Goal: Task Accomplishment & Management: Use online tool/utility

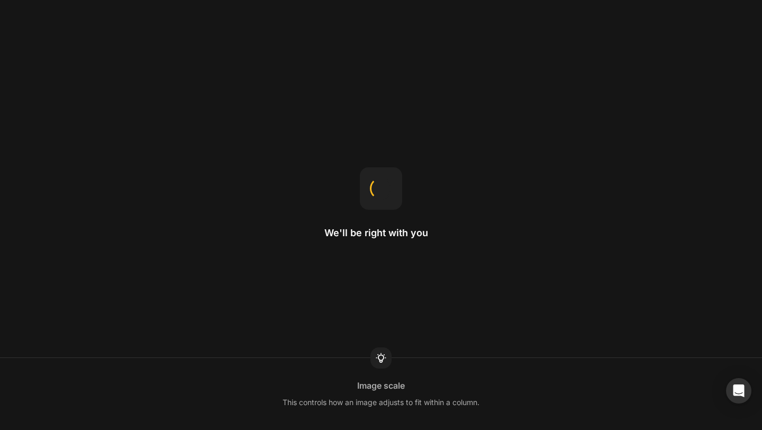
click at [596, 340] on div "We'll be right with you Image scale This controls how an image adjusts to fit w…" at bounding box center [381, 215] width 762 height 430
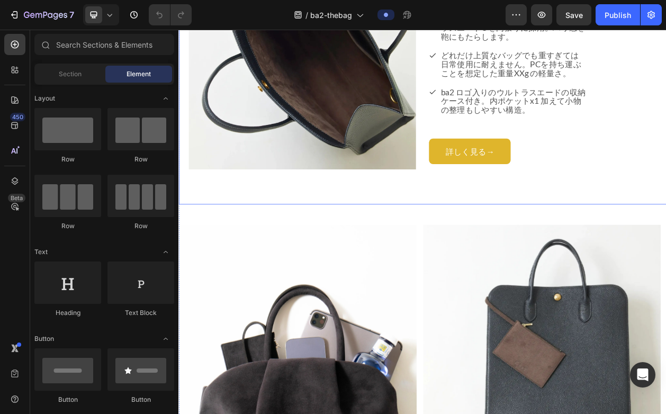
scroll to position [2448, 0]
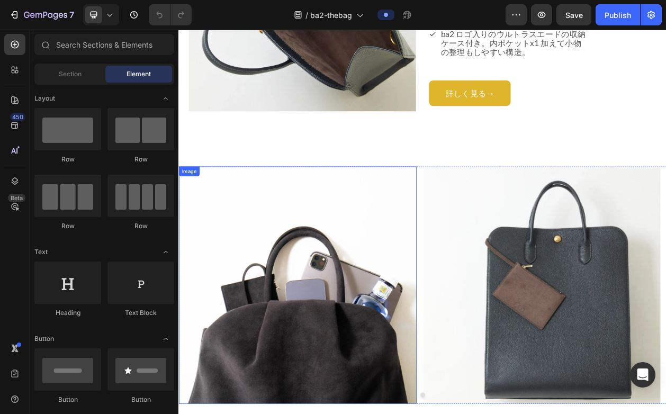
click at [406, 293] on img at bounding box center [333, 363] width 310 height 310
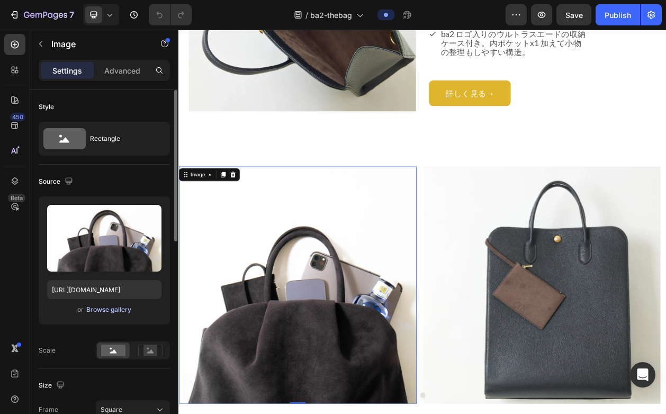
click at [120, 308] on div "Browse gallery" at bounding box center [108, 310] width 45 height 10
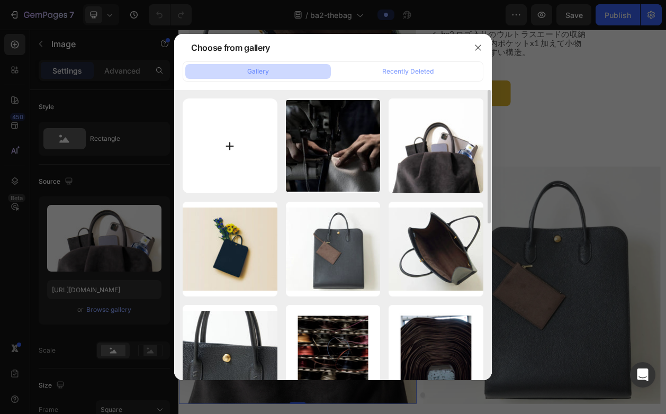
click at [248, 148] on input "file" at bounding box center [230, 145] width 95 height 95
type input "C:\fakepath\HP用 [DATE] x [DATE]のコピー (1) (1).webp"
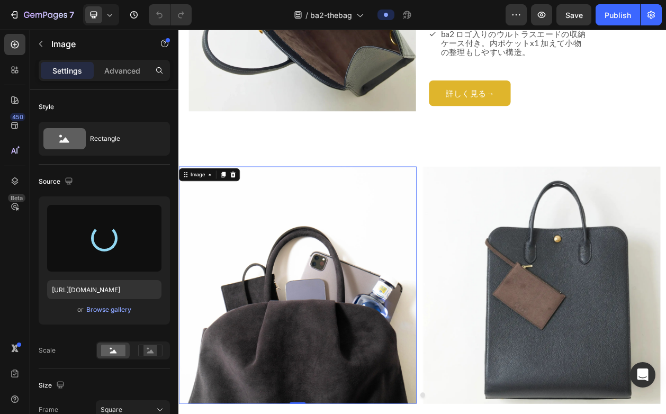
type input "[URL][DOMAIN_NAME]"
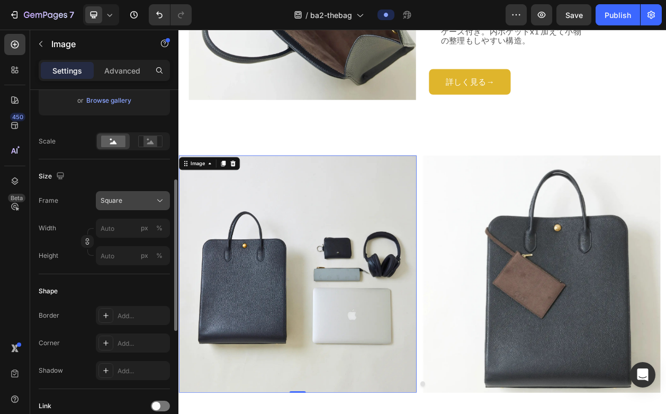
scroll to position [0, 0]
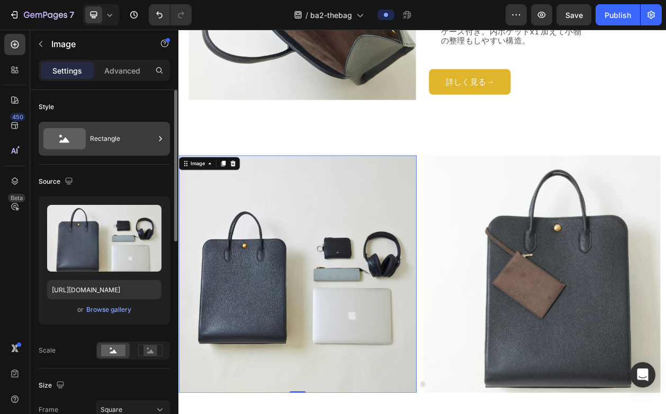
click at [124, 139] on div "Rectangle" at bounding box center [122, 139] width 65 height 24
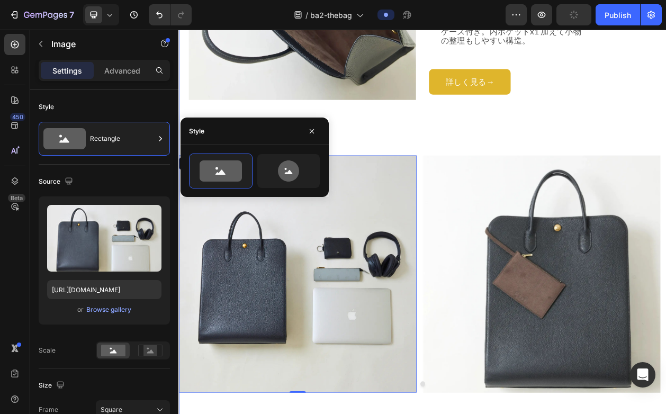
click at [504, 181] on div "Image 0 Image [GEOGRAPHIC_DATA]" at bounding box center [495, 348] width 635 height 363
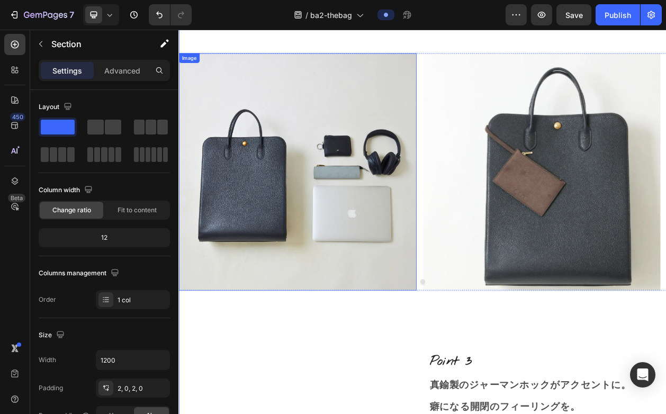
scroll to position [2544, 0]
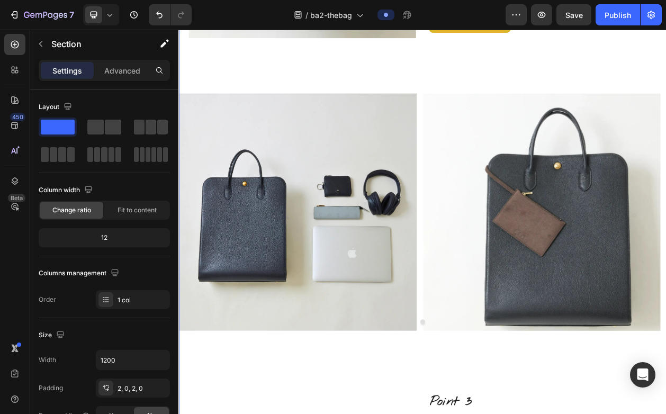
click at [332, 106] on div "Image Image [GEOGRAPHIC_DATA]" at bounding box center [495, 267] width 635 height 363
click at [488, 118] on div "Image Image" at bounding box center [495, 268] width 635 height 310
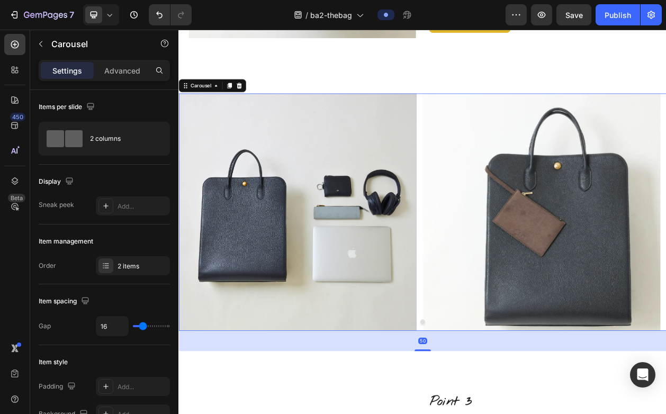
click at [245, 109] on div "Carousel" at bounding box center [222, 102] width 88 height 17
click at [245, 105] on icon at bounding box center [244, 102] width 8 height 8
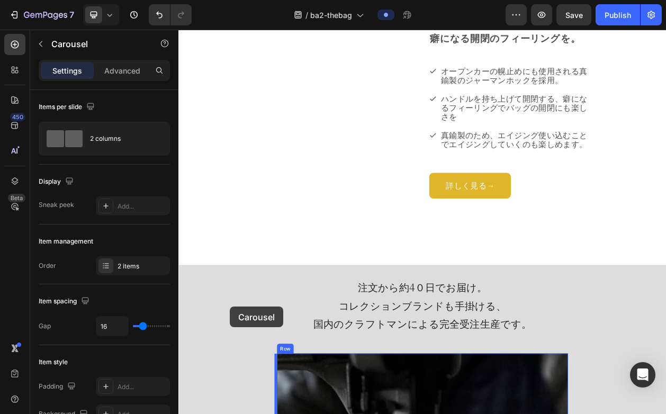
scroll to position [3505, 0]
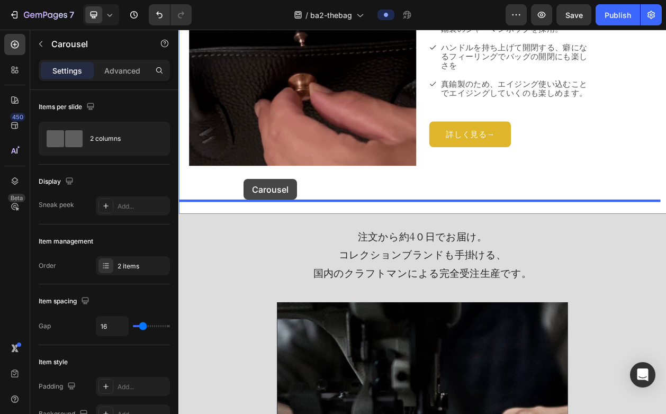
drag, startPoint x: 199, startPoint y: 57, endPoint x: 263, endPoint y: 224, distance: 179.4
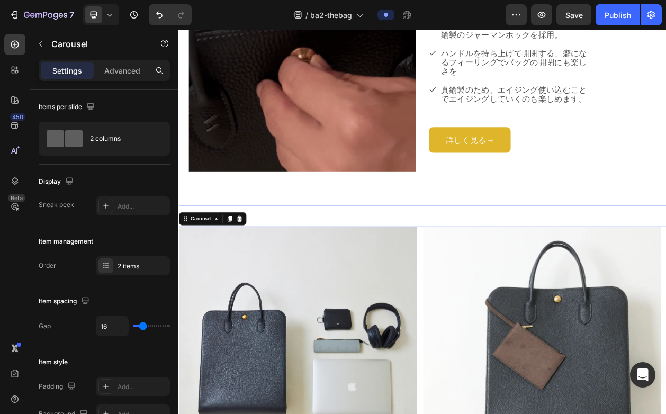
scroll to position [3397, 0]
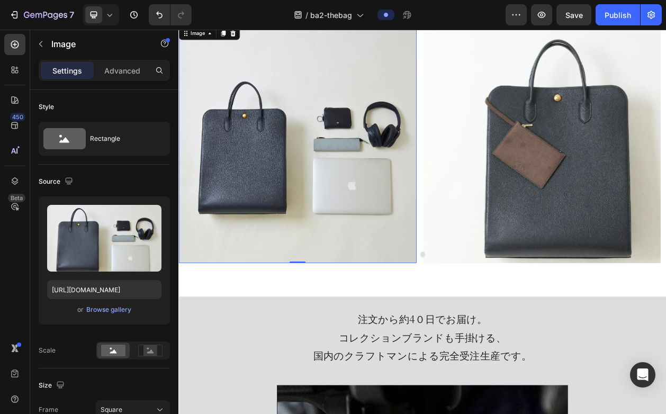
click at [365, 142] on img at bounding box center [333, 179] width 310 height 310
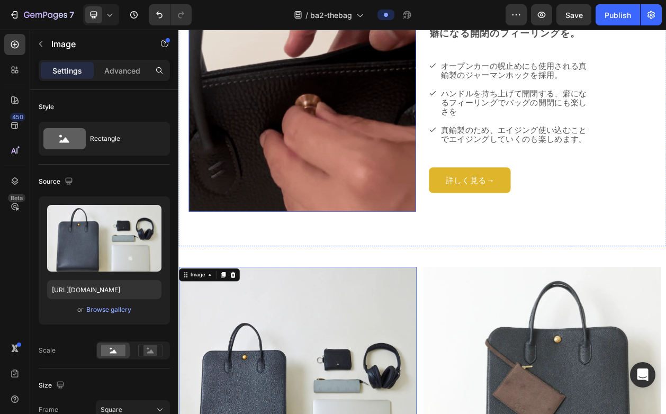
scroll to position [2970, 0]
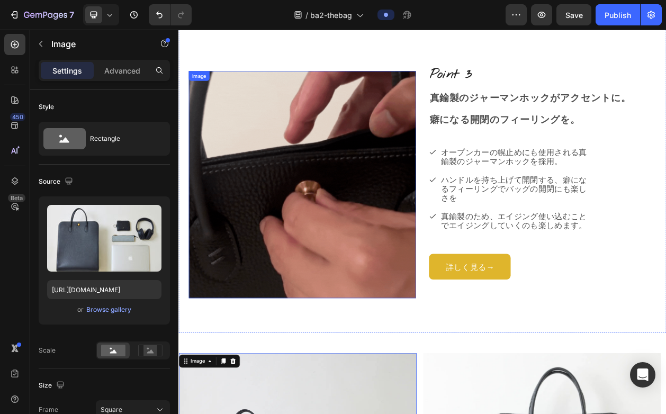
click at [299, 116] on img at bounding box center [340, 232] width 296 height 296
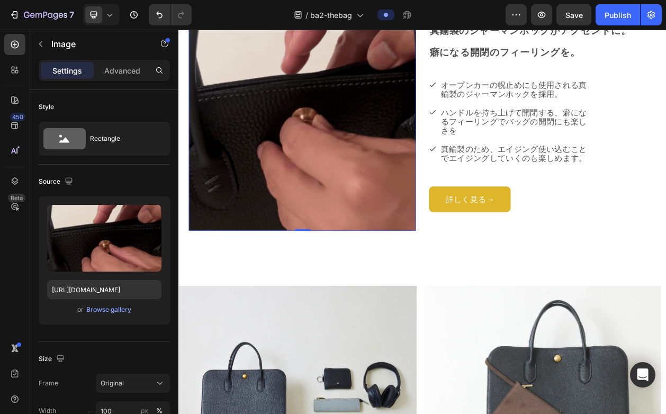
scroll to position [3069, 0]
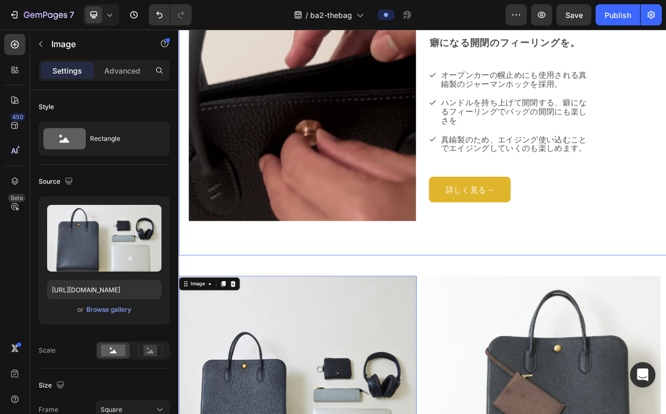
scroll to position [3071, 0]
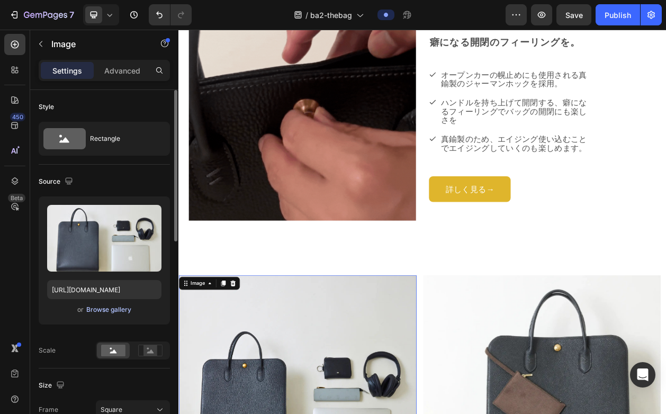
click at [106, 310] on div "Browse gallery" at bounding box center [108, 310] width 45 height 10
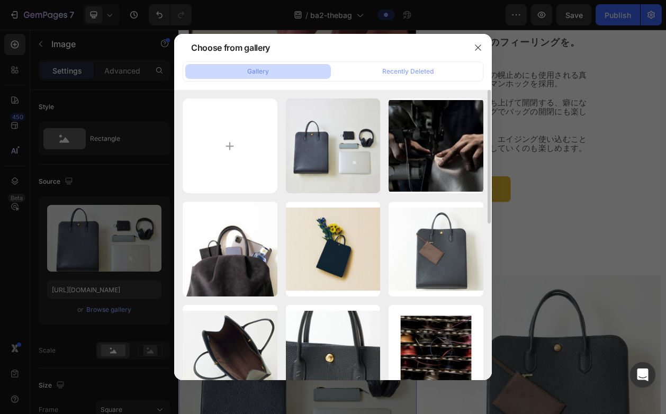
scroll to position [108, 0]
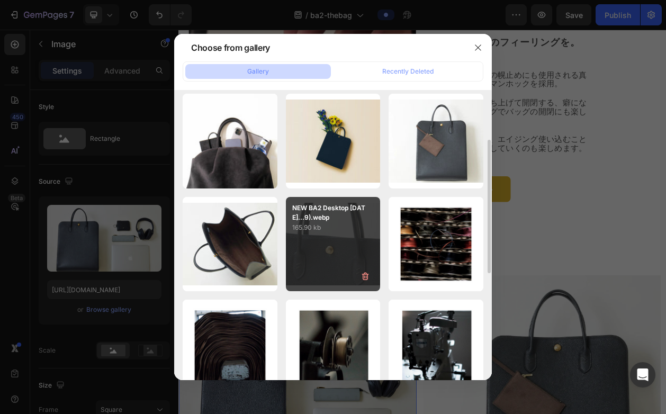
click at [339, 235] on div "NEW BA2 Desktop [DATE]...9).webp 165.90 kb" at bounding box center [333, 244] width 95 height 95
type input "[URL][DOMAIN_NAME]"
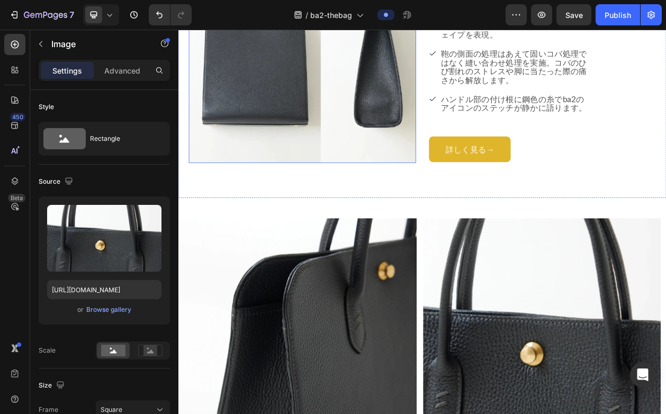
scroll to position [1506, 0]
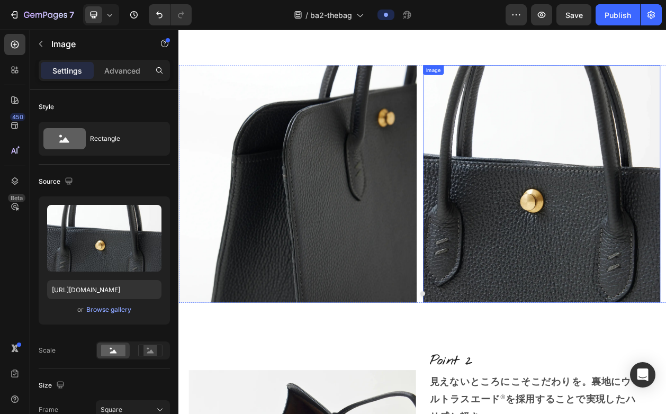
click at [607, 216] on img at bounding box center [652, 231] width 310 height 310
click at [117, 312] on div "Browse gallery" at bounding box center [108, 310] width 45 height 10
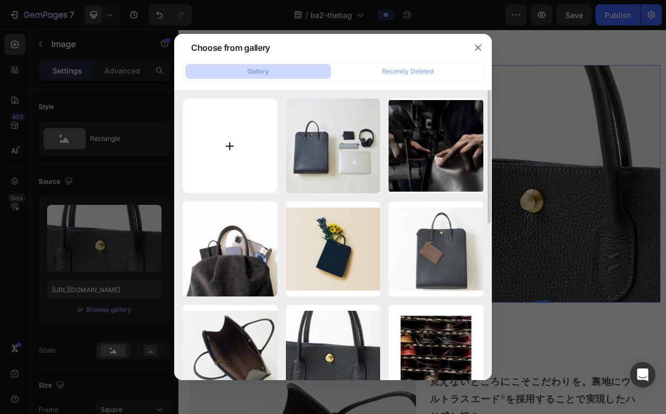
click at [216, 175] on input "file" at bounding box center [230, 145] width 95 height 95
type input "C:\fakepath\HP用 [DATE] x [DATE]のコピー (2).webp"
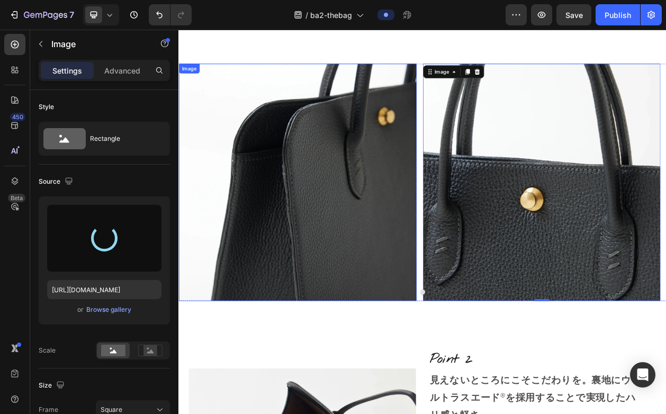
scroll to position [1508, 0]
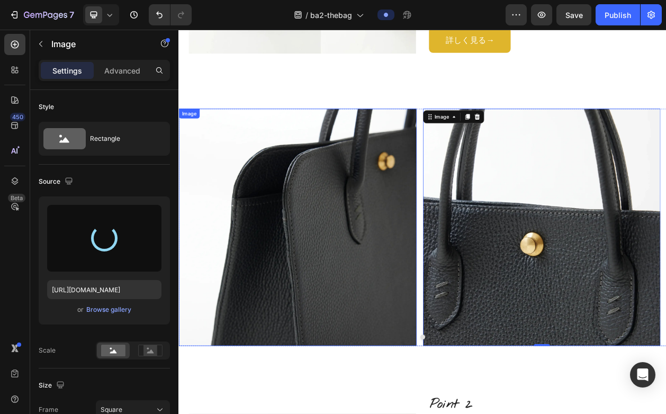
type input "[URL][DOMAIN_NAME]"
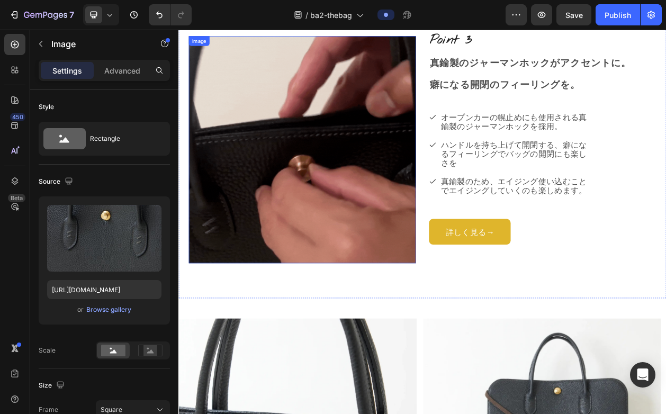
scroll to position [2695, 0]
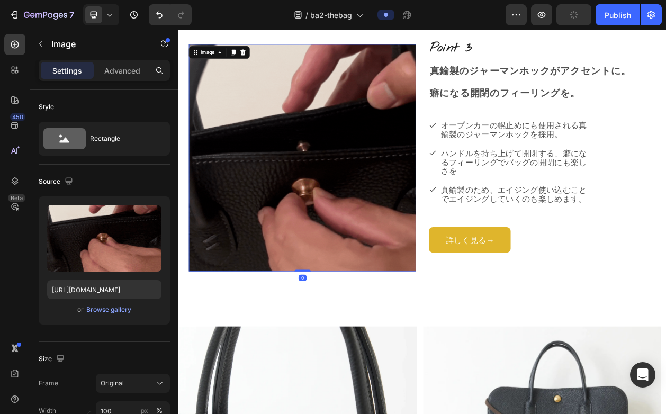
click at [321, 187] on img at bounding box center [340, 197] width 296 height 296
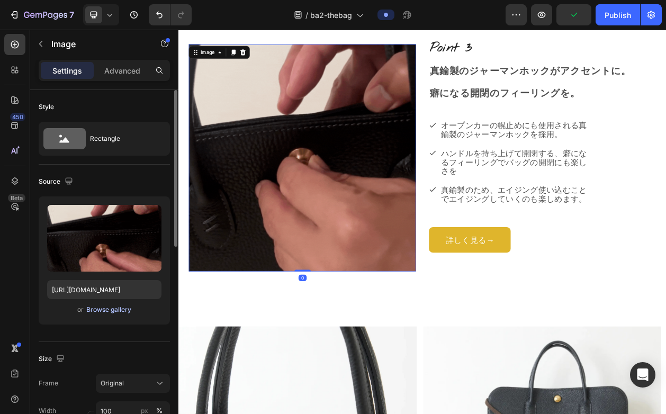
click at [110, 312] on div "Browse gallery" at bounding box center [108, 310] width 45 height 10
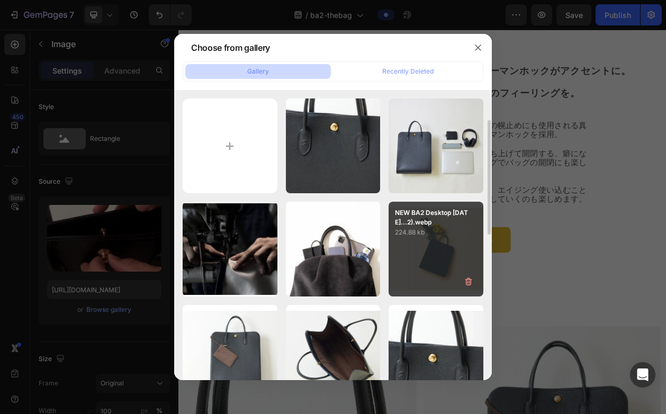
scroll to position [95, 0]
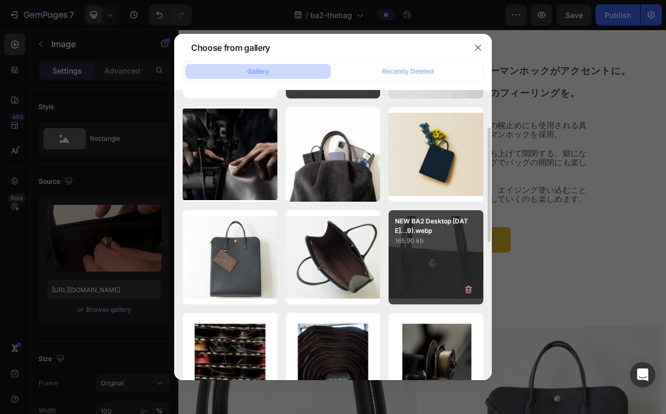
click at [443, 238] on p "165.90 kb" at bounding box center [436, 241] width 82 height 11
type input "[URL][DOMAIN_NAME]"
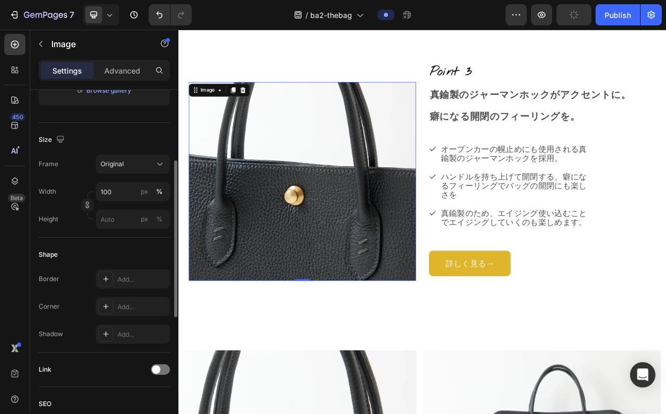
scroll to position [154, 0]
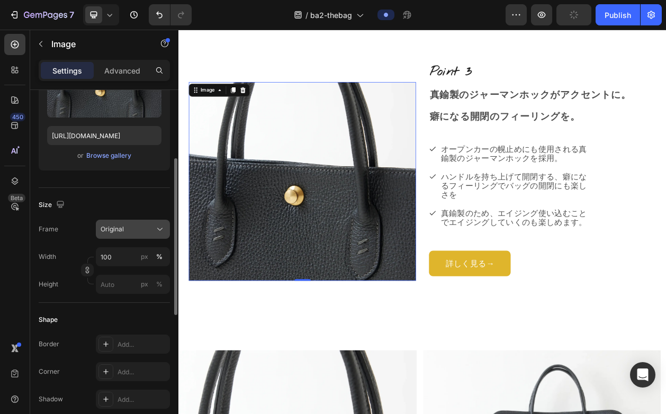
click at [161, 227] on icon at bounding box center [160, 229] width 11 height 11
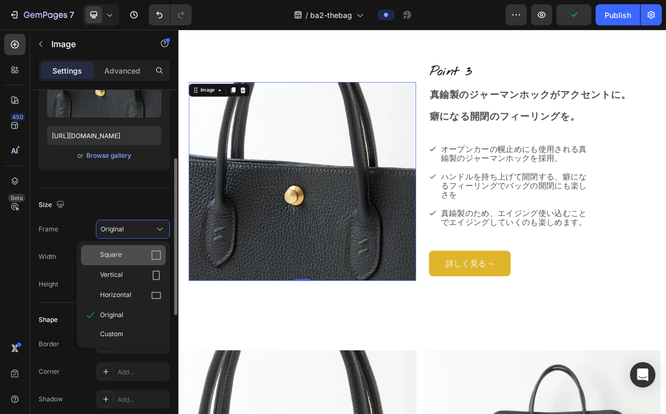
click at [158, 260] on div "Square" at bounding box center [123, 255] width 85 height 20
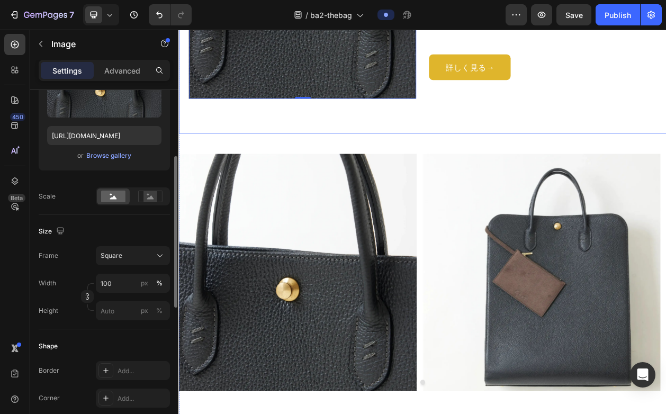
scroll to position [2958, 0]
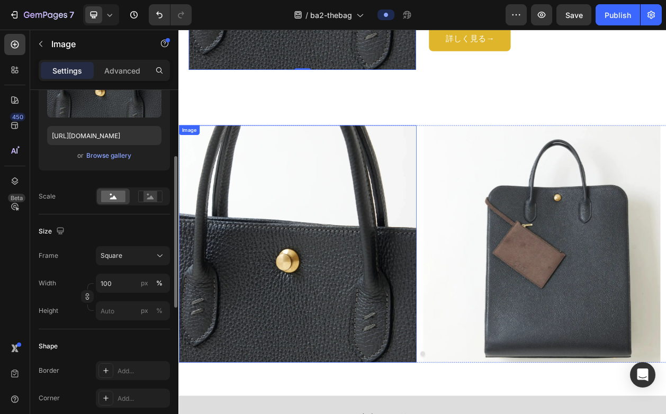
click at [335, 231] on img at bounding box center [333, 309] width 310 height 310
click at [94, 157] on div "Browse gallery" at bounding box center [108, 156] width 45 height 10
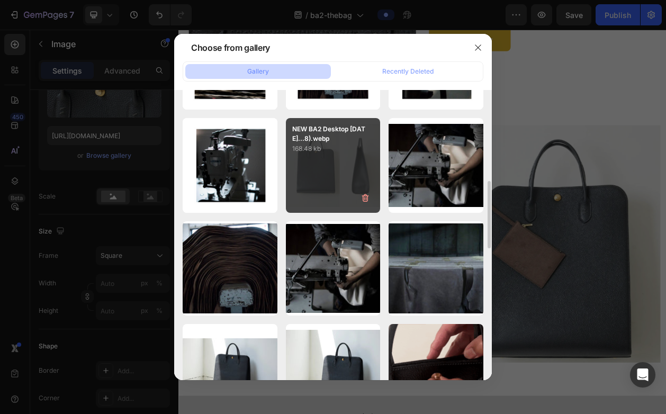
scroll to position [495, 0]
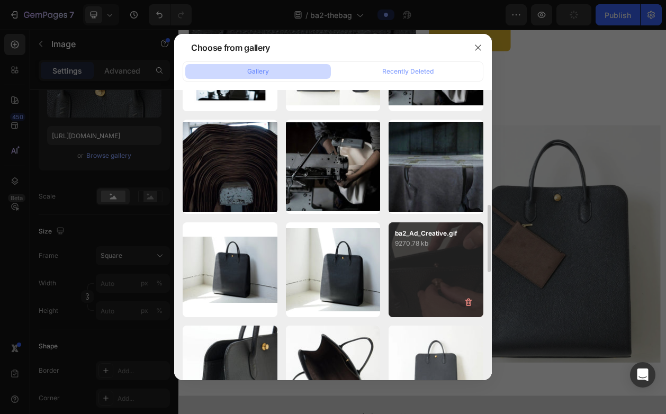
click at [433, 248] on p "9270.78 kb" at bounding box center [436, 243] width 82 height 11
type input "[URL][DOMAIN_NAME]"
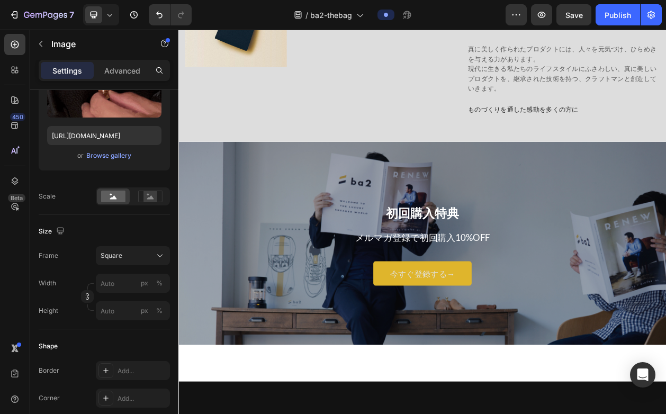
scroll to position [4960, 0]
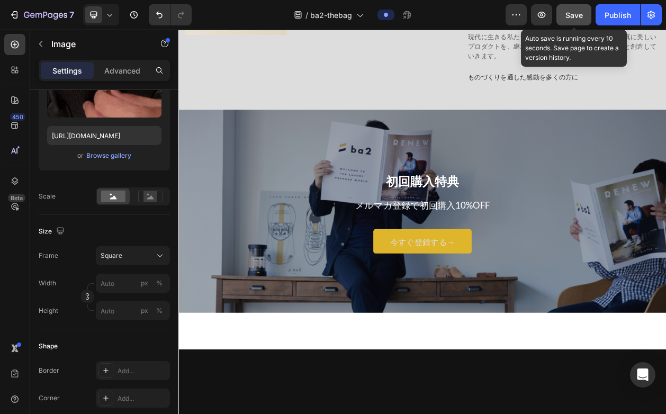
click at [578, 19] on span "Save" at bounding box center [574, 15] width 17 height 9
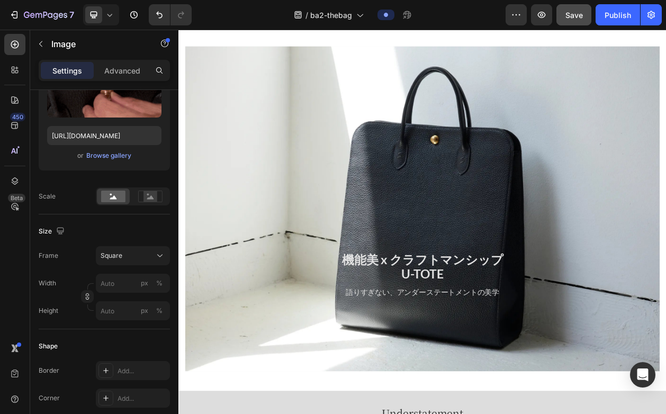
scroll to position [0, 0]
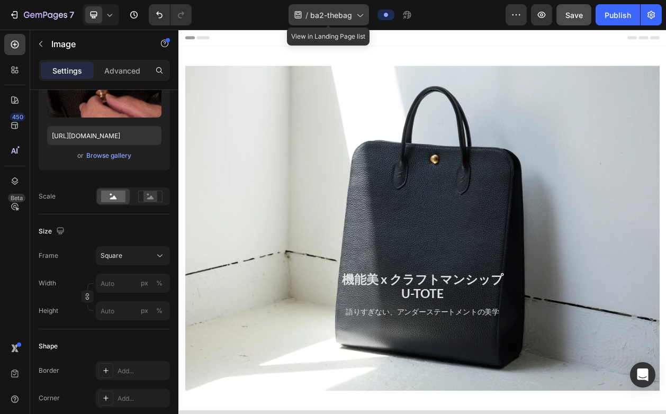
click at [347, 16] on span "ba2-thebag" at bounding box center [331, 15] width 42 height 11
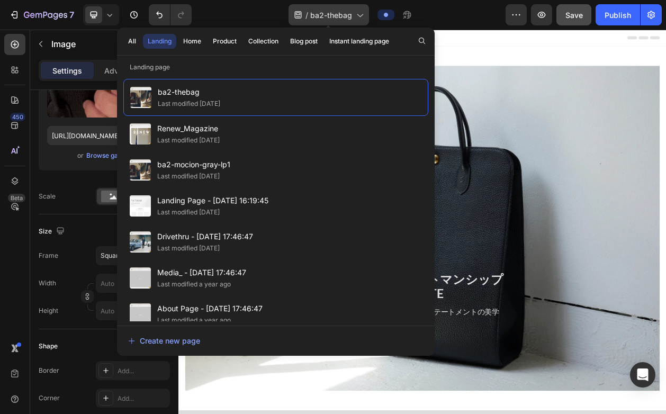
click at [352, 20] on div "/ ba2-thebag" at bounding box center [329, 14] width 80 height 21
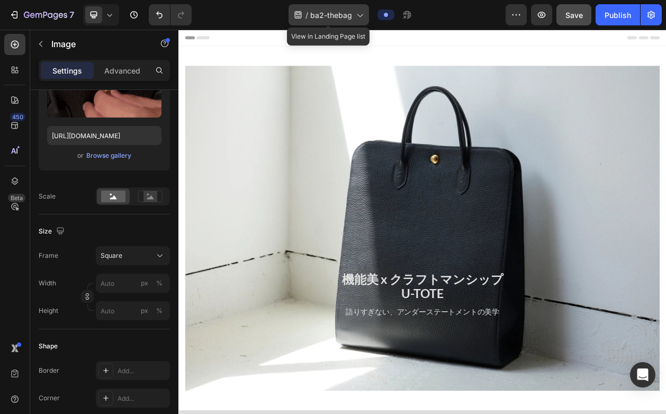
click at [340, 18] on span "ba2-thebag" at bounding box center [331, 15] width 42 height 11
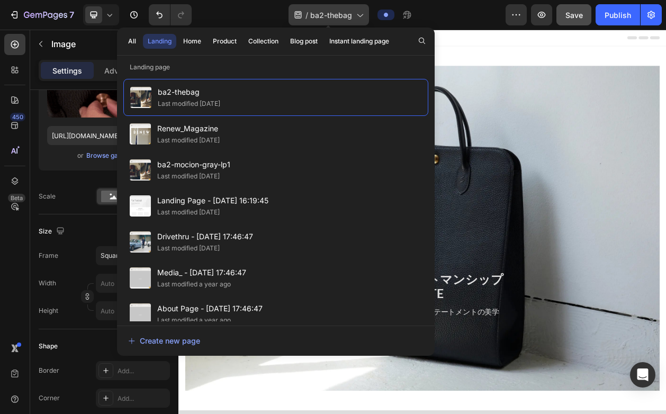
click at [340, 18] on span "ba2-thebag" at bounding box center [331, 15] width 42 height 11
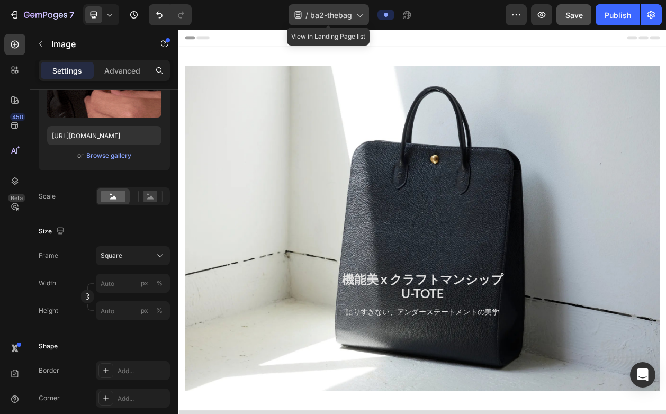
click at [340, 18] on span "ba2-thebag" at bounding box center [331, 15] width 42 height 11
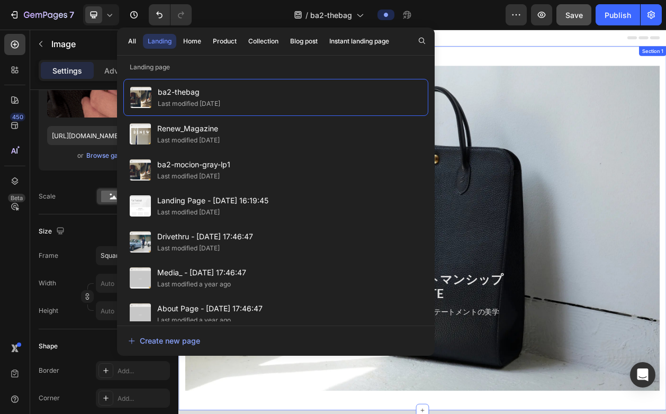
click at [581, 57] on div "機能美 x クラフトマンシップ U-TOTE Heading 語りすぎない、アンダーステートメントの美学 Text Block Row Heading Tex…" at bounding box center [495, 288] width 635 height 474
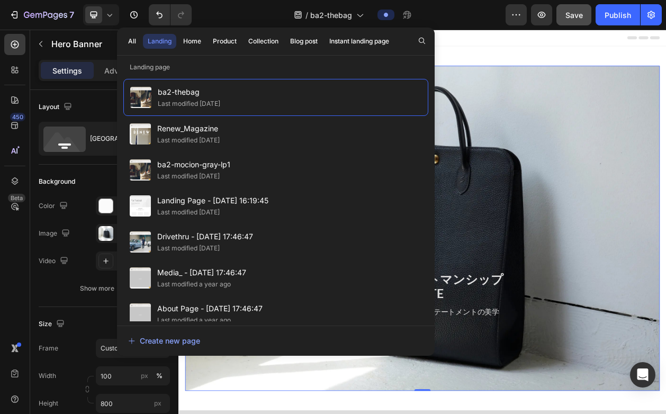
click at [573, 88] on div "Background Image" at bounding box center [496, 289] width 618 height 424
click at [562, 124] on div "Background Image" at bounding box center [496, 289] width 618 height 424
click at [568, 77] on div "Background Image" at bounding box center [496, 289] width 618 height 424
click at [445, 429] on div "機能美 x クラフトマンシップ U-TOTE Heading 語りすぎない、アンダーステートメントの美学 Text Block Row Heading Tex…" at bounding box center [495, 288] width 635 height 441
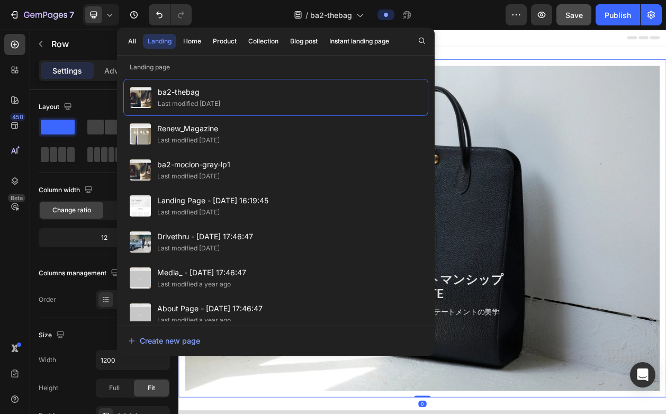
click at [631, 35] on div "Header" at bounding box center [496, 40] width 618 height 21
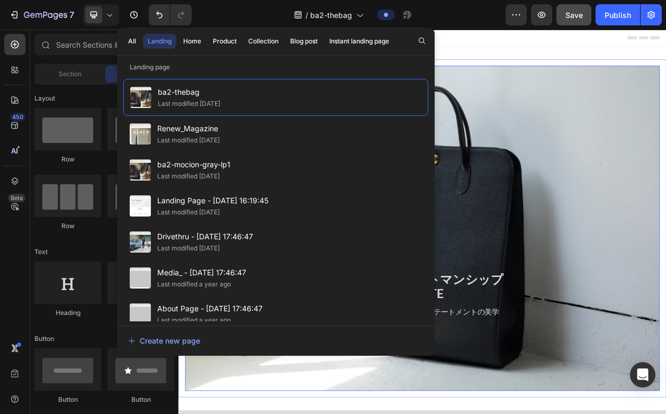
click at [592, 138] on div "Background Image" at bounding box center [496, 289] width 618 height 424
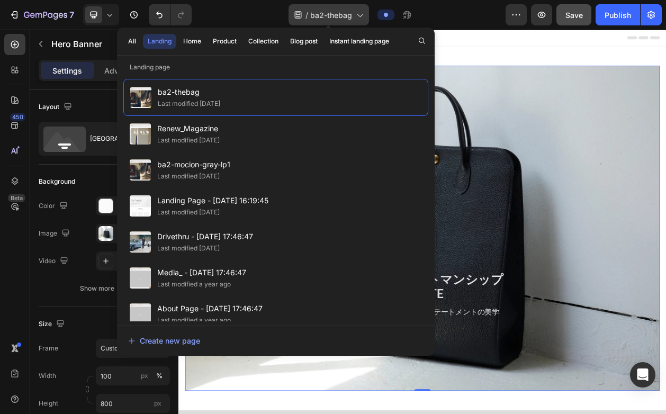
click at [357, 16] on div "/ ba2-thebag" at bounding box center [329, 14] width 80 height 21
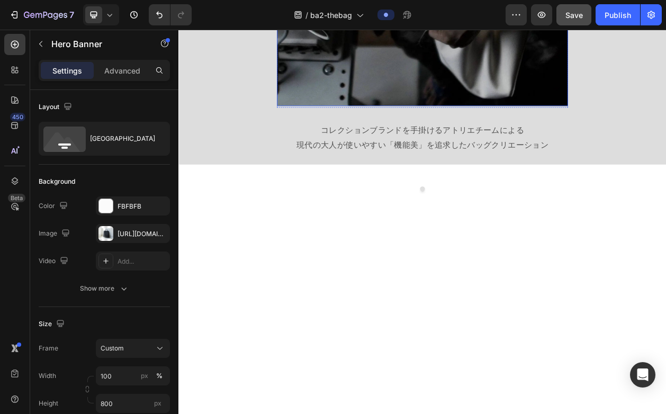
scroll to position [846, 0]
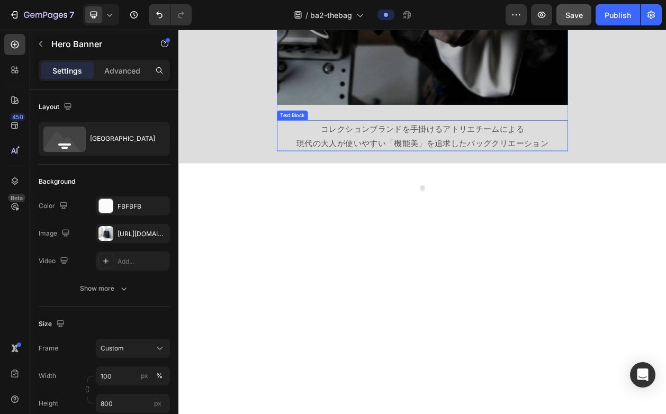
click at [543, 158] on p "コレクションブランドを手掛けるアトリエチームによる" at bounding box center [496, 158] width 377 height 19
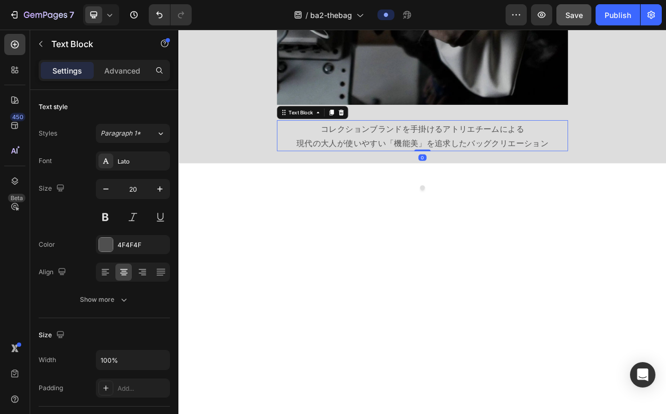
click at [545, 163] on p "コレクションブランドを手掛けるアトリエチームによる" at bounding box center [496, 158] width 377 height 19
click at [571, 170] on p "現代の大人が使いやすい「機能美」を追求したバッグクリエーション" at bounding box center [496, 177] width 377 height 19
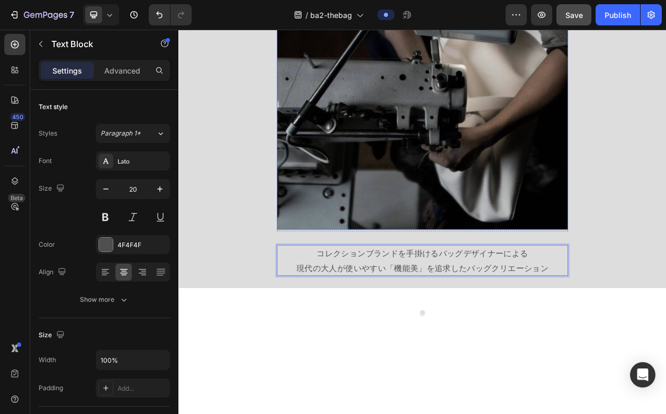
scroll to position [698, 0]
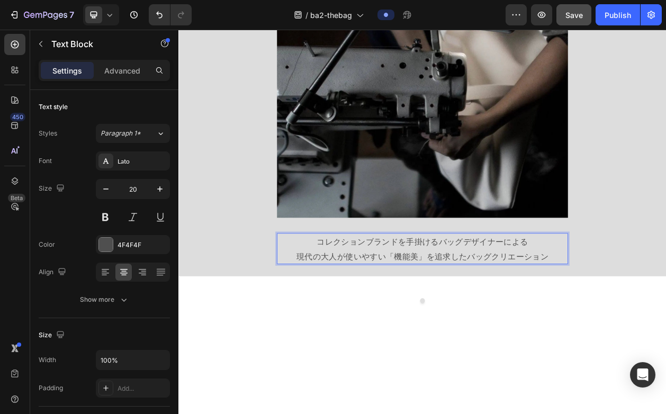
click at [435, 319] on p "現代の大人が使いやすい「機能美」を追求したバッグクリエーション" at bounding box center [496, 324] width 377 height 19
click at [373, 321] on p "現代の大人が使いやすい「機能美」を追求したバッグクリエーション" at bounding box center [496, 324] width 377 height 19
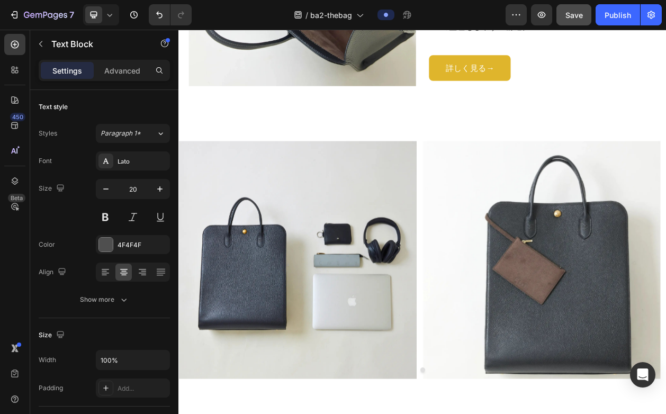
scroll to position [2194, 0]
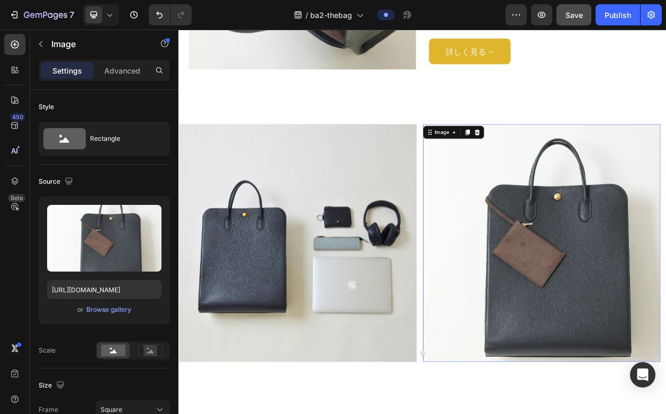
click at [662, 304] on img at bounding box center [652, 308] width 310 height 310
click at [109, 309] on div "Browse gallery" at bounding box center [108, 310] width 45 height 10
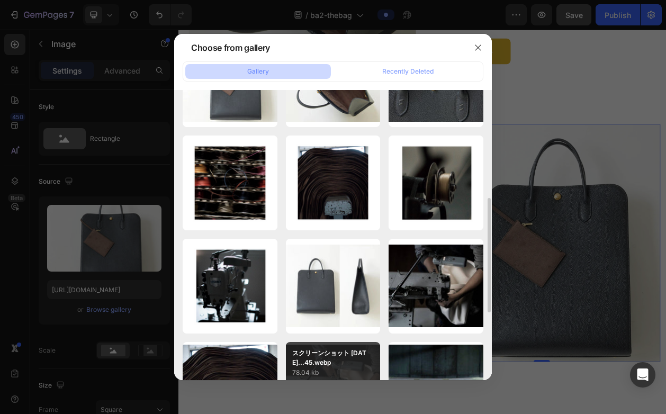
scroll to position [577, 0]
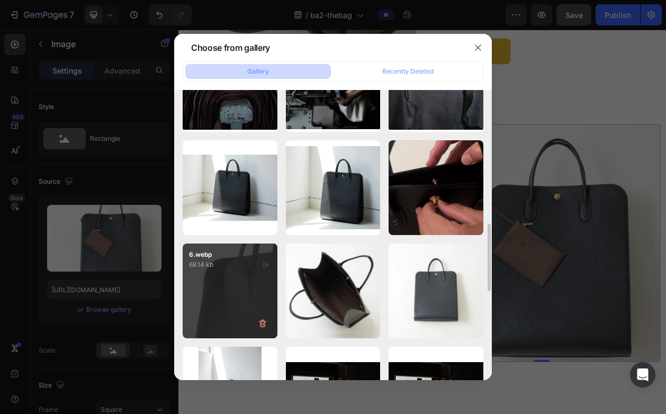
click at [207, 286] on div "6.webp 68.14 kb" at bounding box center [230, 291] width 95 height 95
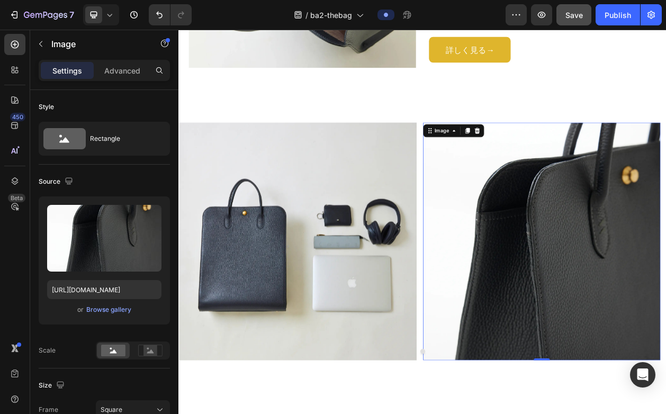
scroll to position [2195, 0]
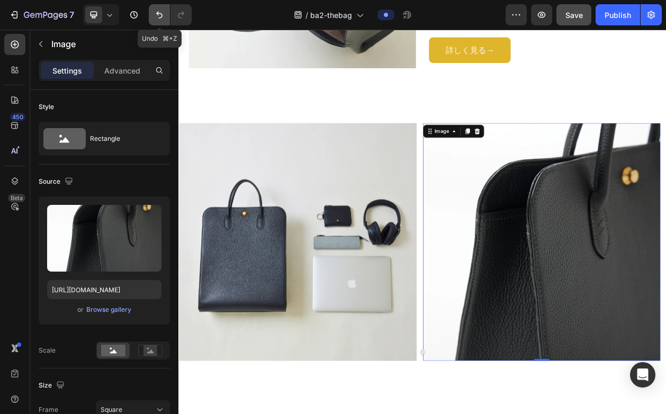
click at [159, 19] on icon "Undo/Redo" at bounding box center [159, 15] width 11 height 11
type input "[URL][DOMAIN_NAME]"
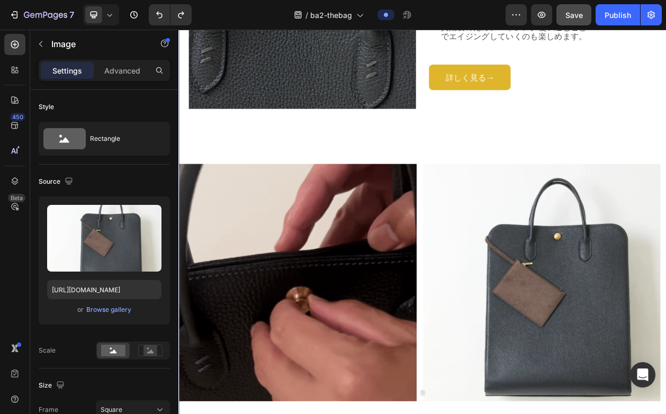
scroll to position [3008, 0]
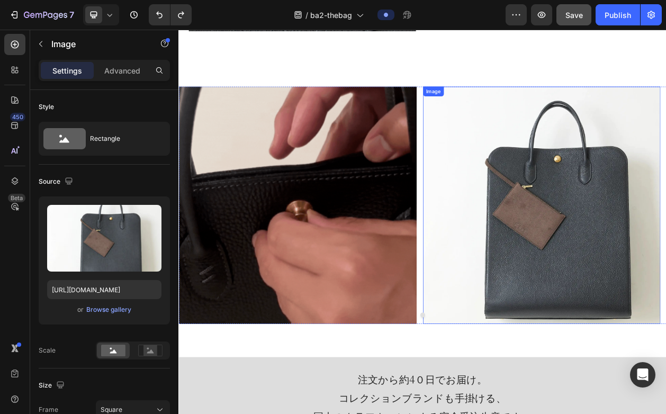
click at [575, 247] on img at bounding box center [652, 259] width 310 height 310
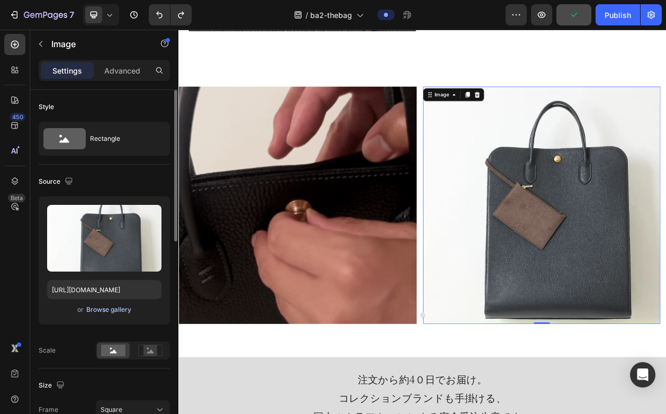
click at [111, 310] on div "Browse gallery" at bounding box center [108, 310] width 45 height 10
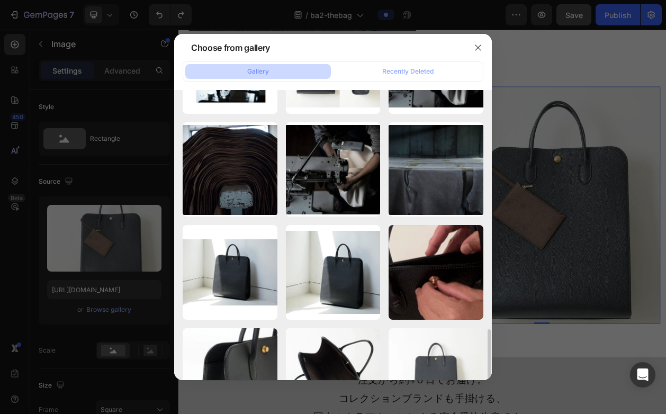
scroll to position [594, 0]
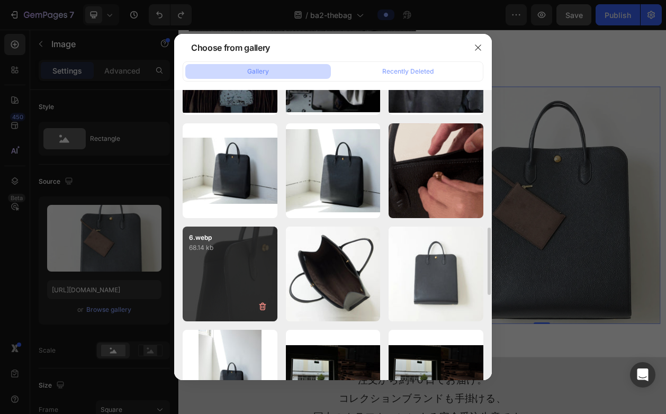
click at [245, 257] on div "6.webp 68.14 kb" at bounding box center [230, 274] width 95 height 95
type input "[URL][DOMAIN_NAME]"
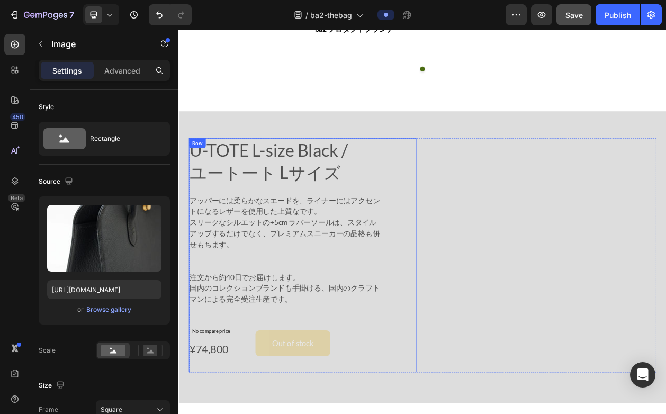
scroll to position [4163, 0]
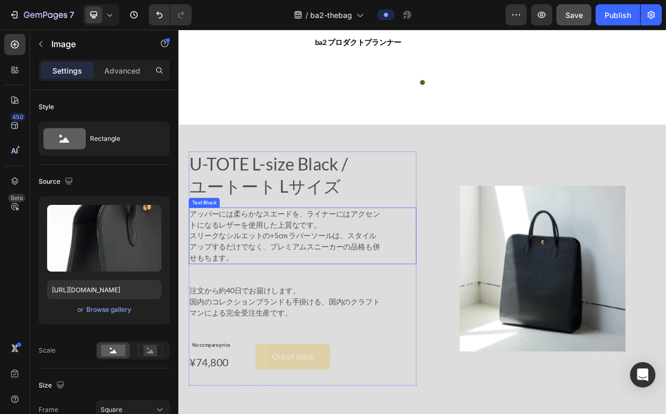
click at [257, 281] on p "アッパーには柔らかなスエードを、ライナーにはアクセントになるレザーを使用した上質なです。 スリークなシルエットの+5cm ラバーソールは、スタイルアップするだ…" at bounding box center [319, 298] width 252 height 71
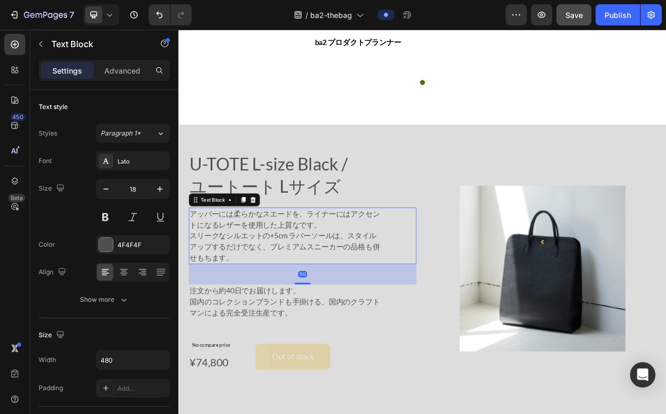
click at [210, 289] on p "アッパーには柔らかなスエードを、ライナーにはアクセントになるレザーを使用した上質なです。 スリークなシルエットの+5cm ラバーソールは、スタイルアップするだ…" at bounding box center [319, 298] width 252 height 71
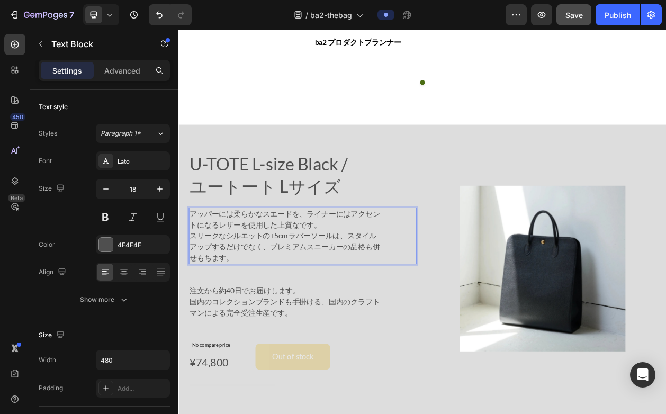
click at [194, 285] on p "アッパーには柔らかなスエードを、ライナーにはアクセントになるレザーを使用した上質なです。 スリークなシルエットの+5cm ラバーソールは、スタイルアップするだ…" at bounding box center [319, 298] width 252 height 71
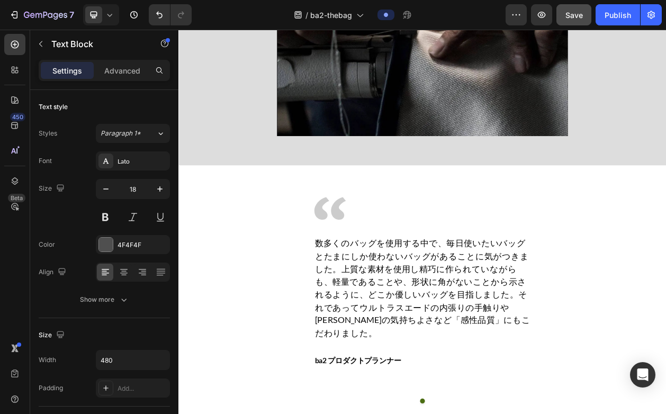
scroll to position [4618, 0]
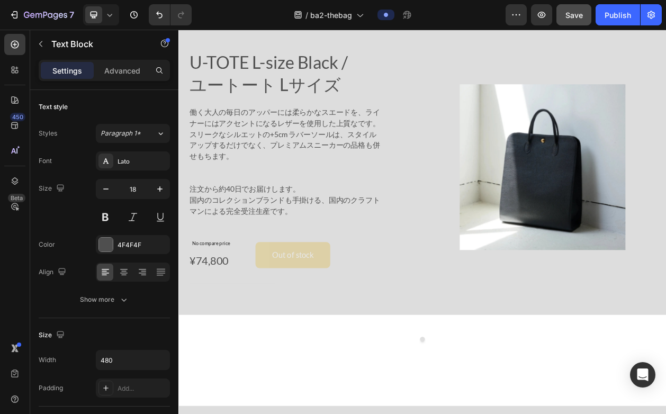
click at [216, 145] on p "働く大人の毎日のアッパーには柔らかなスエードを、ライナーにはアクセントになるレザーを使用した上質なです。 スリークなシルエットの+5cm ラバーソールは、スタ…" at bounding box center [319, 165] width 252 height 71
click at [203, 134] on p "働く大人の毎日のアッパーには柔らかなスエードを、ライナーにはアクセントになるレザーを使用した上質なです。 スリークなシルエットの+5cm ラバーソールは、スタ…" at bounding box center [319, 165] width 252 height 71
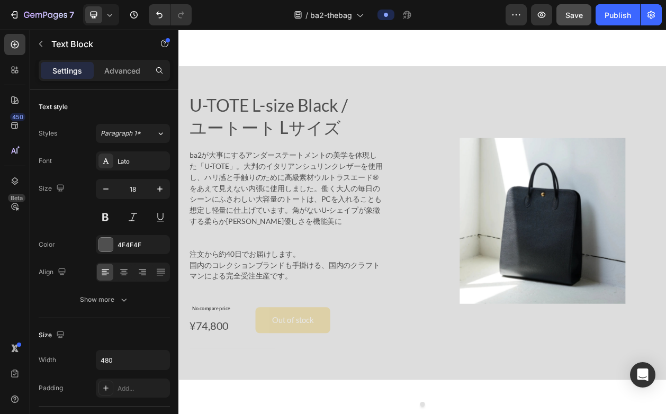
scroll to position [4576, 0]
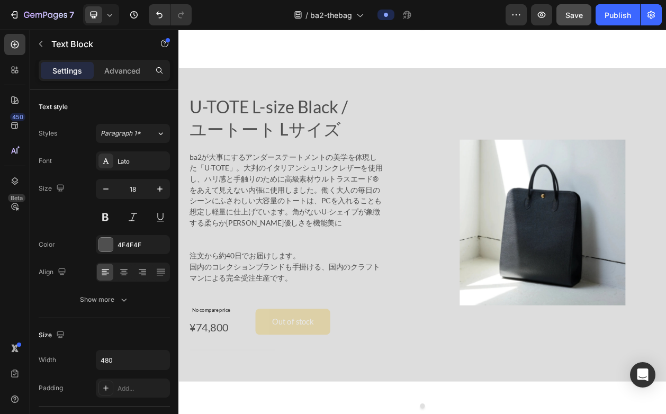
click at [216, 208] on p "ba2が大事にするアンダーステートメントの美学を体現した「U-TOTE」。大判のイタリアンシュリンクレザーを使用し、ハリ感と手触りのために高級素材ウルトラスエ…" at bounding box center [319, 239] width 252 height 100
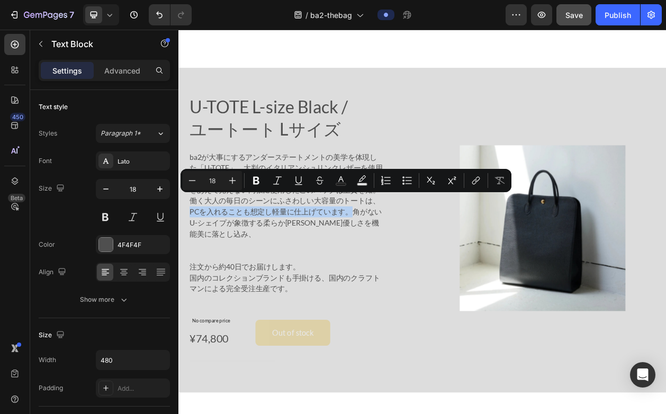
copy p "PCを入れることも想定し軽量に仕上げています。"
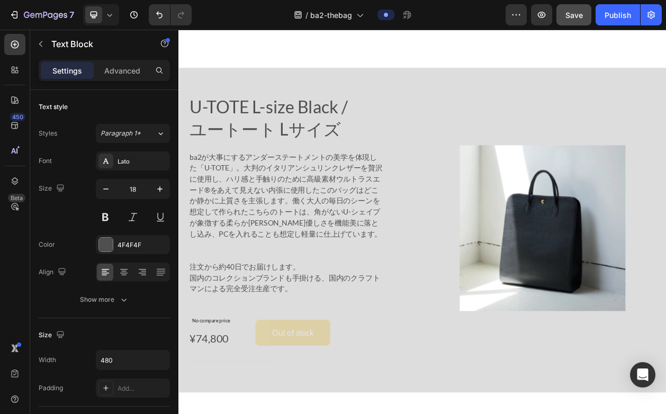
click at [243, 202] on p "ba2が大事にするアンダーステートメントの美学を体現した「U-TOTE」。大判のイタリアンシュリンクレザーを贅沢に使用し、ハリ感と手触りのために高級素材ウルト…" at bounding box center [319, 246] width 252 height 114
click at [310, 346] on p "国内のコレクションブランドも手掛ける、国内のクラフトマンによる完全受注生産です。" at bounding box center [319, 360] width 252 height 29
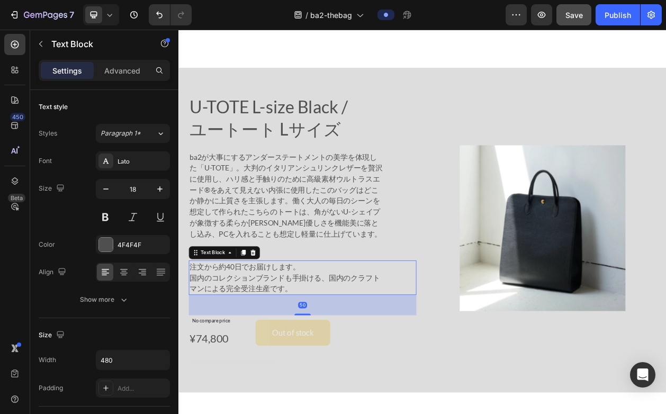
click at [322, 346] on p "国内のコレクションブランドも手掛ける、国内のクラフトマンによる完全受注生産です。" at bounding box center [319, 360] width 252 height 29
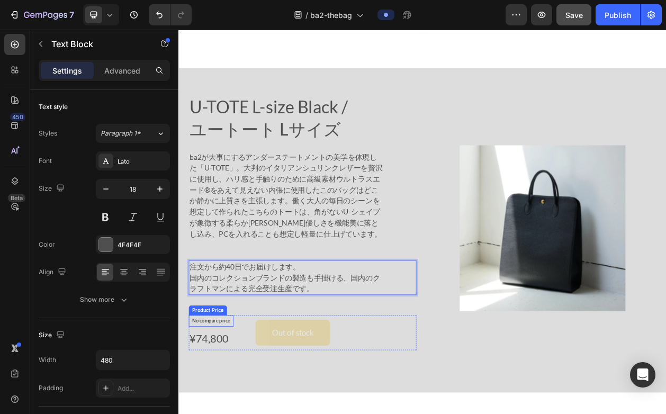
click at [232, 406] on p "No compare price" at bounding box center [221, 409] width 50 height 6
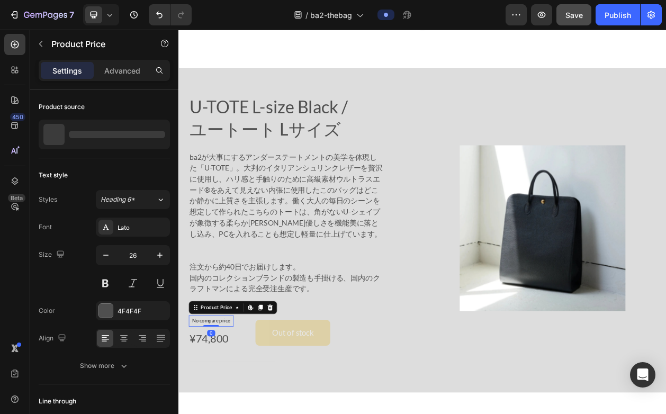
click at [231, 406] on p "No compare price" at bounding box center [221, 409] width 50 height 6
click at [206, 406] on p "No compare price" at bounding box center [221, 409] width 50 height 6
click at [204, 406] on p "No compare price" at bounding box center [221, 409] width 50 height 6
click at [236, 406] on p "No compare price" at bounding box center [221, 409] width 50 height 6
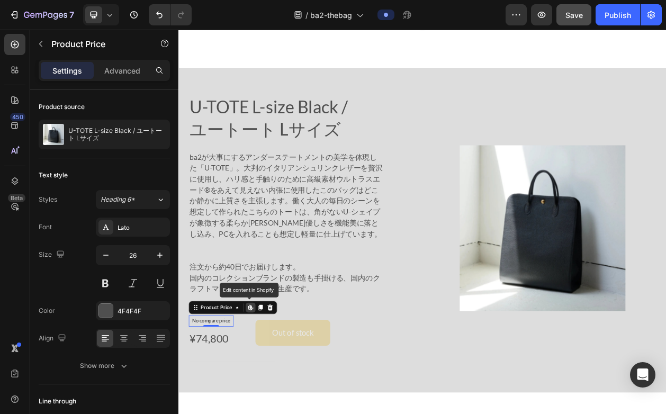
click at [236, 406] on p "No compare price" at bounding box center [221, 409] width 50 height 6
click at [235, 406] on p "No compare price" at bounding box center [221, 409] width 50 height 6
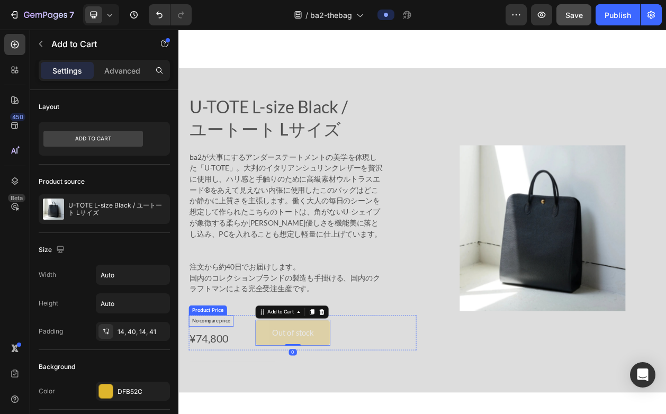
click at [232, 406] on p "No compare price" at bounding box center [221, 409] width 50 height 6
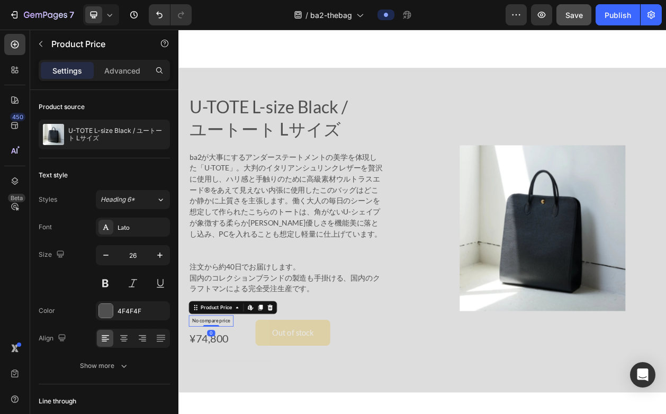
click at [232, 406] on p "No compare price" at bounding box center [221, 409] width 50 height 6
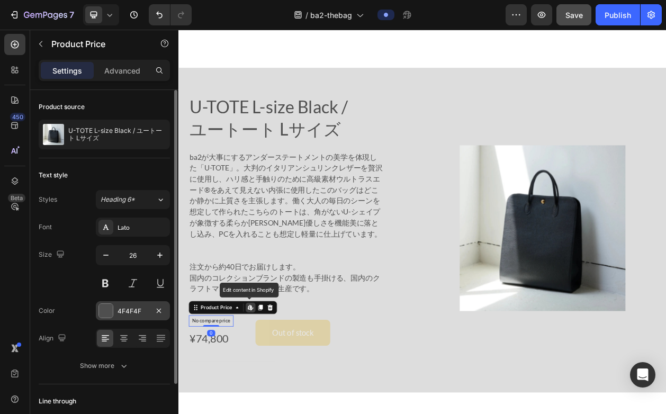
scroll to position [72, 0]
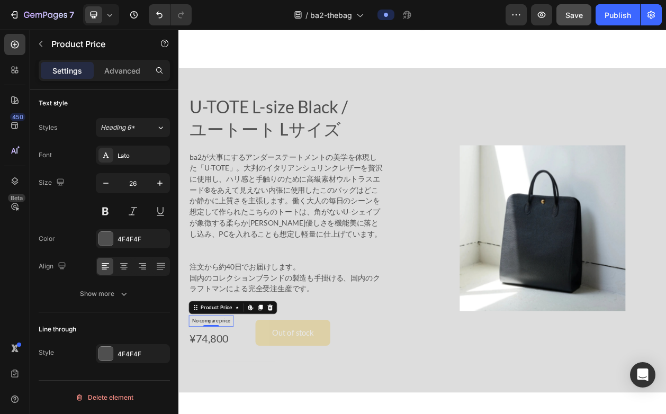
click at [231, 406] on p "No compare price" at bounding box center [221, 409] width 50 height 6
click at [309, 256] on p "ba2が大事にするアンダーステートメントの美学を体現した「U-TOTE」。大判のイタリアンシュリンクレザーを贅沢に使用し、ハリ感と手触りのために高級素材ウルト…" at bounding box center [319, 246] width 252 height 114
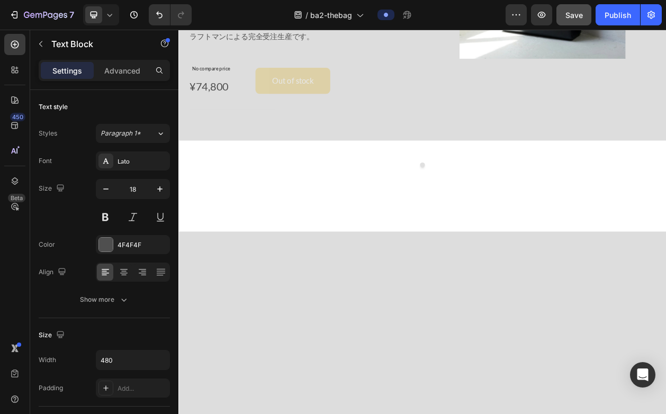
scroll to position [4897, 0]
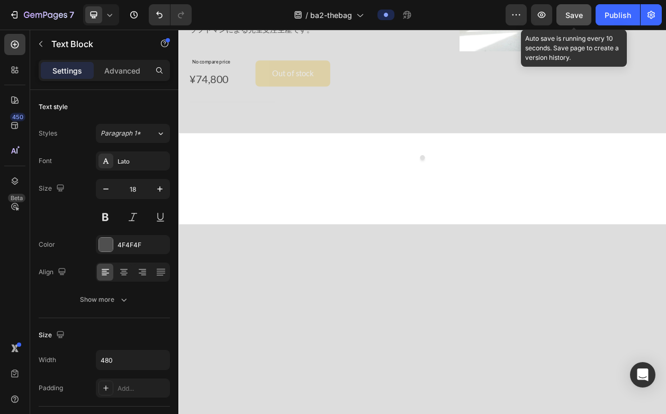
click at [574, 21] on button "Save" at bounding box center [574, 14] width 35 height 21
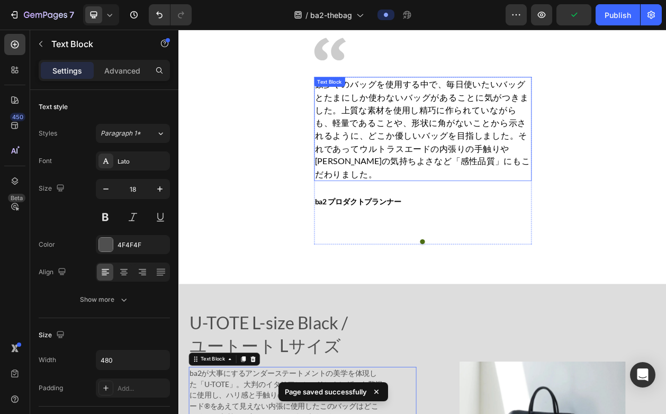
scroll to position [4531, 0]
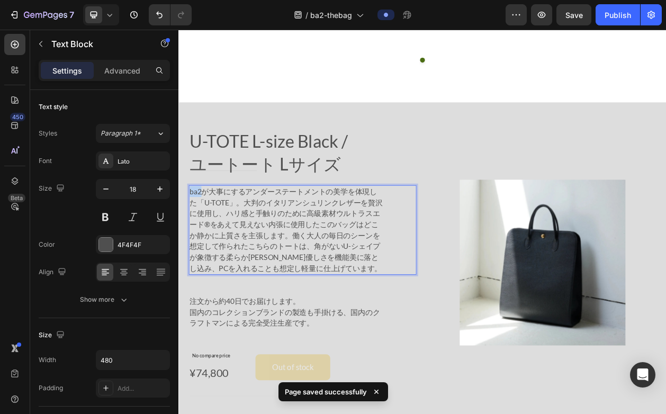
click at [198, 234] on p "ba2が大事にするアンダーステートメントの美学を体現した「U-TOTE」。大判のイタリアンシュリンクレザーを贅沢に使用し、ハリ感と手触りのために高級素材ウルト…" at bounding box center [319, 291] width 252 height 114
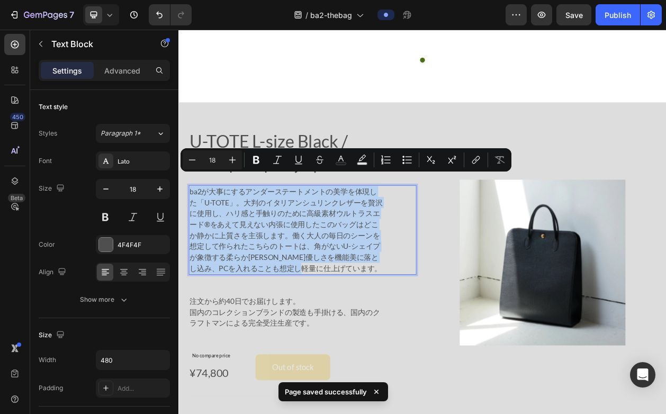
click at [396, 325] on p "ba2が大事にするアンダーステートメントの美学を体現した「U-TOTE」。大判のイタリアンシュリンクレザーを贅沢に使用し、ハリ感と手触りのために高級素材ウルト…" at bounding box center [319, 291] width 252 height 114
copy p "ba2が大事にするアンダーステートメントの美学を体現した「U-TOTE」。大判のイタリアンシュリンクレザーを贅沢に使用し、ハリ感と手触りのために高級素材ウルト…"
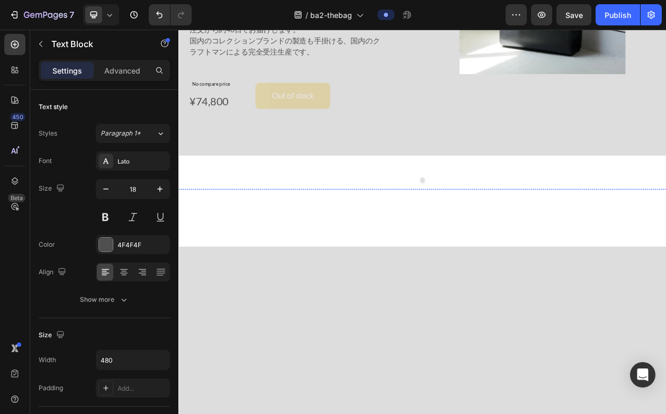
type input "16"
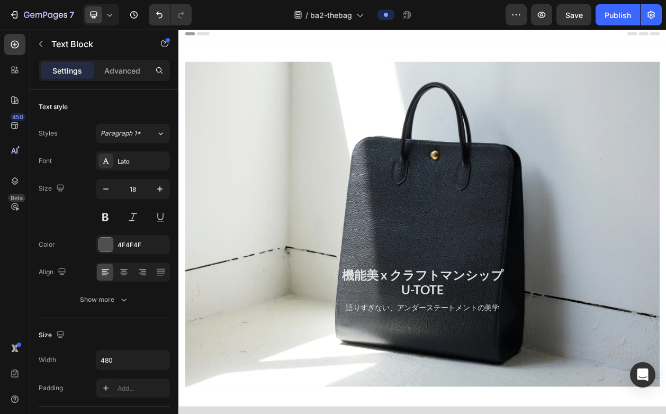
scroll to position [0, 0]
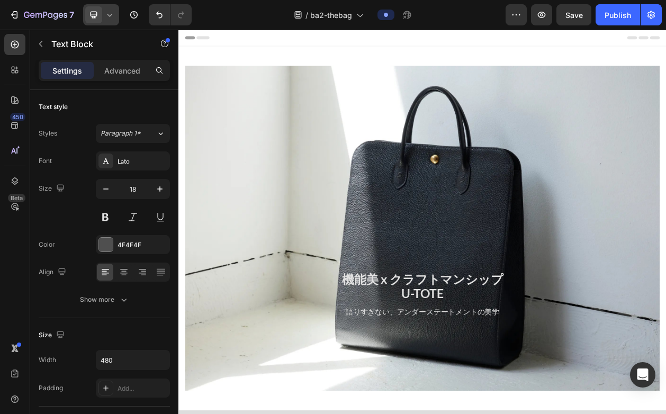
click at [111, 21] on div at bounding box center [101, 14] width 36 height 21
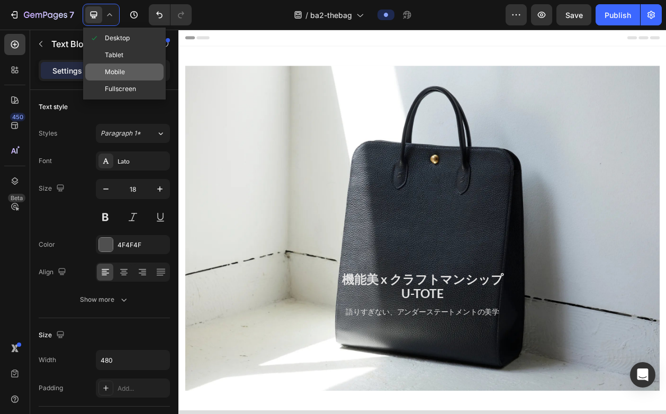
click at [113, 75] on span "Mobile" at bounding box center [115, 72] width 20 height 11
type input "13"
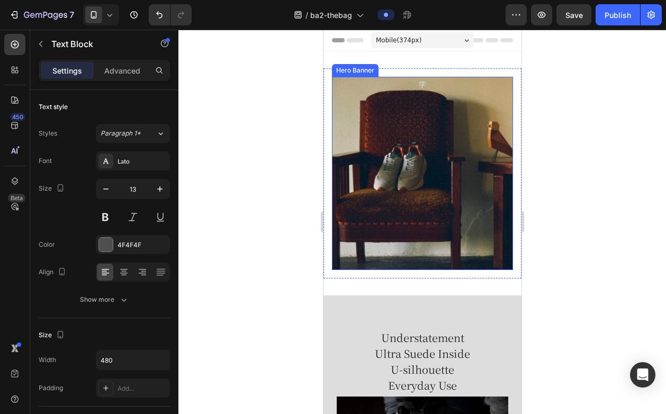
click at [393, 147] on div "機能美 x クラフトマンシップ U-TOTE Heading 語りすぎない、アンダーステートメントの美学 Text Block Row Heading Tex…" at bounding box center [421, 174] width 181 height 360
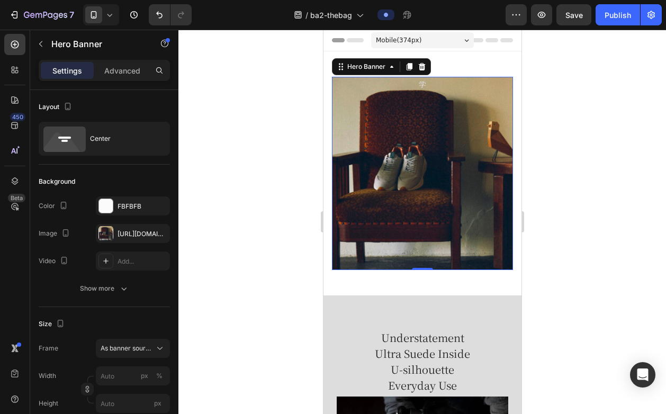
click at [372, 170] on div "機能美 x クラフトマンシップ U-TOTE Heading 語りすぎない、アンダーステートメントの美学 Text Block Row Heading Tex…" at bounding box center [421, 174] width 181 height 360
click at [122, 240] on div "[URL][DOMAIN_NAME]" at bounding box center [133, 233] width 74 height 19
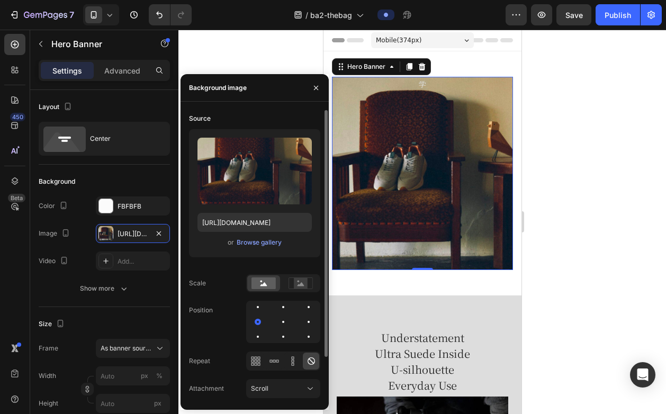
click at [235, 244] on div "or Browse gallery" at bounding box center [255, 242] width 114 height 13
click at [252, 243] on div "Browse gallery" at bounding box center [259, 243] width 45 height 10
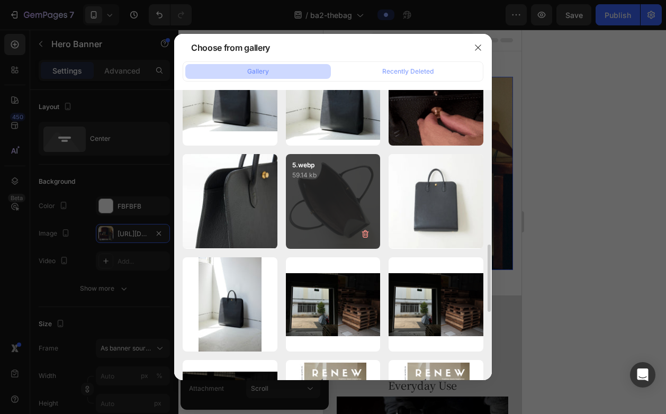
scroll to position [575, 0]
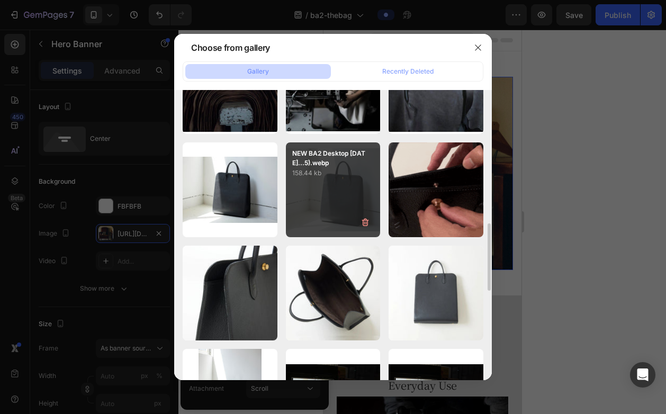
click at [309, 199] on div "NEW BA2 Desktop [DATE]...5).webp 158.44 kb" at bounding box center [333, 189] width 95 height 95
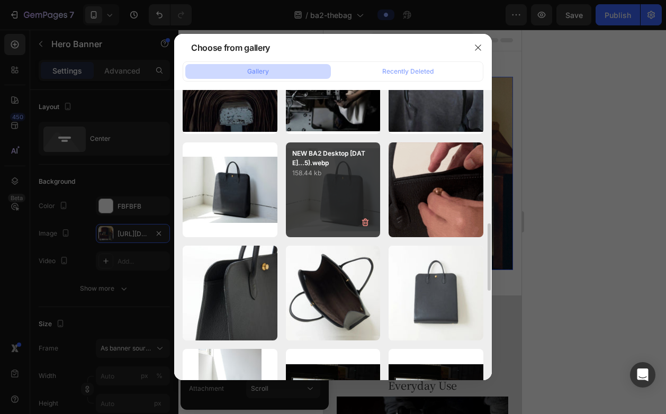
type input "[URL][DOMAIN_NAME]"
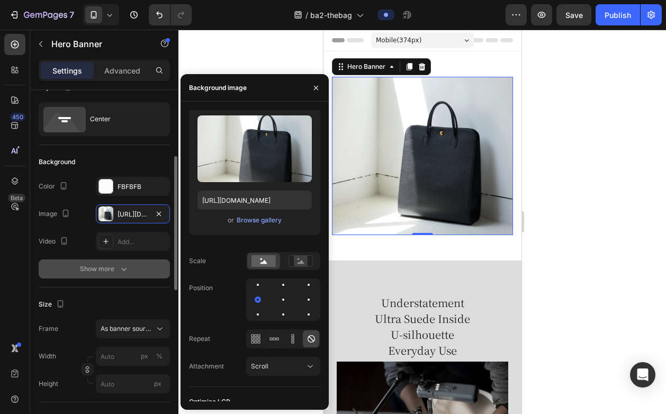
scroll to position [62, 0]
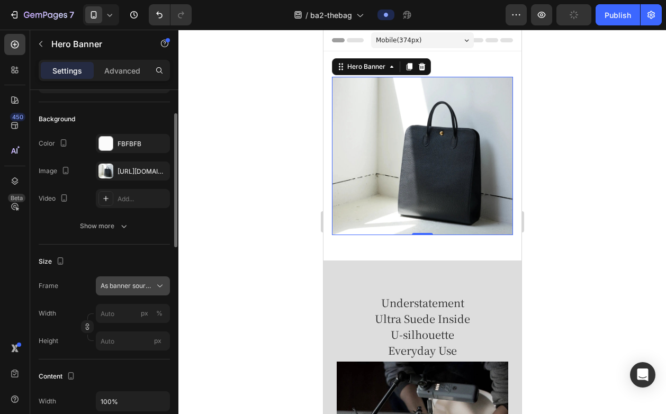
click at [148, 290] on span "As banner source" at bounding box center [127, 286] width 52 height 10
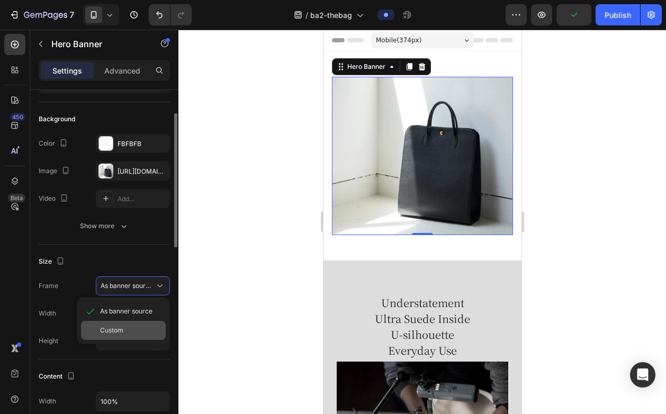
click at [132, 331] on div "Custom" at bounding box center [130, 331] width 61 height 10
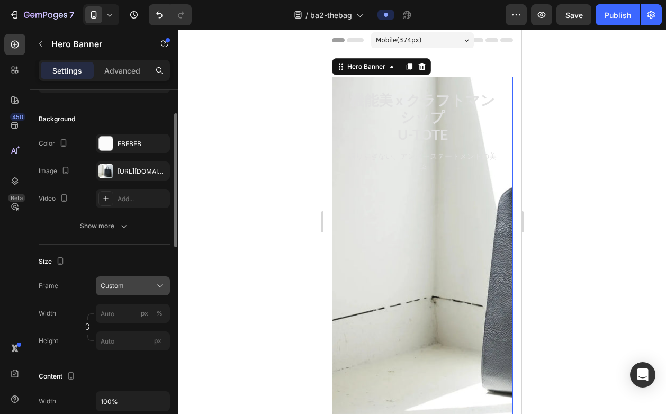
click at [133, 292] on button "Custom" at bounding box center [133, 285] width 74 height 19
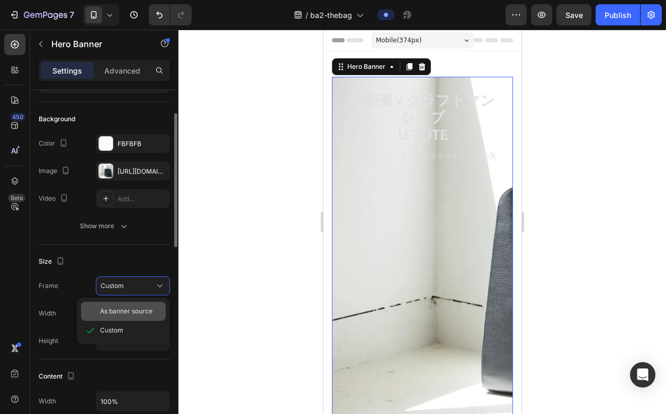
click at [132, 302] on div "As banner source" at bounding box center [123, 311] width 85 height 19
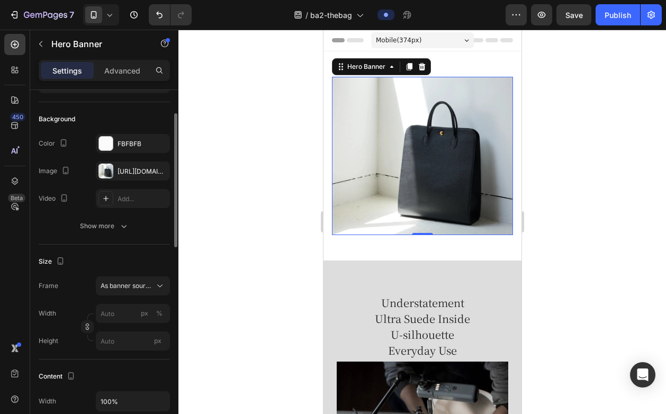
click at [293, 178] on div at bounding box center [422, 222] width 488 height 384
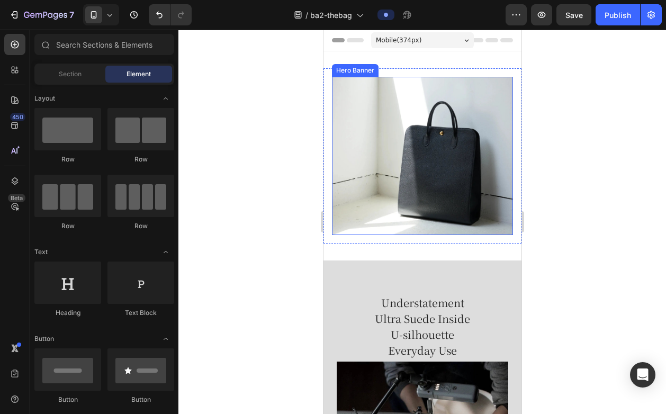
click at [379, 149] on div "機能美 x クラフトマンシップ U-TOTE Heading 語りすぎない、アンダーステートメントの美学 Text Block Row Heading Tex…" at bounding box center [421, 156] width 181 height 360
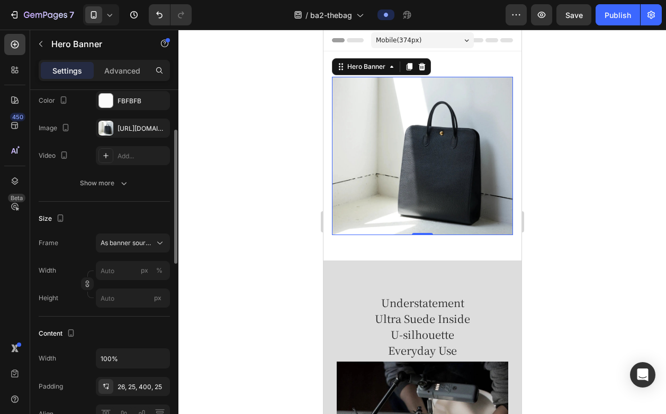
scroll to position [213, 0]
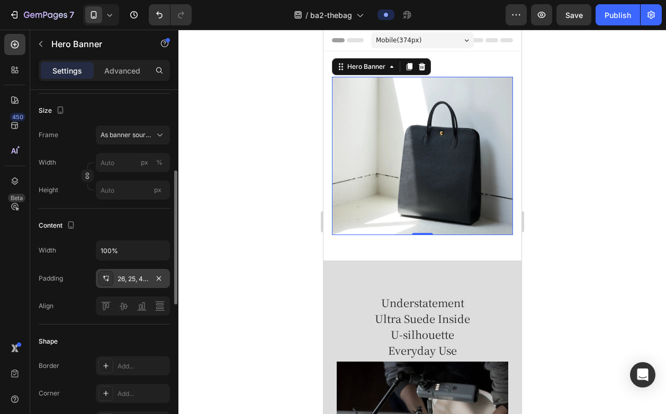
click at [131, 277] on div "26, 25, 400, 25" at bounding box center [133, 279] width 31 height 10
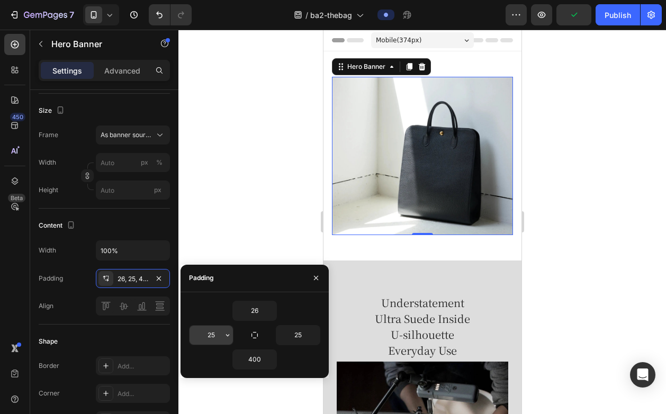
click at [217, 330] on input "25" at bounding box center [211, 335] width 43 height 19
type input "25"
click at [304, 331] on input "25" at bounding box center [297, 335] width 43 height 19
type input "0"
click at [218, 337] on input "25" at bounding box center [211, 335] width 43 height 19
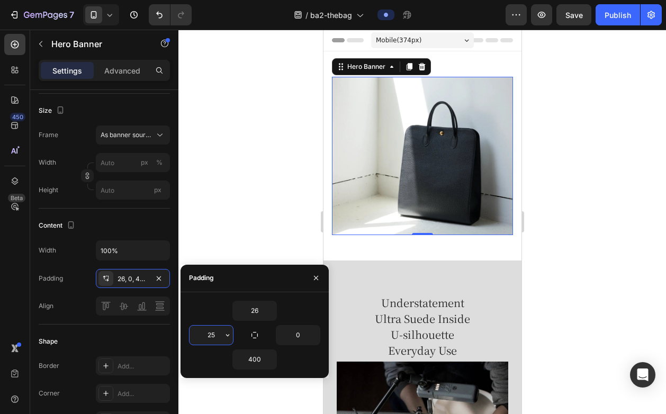
type input "0"
click at [250, 219] on div at bounding box center [422, 222] width 488 height 384
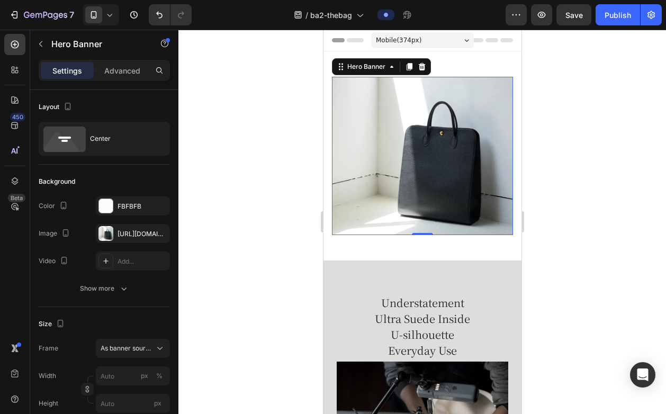
click at [359, 167] on div "機能美 x クラフトマンシップ U-TOTE Heading 語りすぎない、アンダーステートメントの美学 Text Block Row Heading Tex…" at bounding box center [421, 156] width 181 height 348
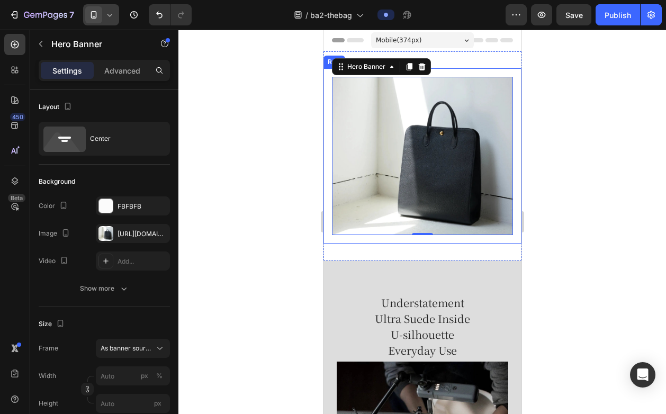
click at [98, 21] on span at bounding box center [93, 14] width 17 height 17
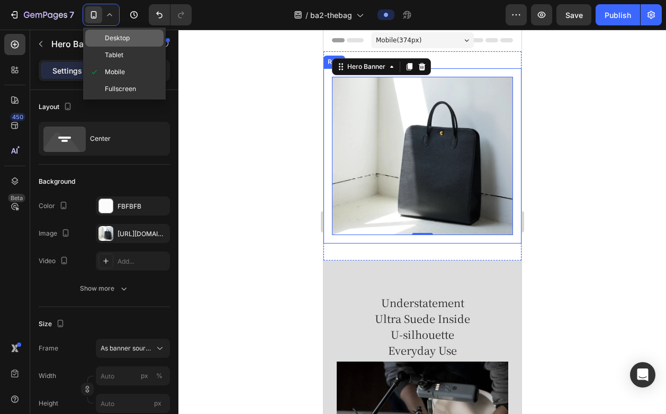
click at [106, 41] on span "Desktop" at bounding box center [117, 38] width 25 height 11
type input "100"
type input "800"
type input "1220"
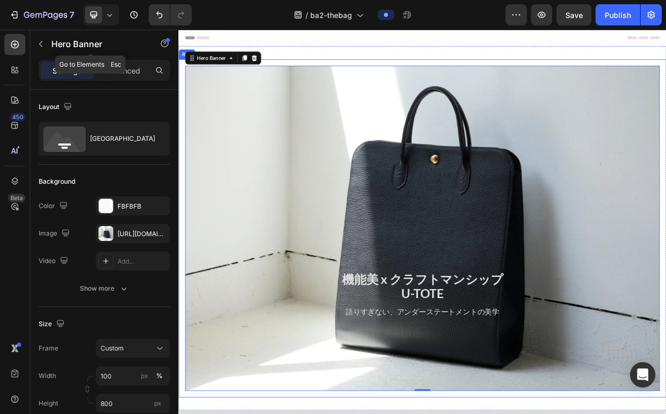
scroll to position [10, 0]
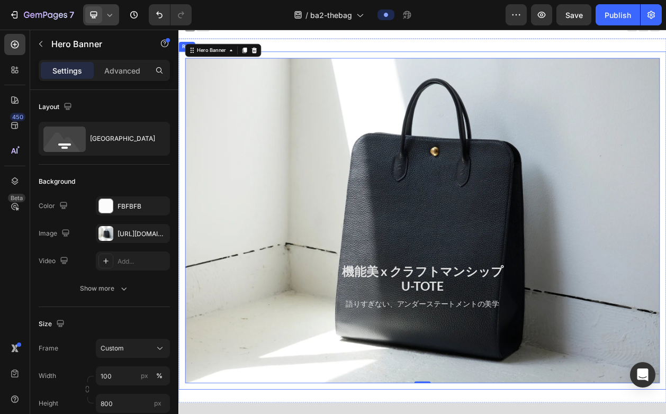
click at [107, 19] on icon at bounding box center [109, 15] width 11 height 11
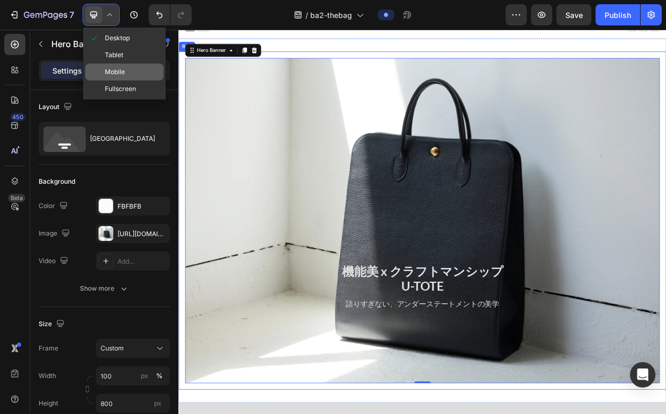
click at [116, 71] on span "Mobile" at bounding box center [115, 72] width 20 height 11
type input "100%"
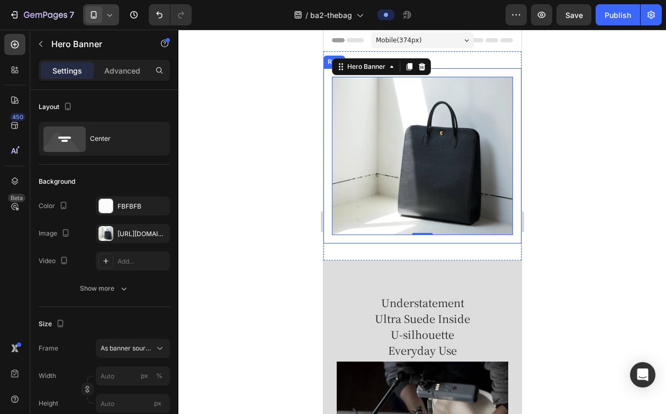
click at [326, 129] on div "機能美 x クラフトマンシップ U-TOTE Heading 語りすぎない、アンダーステートメントの美学 Text Block Row Heading Tex…" at bounding box center [422, 155] width 198 height 175
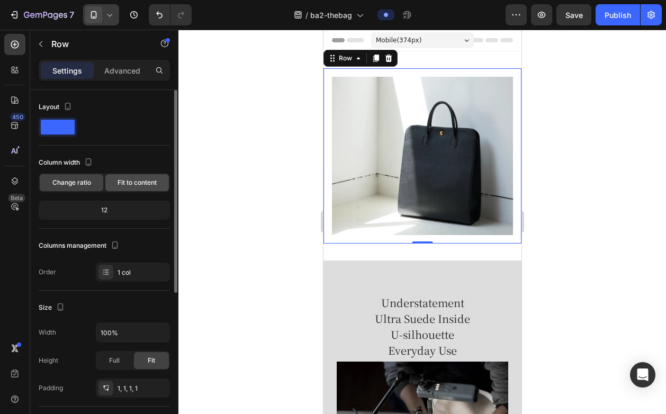
click at [128, 187] on div "Fit to content" at bounding box center [137, 182] width 64 height 17
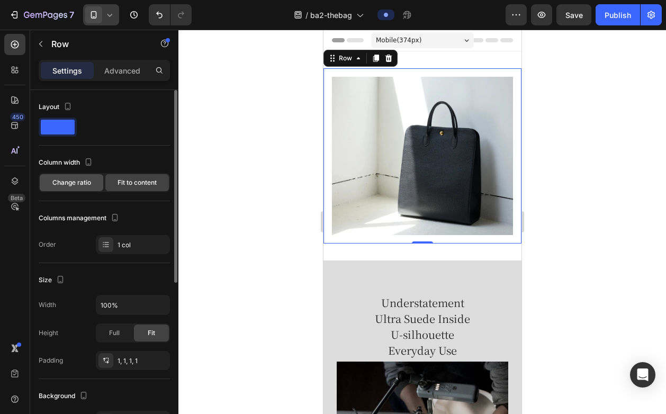
click at [59, 184] on span "Change ratio" at bounding box center [71, 183] width 39 height 10
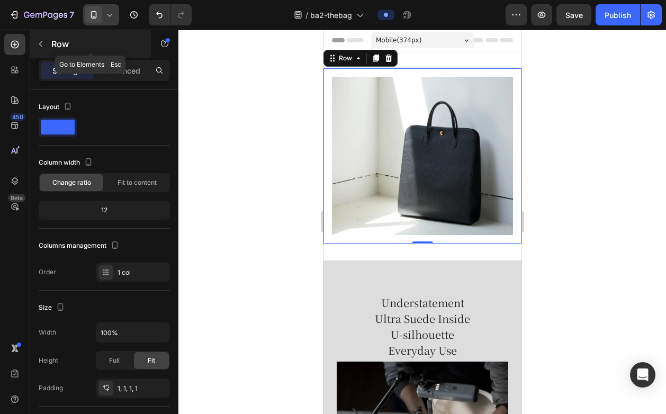
click at [41, 44] on icon "button" at bounding box center [41, 44] width 8 height 8
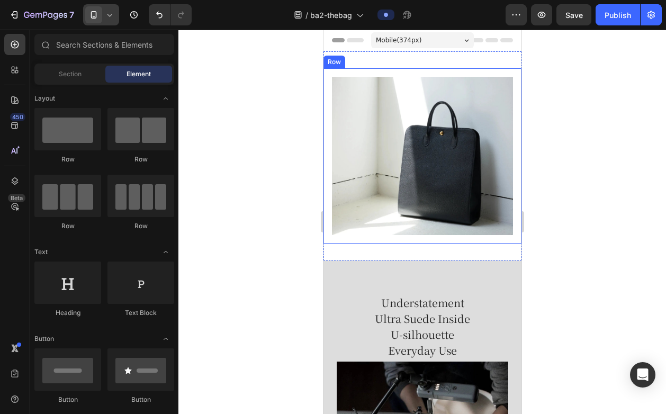
click at [107, 20] on icon at bounding box center [109, 15] width 11 height 11
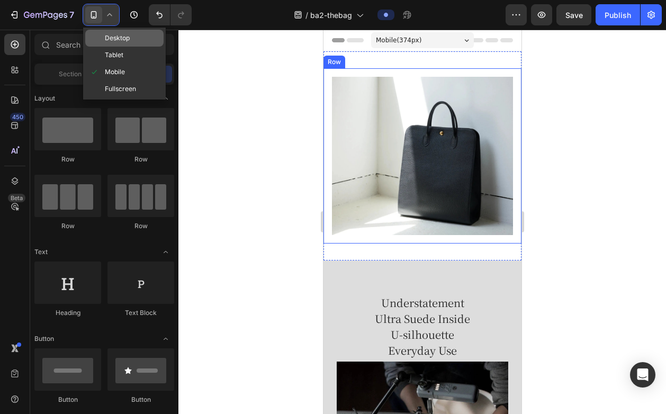
click at [116, 40] on span "Desktop" at bounding box center [117, 38] width 25 height 11
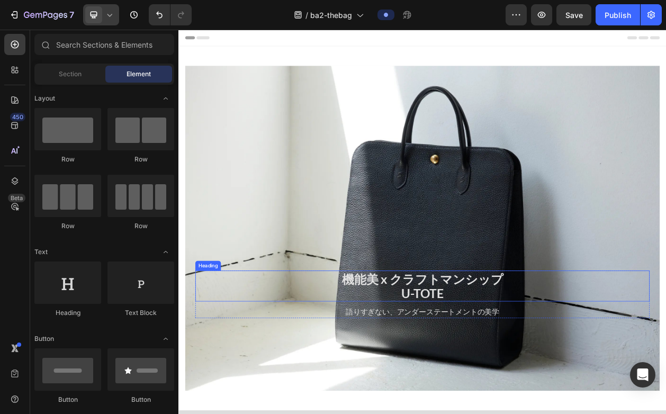
click at [459, 351] on h2 "機能美 x クラフトマンシップ U-TOTE" at bounding box center [496, 364] width 592 height 40
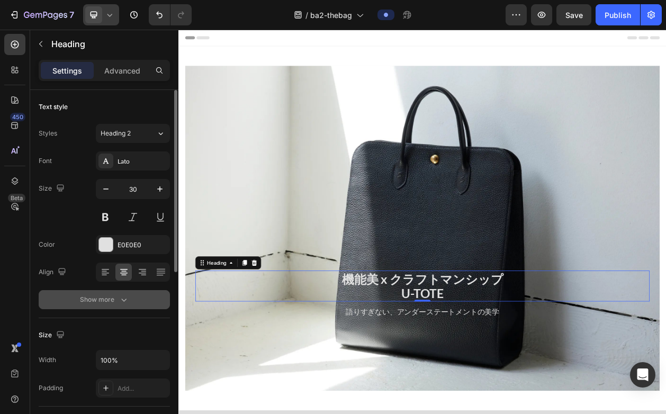
click at [110, 299] on div "Show more" at bounding box center [104, 299] width 49 height 11
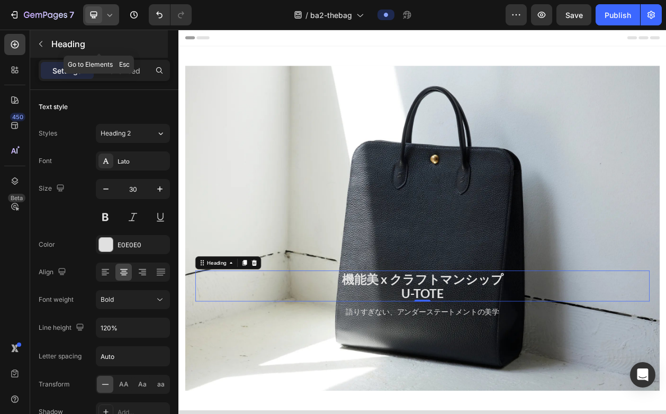
click at [50, 46] on div "Heading" at bounding box center [99, 44] width 138 height 28
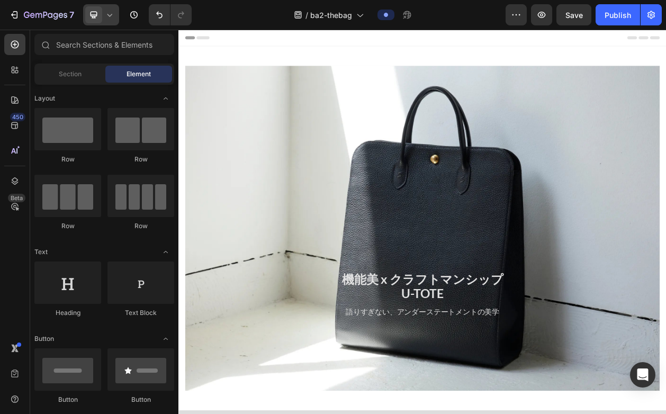
click at [102, 20] on span at bounding box center [93, 14] width 17 height 17
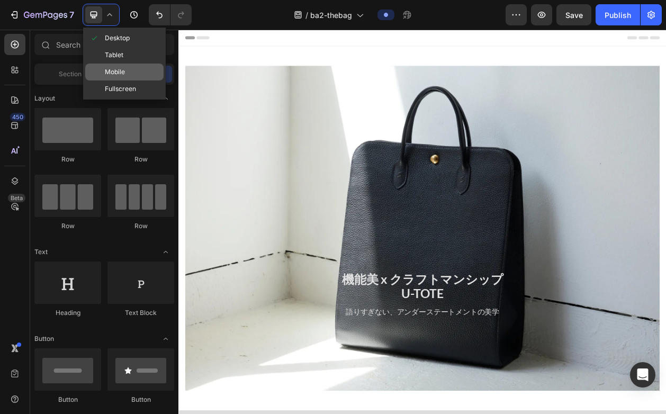
click at [104, 80] on div "Mobile" at bounding box center [124, 88] width 78 height 17
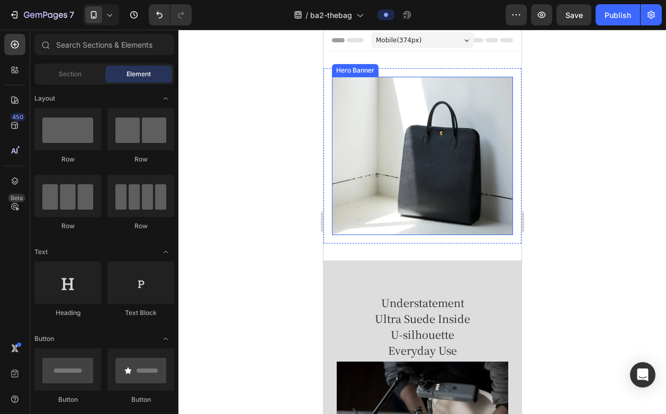
click at [378, 146] on div "機能美 x クラフトマンシップ U-TOTE Heading 語りすぎない、アンダーステートメントの美学 Text Block Row Heading Tex…" at bounding box center [421, 156] width 181 height 348
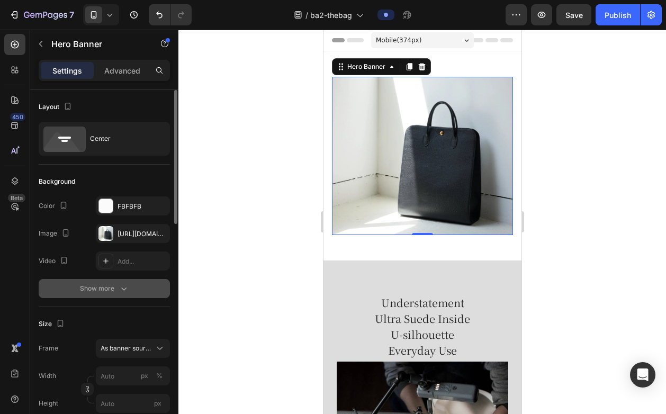
click at [110, 295] on button "Show more" at bounding box center [104, 288] width 131 height 19
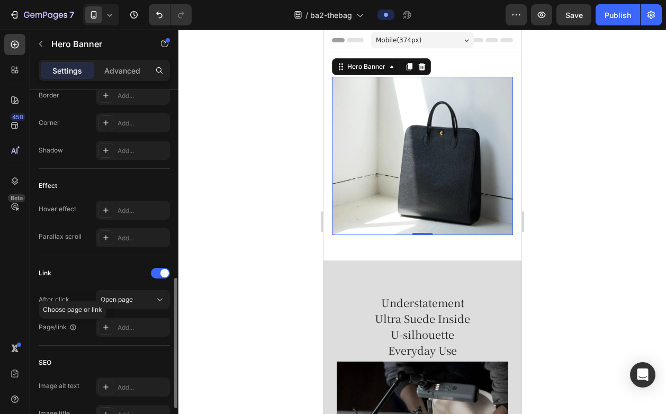
scroll to position [490, 0]
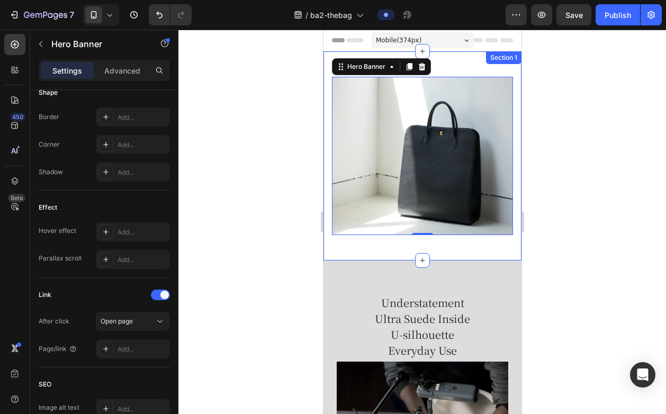
click at [407, 245] on div "機能美 x クラフトマンシップ U-TOTE Heading 語りすぎない、アンダーステートメントの美学 Text Block Row Heading Tex…" at bounding box center [422, 155] width 198 height 209
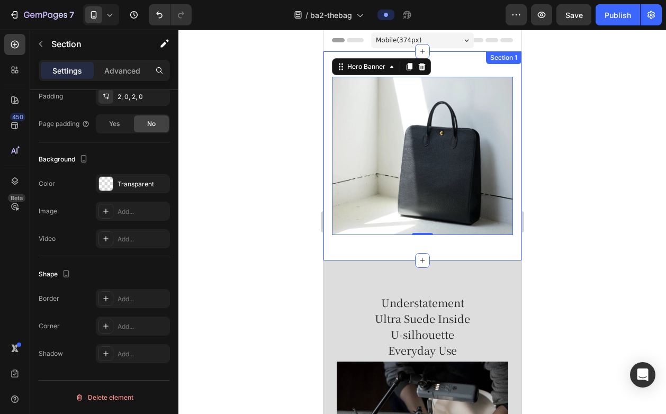
scroll to position [0, 0]
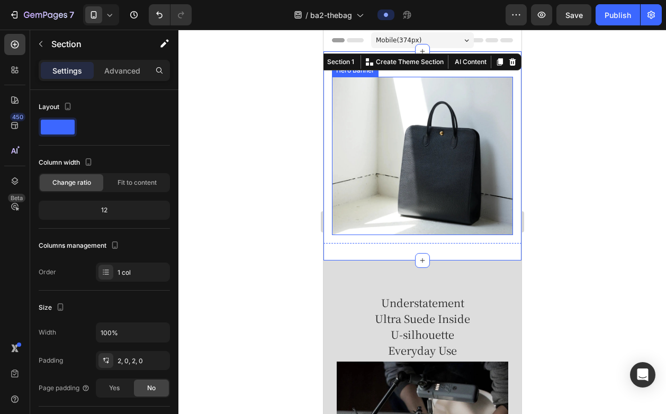
click at [385, 202] on div "機能美 x クラフトマンシップ U-TOTE Heading 語りすぎない、アンダーステートメントの美学 Text Block Row Heading Tex…" at bounding box center [421, 156] width 181 height 348
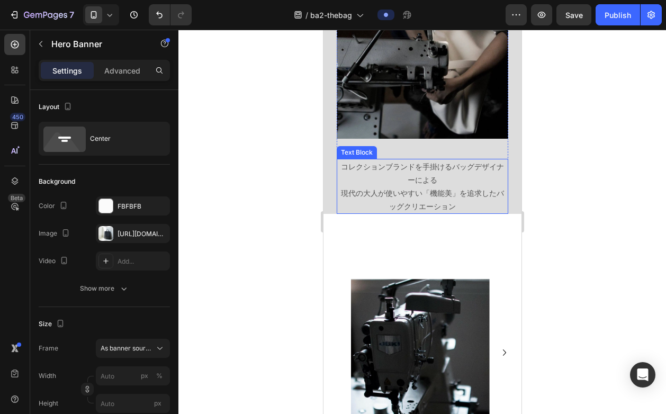
scroll to position [374, 0]
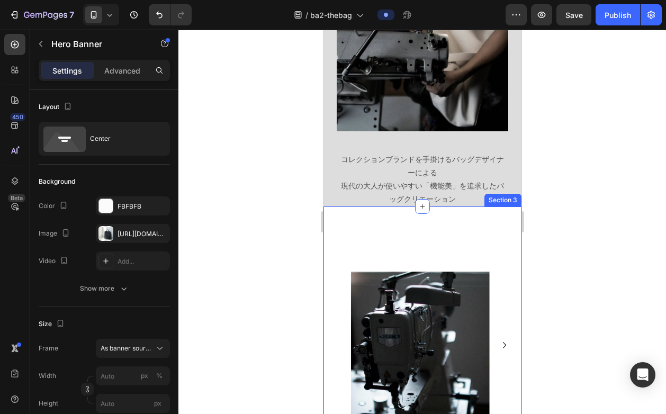
click at [400, 225] on div "Image Image [GEOGRAPHIC_DATA]" at bounding box center [422, 344] width 198 height 243
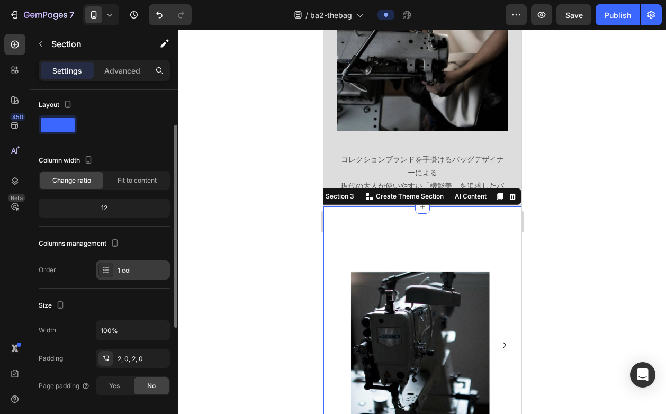
scroll to position [100, 0]
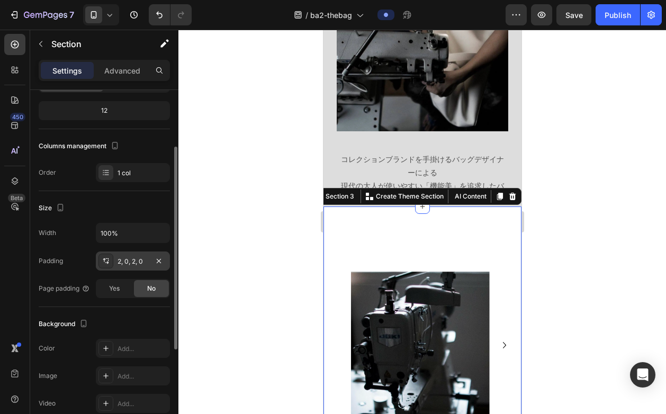
click at [130, 264] on div "2, 0, 2, 0" at bounding box center [133, 262] width 31 height 10
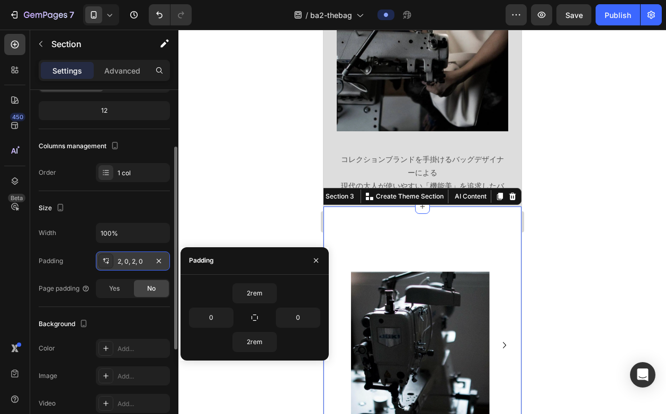
click at [130, 264] on div "2, 0, 2, 0" at bounding box center [133, 262] width 31 height 10
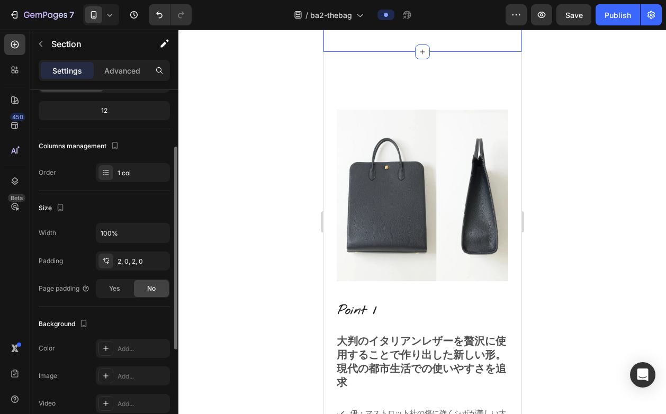
scroll to position [102, 0]
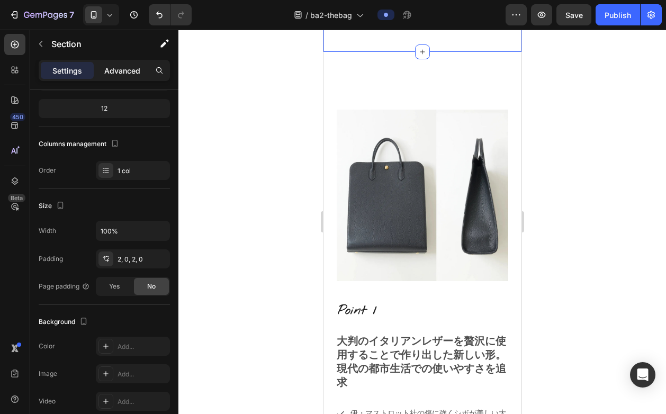
click at [126, 73] on p "Advanced" at bounding box center [122, 70] width 36 height 11
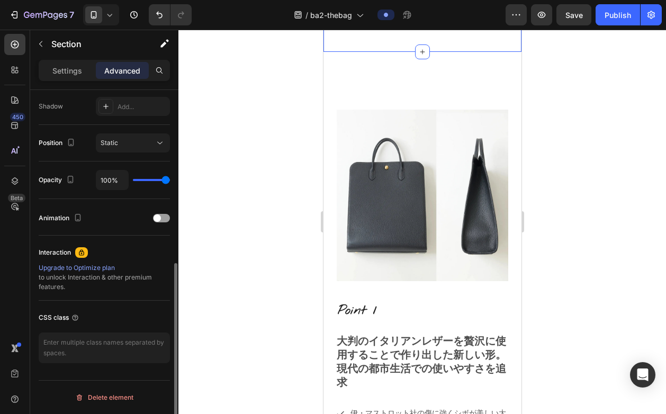
scroll to position [0, 0]
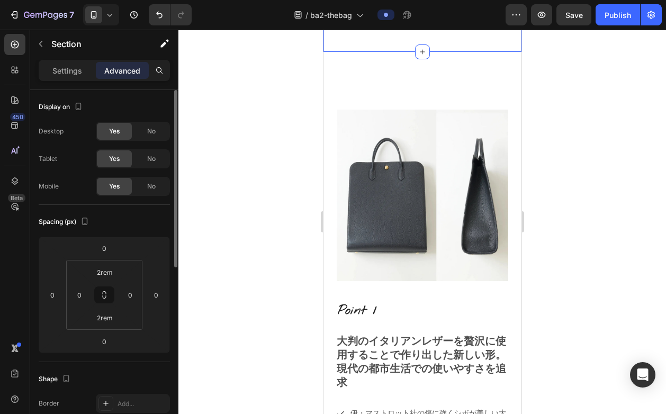
click at [69, 85] on div "Settings Advanced" at bounding box center [104, 75] width 148 height 30
click at [72, 74] on p "Settings" at bounding box center [67, 70] width 30 height 11
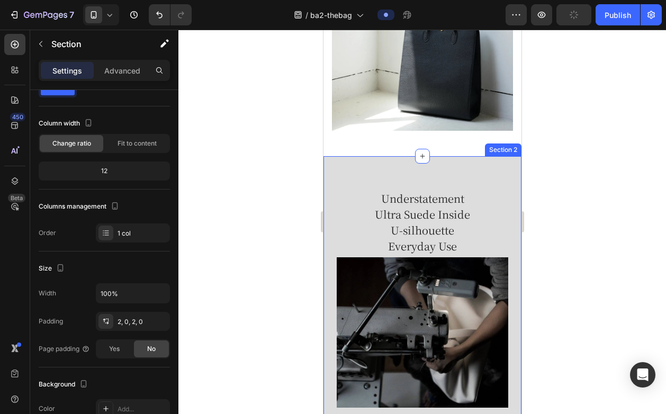
scroll to position [105, 0]
click at [406, 174] on div "Understatement Ultra Suede Inside U-silhouette Everyday Use Heading Image Row コ…" at bounding box center [422, 319] width 198 height 327
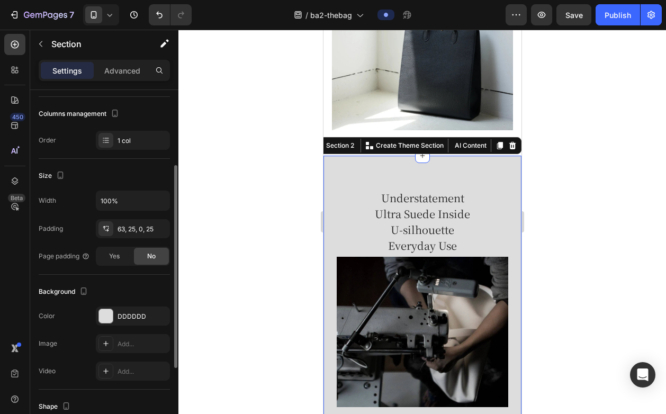
scroll to position [134, 0]
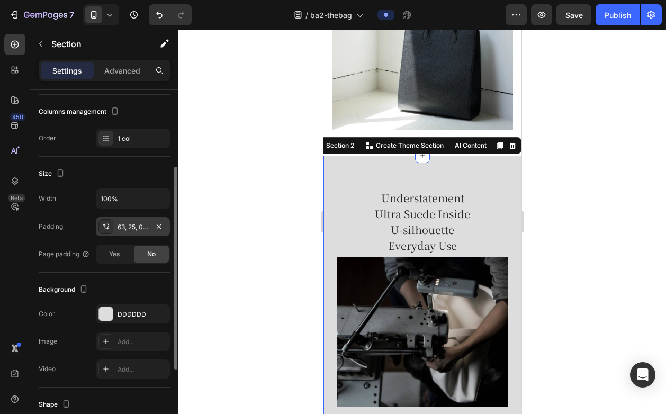
click at [135, 222] on div "63, 25, 0, 25" at bounding box center [133, 227] width 31 height 10
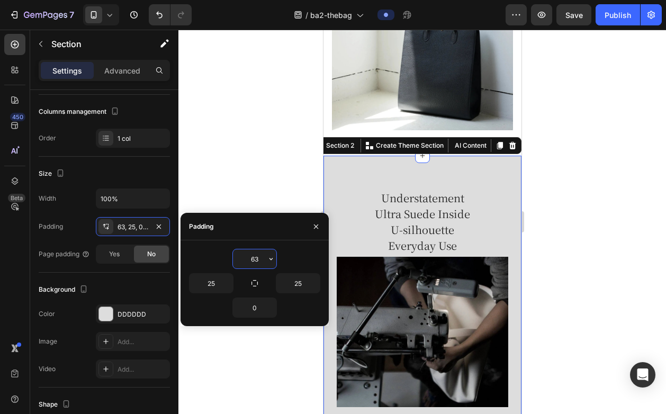
click at [263, 257] on input "63" at bounding box center [254, 258] width 43 height 19
type input "30"
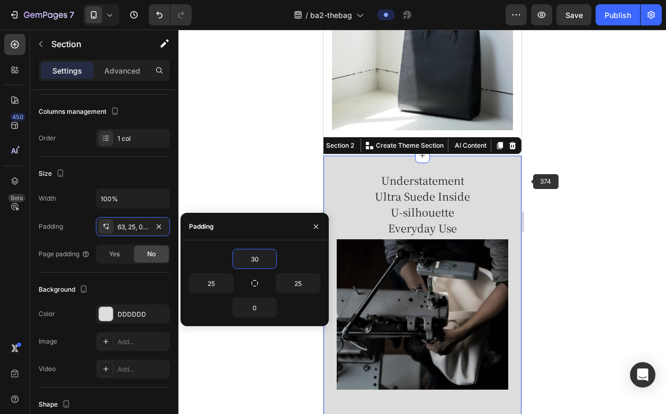
click at [585, 166] on div at bounding box center [422, 222] width 488 height 384
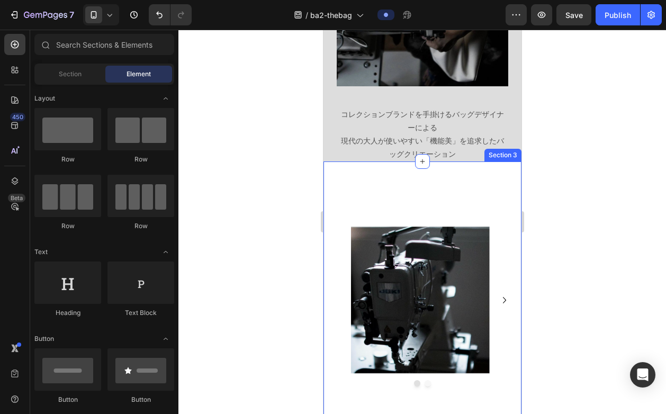
scroll to position [294, 0]
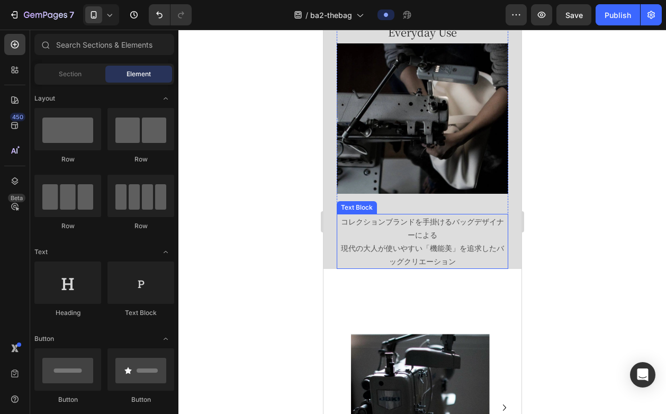
click at [407, 215] on p "コレクションブランドを手掛けるバッグデザイナーによる" at bounding box center [421, 228] width 169 height 26
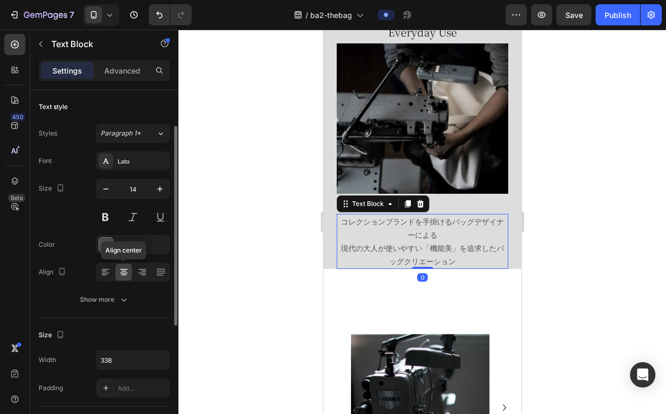
scroll to position [23, 0]
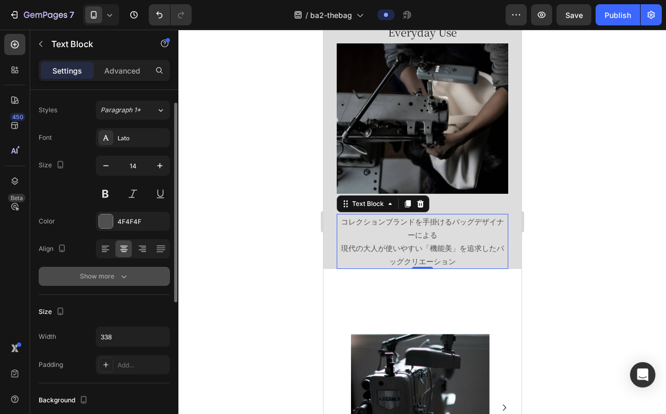
click at [124, 279] on icon "button" at bounding box center [124, 276] width 11 height 11
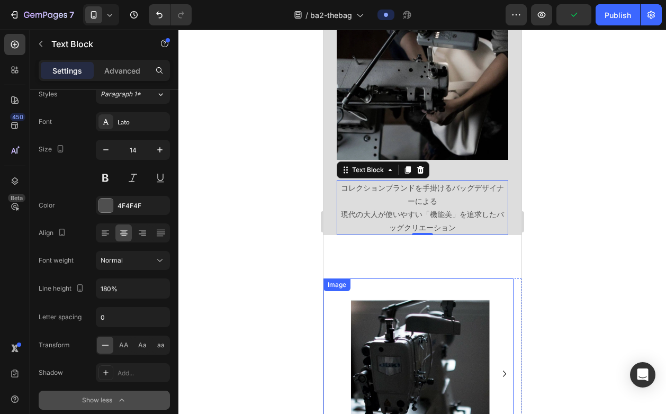
scroll to position [230, 0]
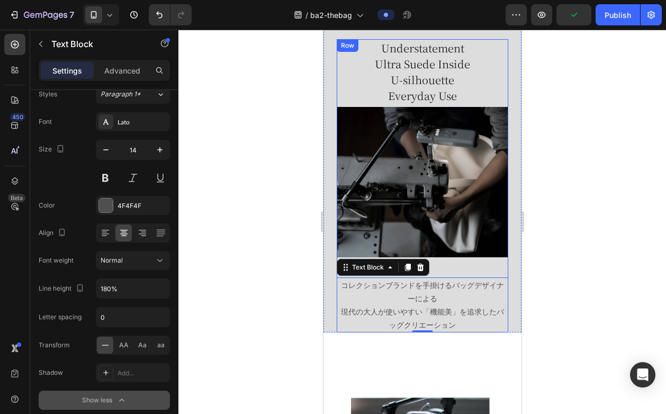
click at [447, 261] on div "Understatement Ultra Suede Inside U-silhouette Everyday Use Heading Image Row コ…" at bounding box center [422, 185] width 172 height 293
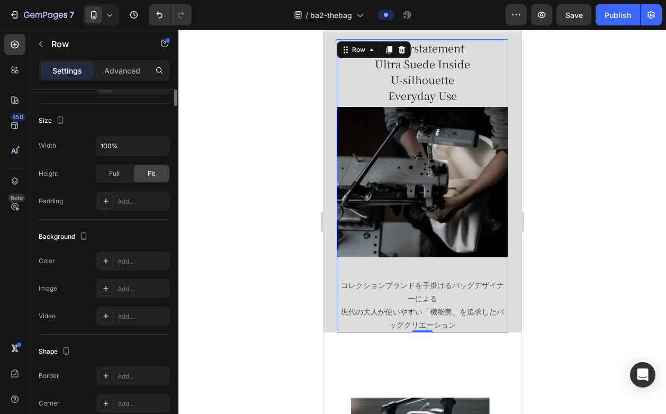
scroll to position [0, 0]
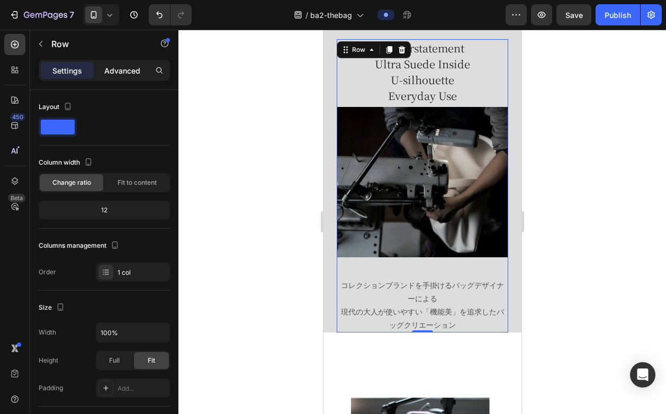
click at [109, 74] on p "Advanced" at bounding box center [122, 70] width 36 height 11
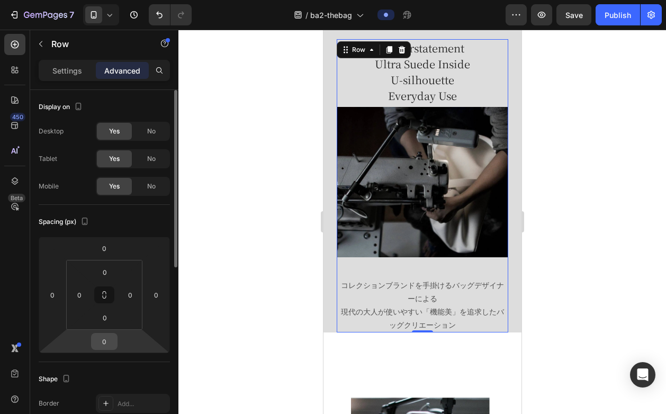
click at [109, 342] on input "0" at bounding box center [104, 342] width 21 height 16
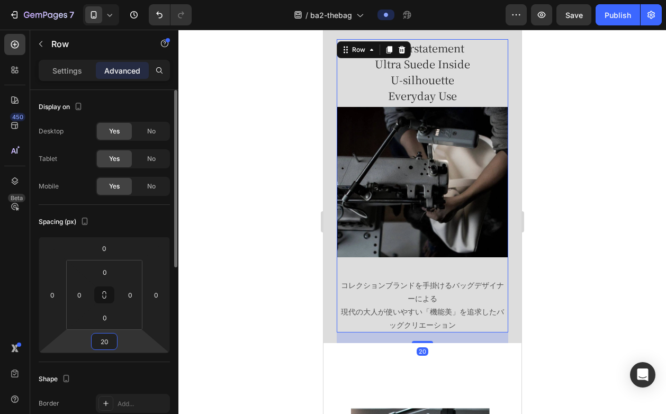
type input "2"
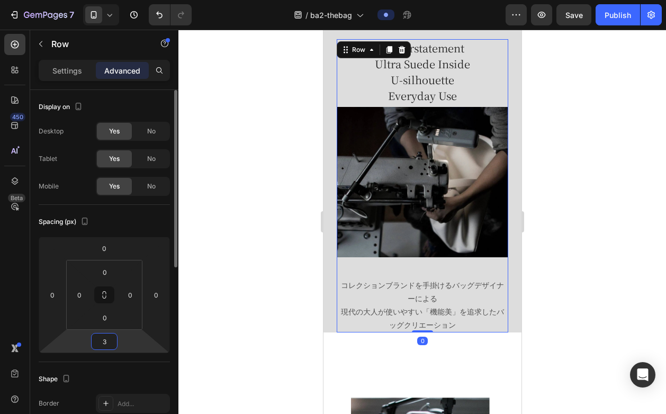
type input "30"
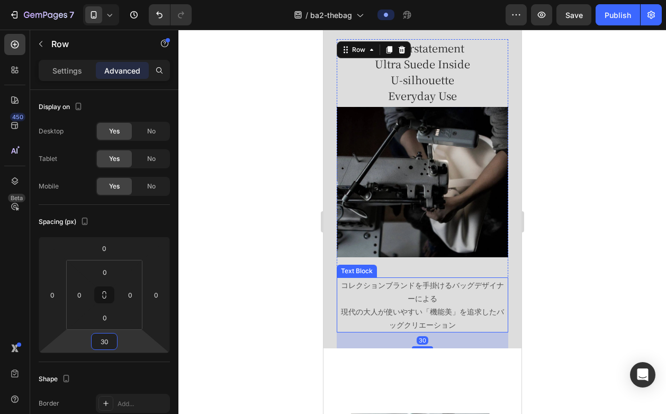
click at [402, 279] on p "コレクションブランドを手掛けるバッグデザイナーによる" at bounding box center [421, 292] width 169 height 26
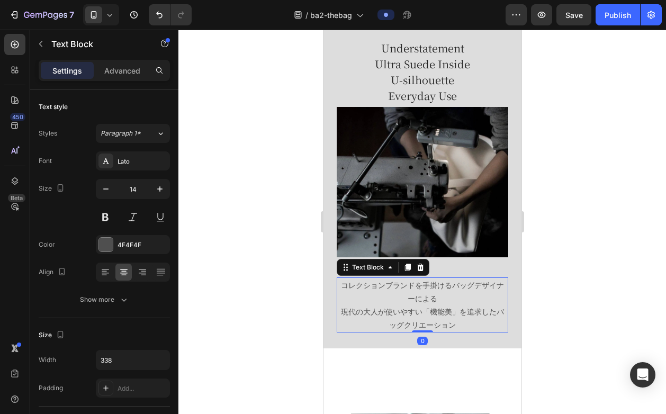
click at [398, 279] on p "コレクションブランドを手掛けるバッグデザイナーによる" at bounding box center [421, 292] width 169 height 26
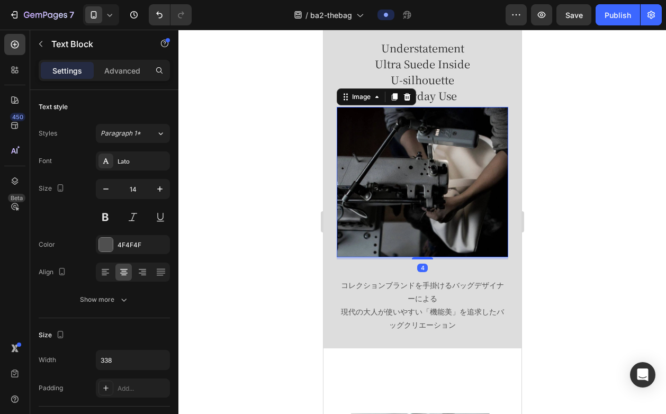
click at [391, 237] on img at bounding box center [422, 182] width 172 height 150
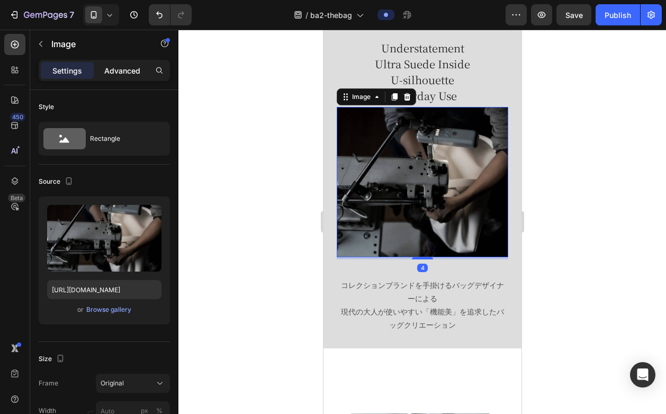
click at [108, 65] on p "Advanced" at bounding box center [122, 70] width 36 height 11
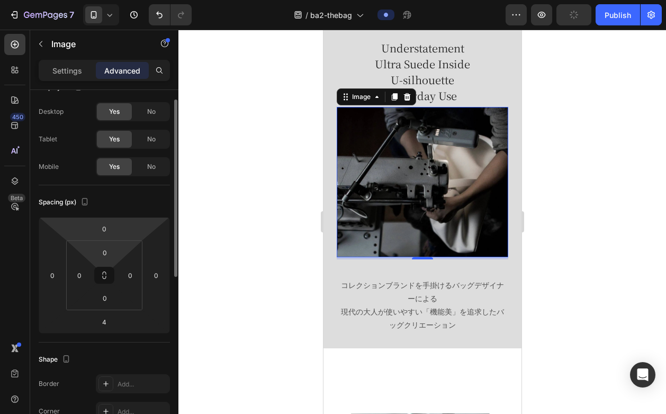
scroll to position [42, 0]
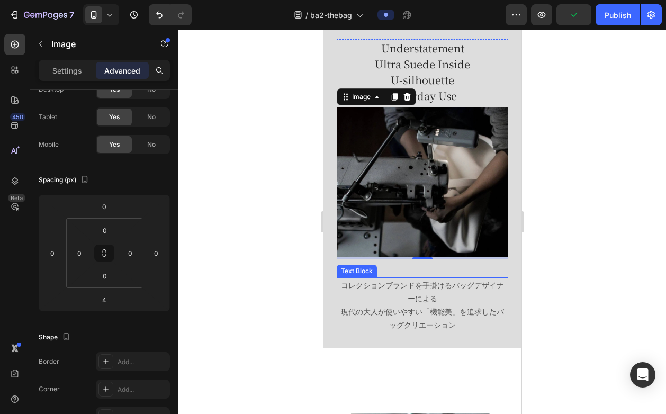
click at [385, 279] on p "コレクションブランドを手掛けるバッグデザイナーによる" at bounding box center [421, 292] width 169 height 26
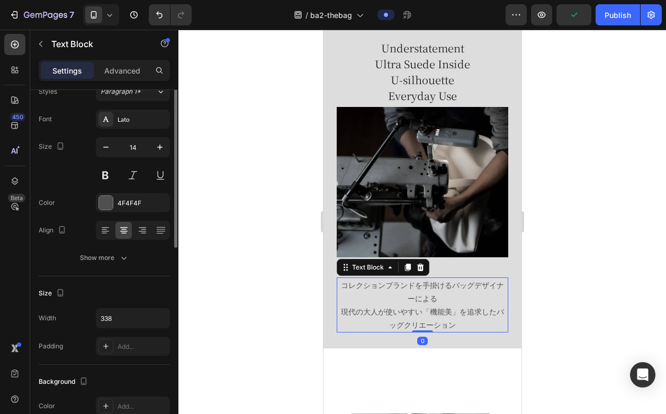
scroll to position [0, 0]
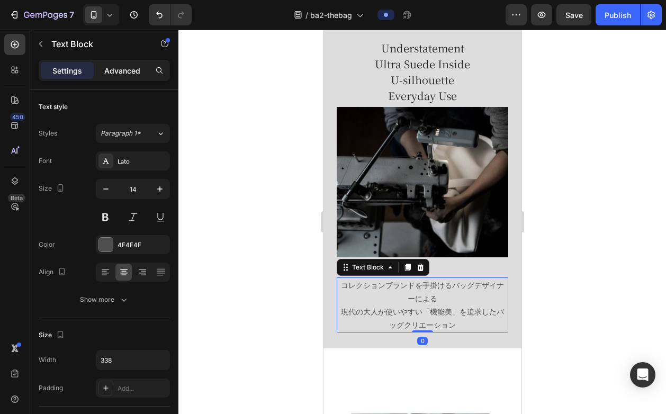
click at [122, 69] on p "Advanced" at bounding box center [122, 70] width 36 height 11
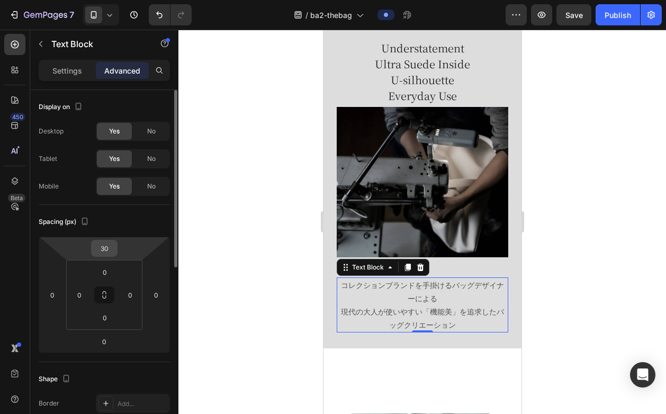
click at [105, 250] on input "30" at bounding box center [104, 248] width 21 height 16
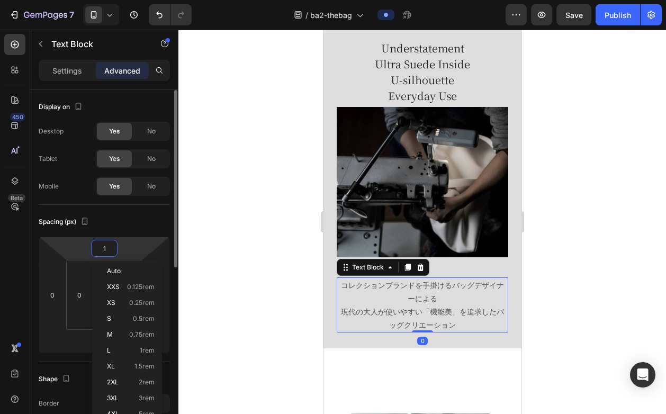
type input "10"
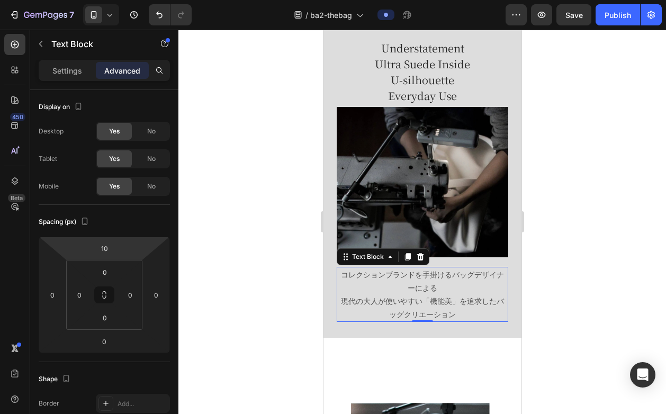
click at [563, 129] on div at bounding box center [422, 222] width 488 height 384
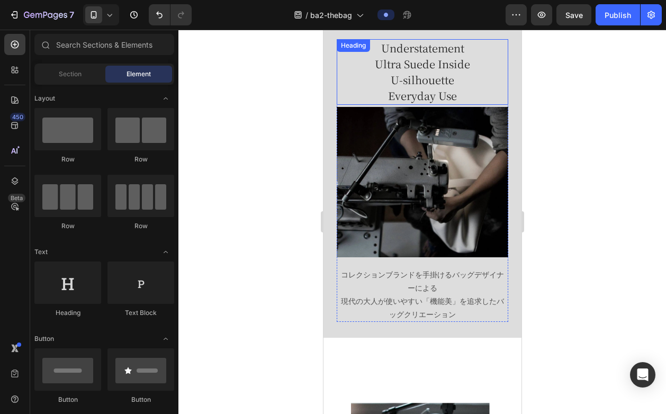
click at [423, 92] on h2 "Understatement Ultra Suede Inside U-silhouette Everyday Use" at bounding box center [422, 72] width 172 height 66
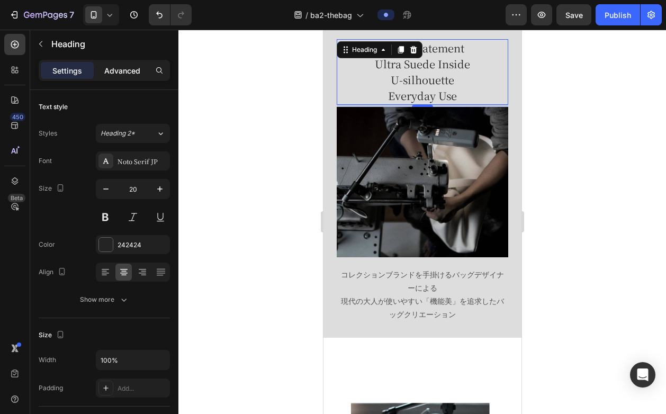
click at [120, 71] on p "Advanced" at bounding box center [122, 70] width 36 height 11
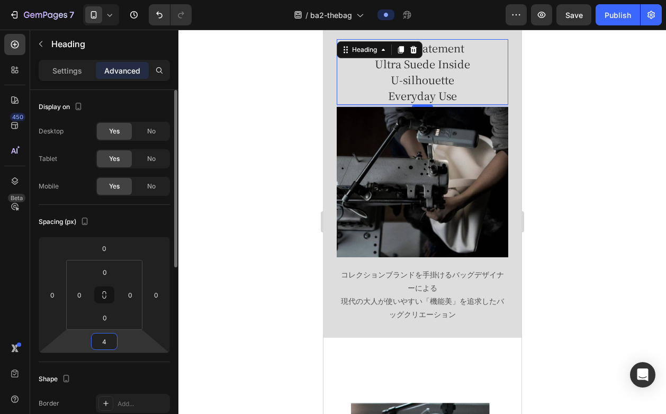
click at [111, 339] on input "4" at bounding box center [104, 342] width 21 height 16
type input "20"
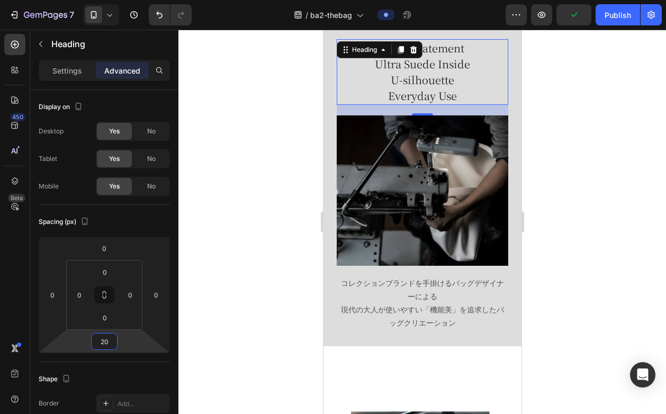
click at [558, 190] on div at bounding box center [422, 222] width 488 height 384
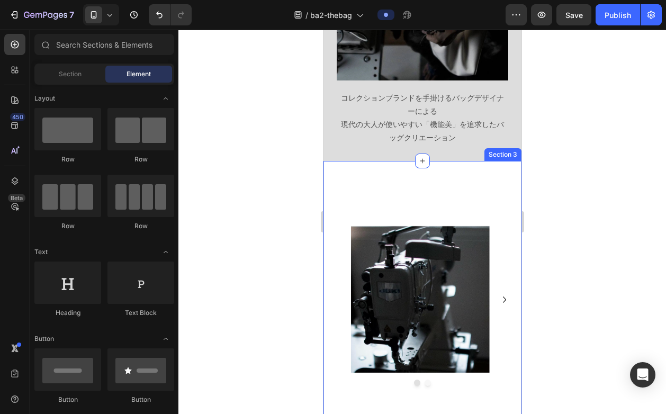
scroll to position [265, 0]
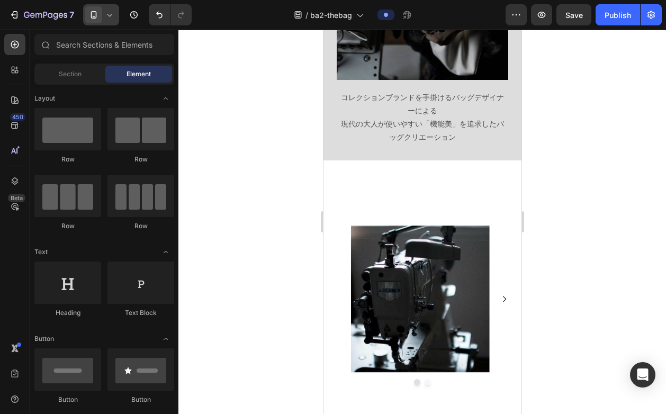
click at [102, 25] on div at bounding box center [101, 14] width 36 height 21
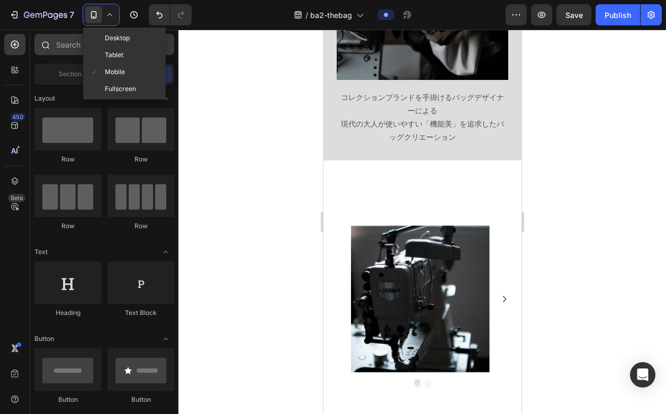
click at [104, 39] on span at bounding box center [96, 38] width 15 height 8
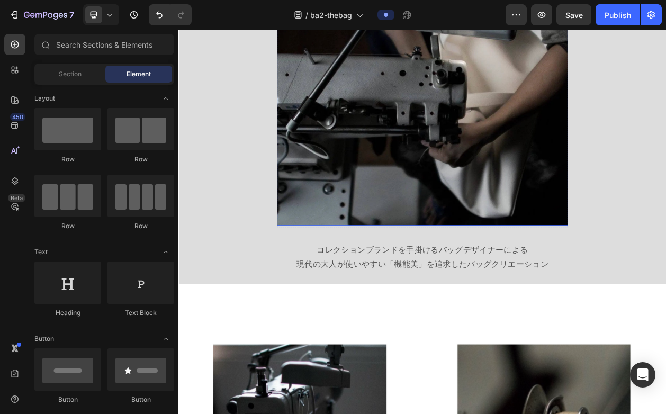
scroll to position [497, 0]
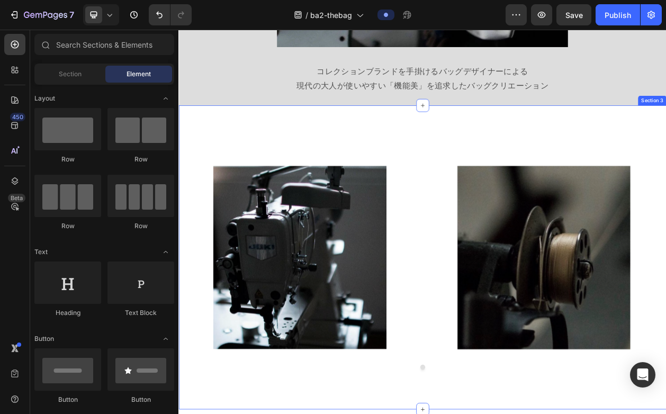
click at [462, 142] on div "Image Image Carousel Section 3" at bounding box center [495, 327] width 635 height 397
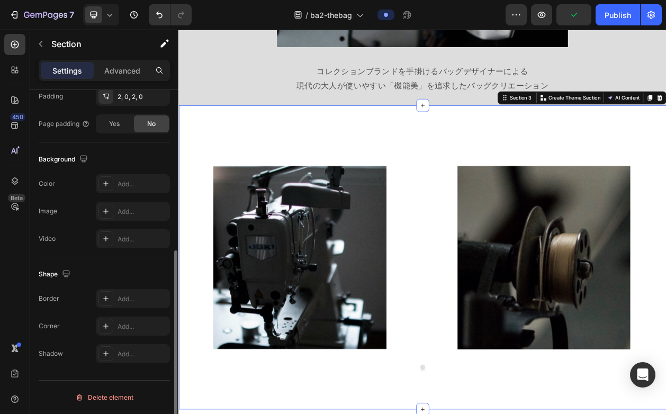
scroll to position [85, 0]
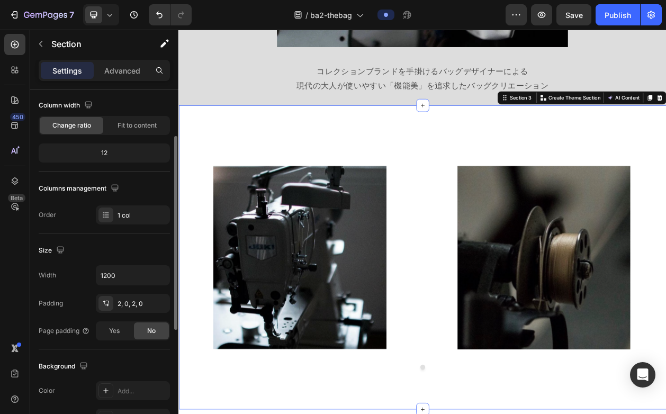
click at [302, 152] on div "Image Image [GEOGRAPHIC_DATA]" at bounding box center [495, 327] width 635 height 363
click at [124, 74] on p "Advanced" at bounding box center [122, 70] width 36 height 11
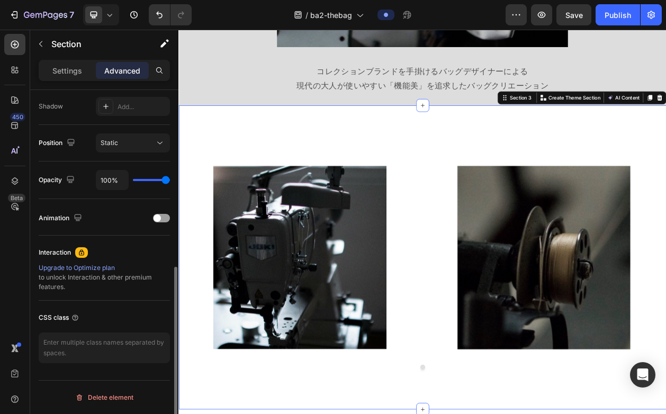
scroll to position [0, 0]
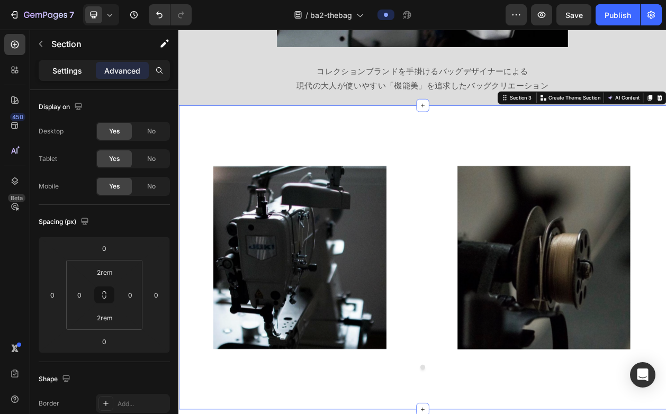
click at [64, 74] on p "Settings" at bounding box center [67, 70] width 30 height 11
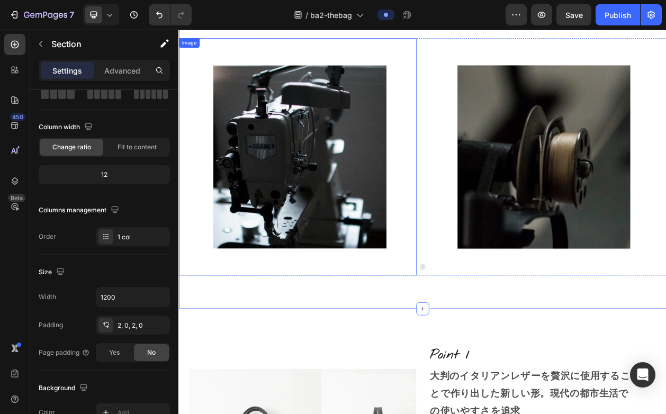
scroll to position [701, 0]
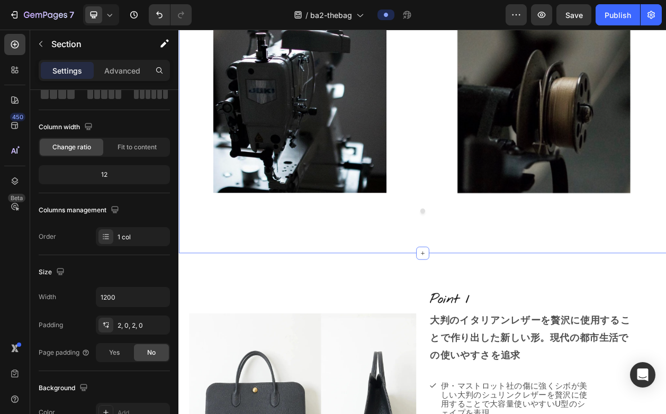
click at [356, 301] on div "Image Image [GEOGRAPHIC_DATA]" at bounding box center [495, 123] width 635 height 363
click at [357, 249] on img at bounding box center [333, 123] width 310 height 310
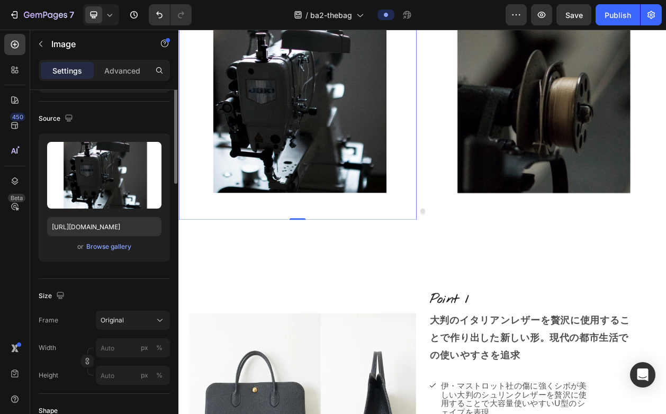
scroll to position [0, 0]
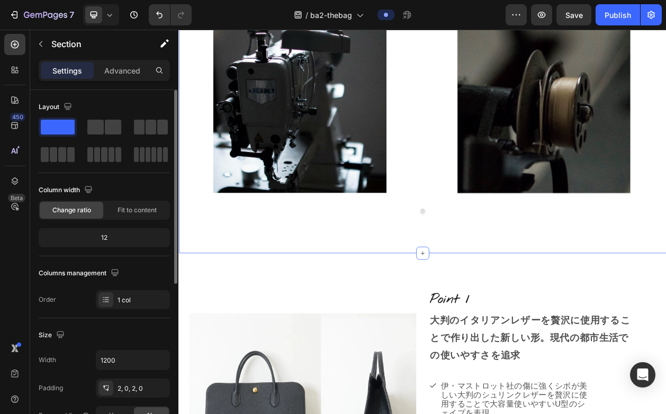
click at [347, 293] on div "Image Image [GEOGRAPHIC_DATA]" at bounding box center [495, 123] width 635 height 363
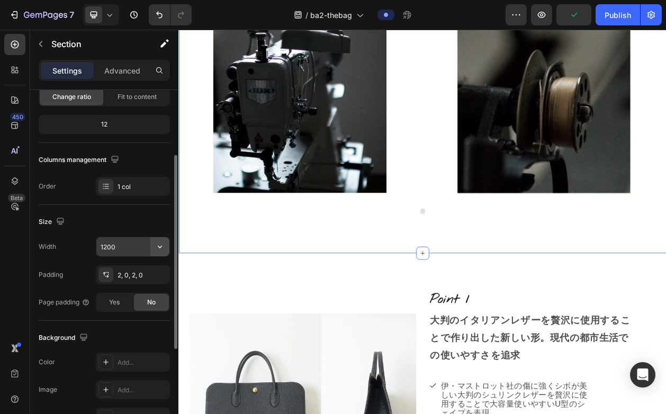
scroll to position [115, 0]
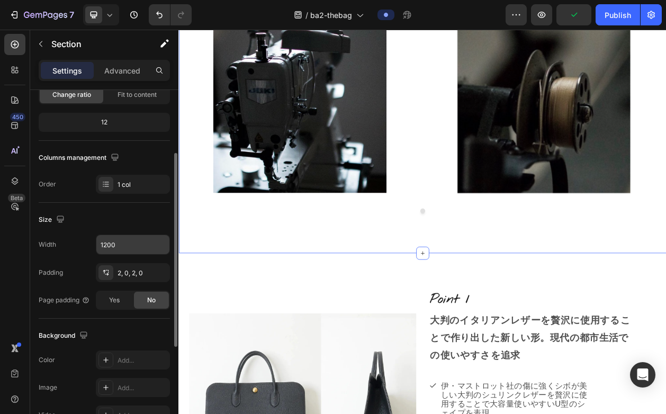
click at [125, 283] on div "Width [DATE] Padding 2, 0, 2, 0 Page padding Yes No" at bounding box center [104, 272] width 131 height 75
click at [125, 276] on div "2, 0, 2, 0" at bounding box center [133, 273] width 31 height 10
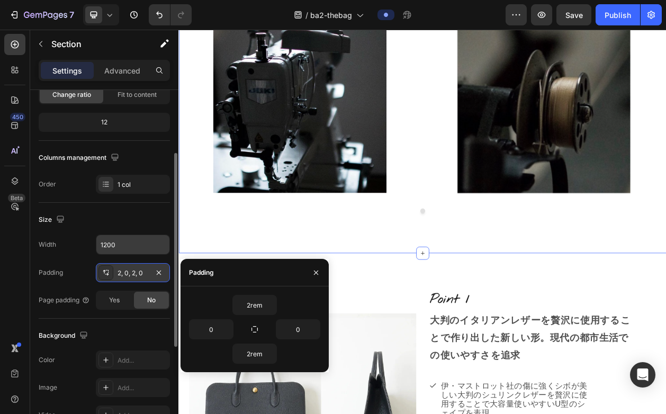
click at [125, 276] on div "2, 0, 2, 0" at bounding box center [133, 273] width 31 height 10
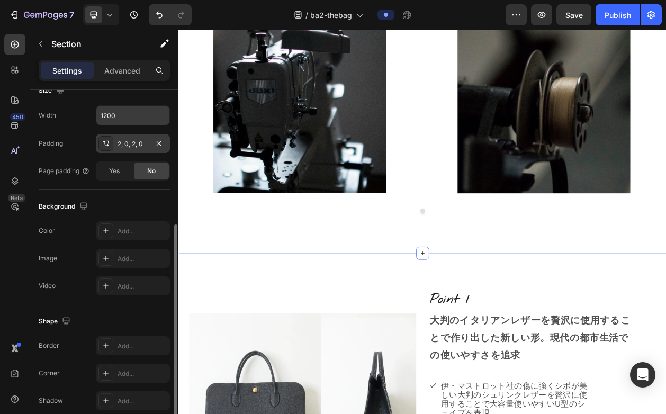
scroll to position [292, 0]
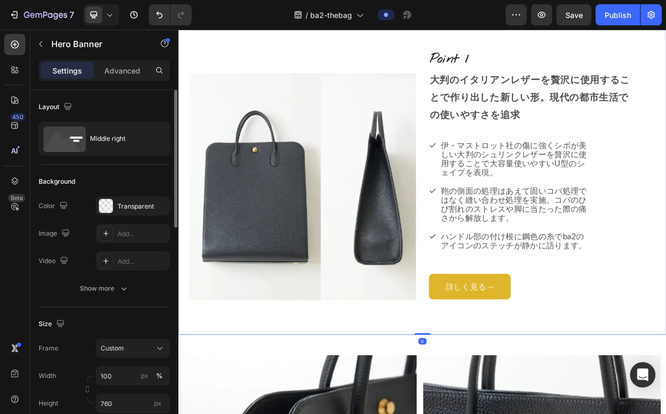
scroll to position [1015, 0]
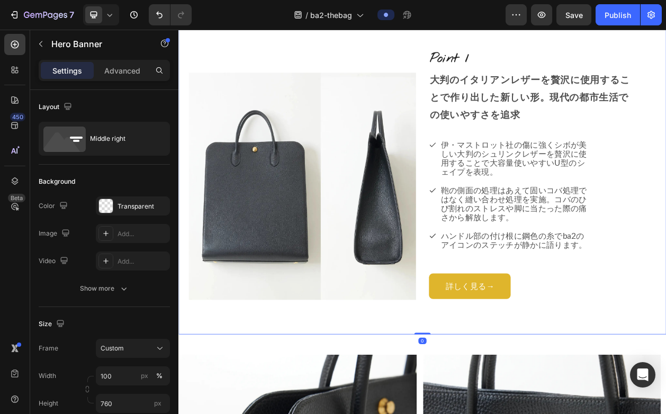
click at [392, 408] on div "Image" at bounding box center [340, 234] width 296 height 354
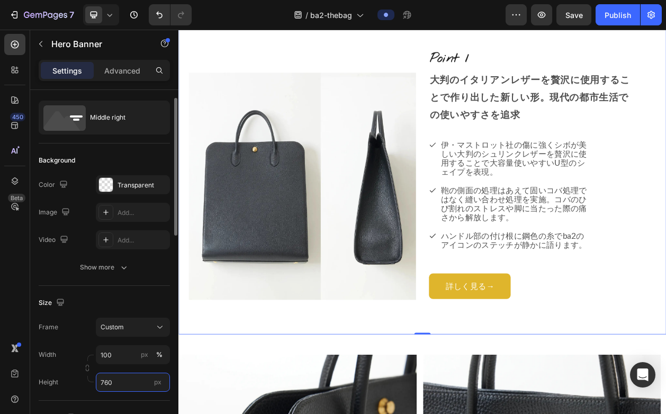
click at [121, 385] on input "760" at bounding box center [133, 382] width 74 height 19
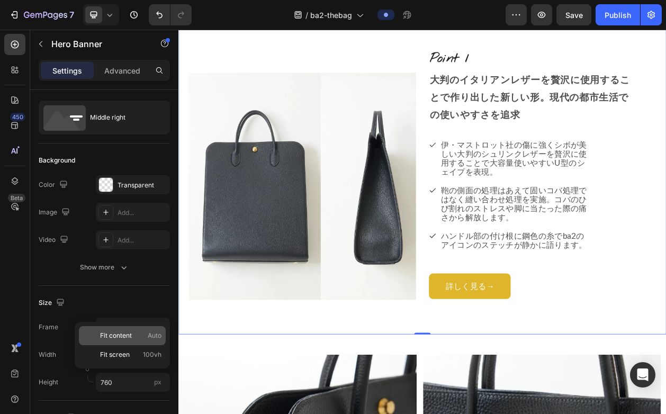
click at [132, 338] on p "Fit content Auto" at bounding box center [130, 336] width 61 height 10
type input "Auto"
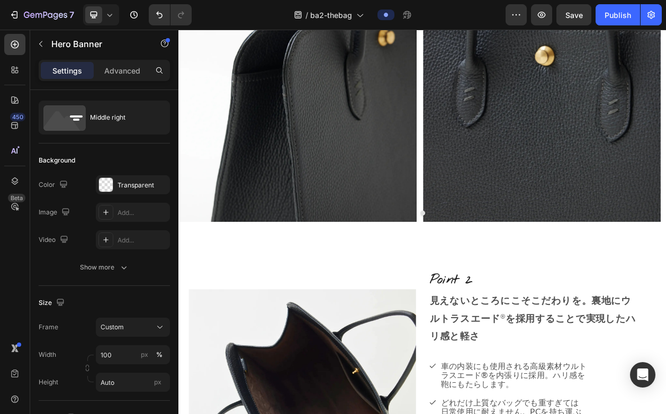
scroll to position [1612, 0]
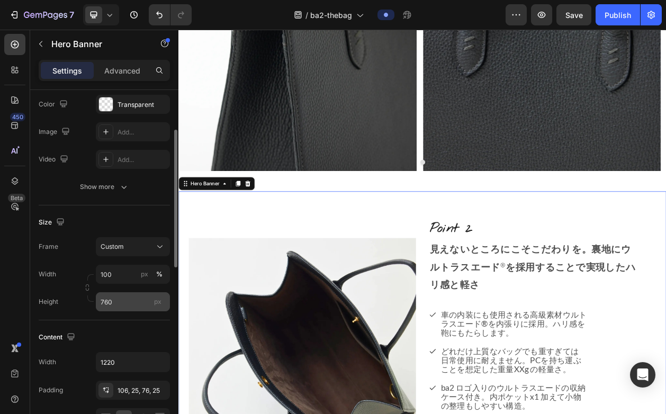
scroll to position [121, 0]
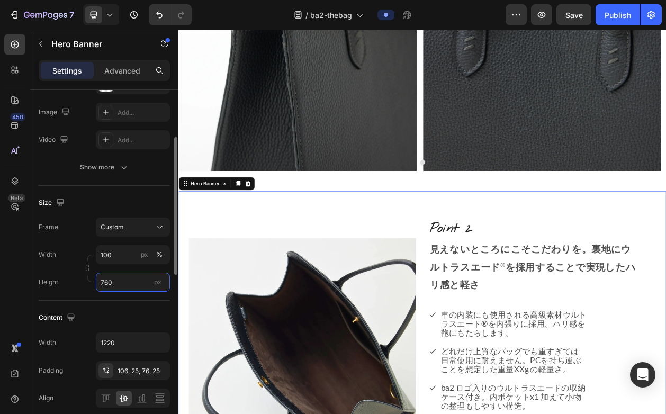
click at [127, 288] on input "760" at bounding box center [133, 282] width 74 height 19
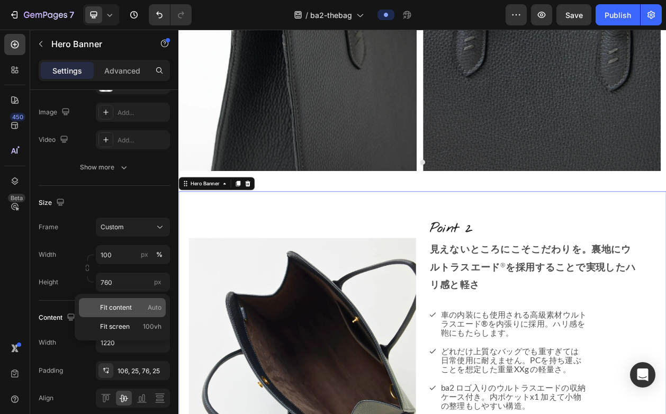
click at [124, 311] on span "Fit content" at bounding box center [116, 308] width 32 height 10
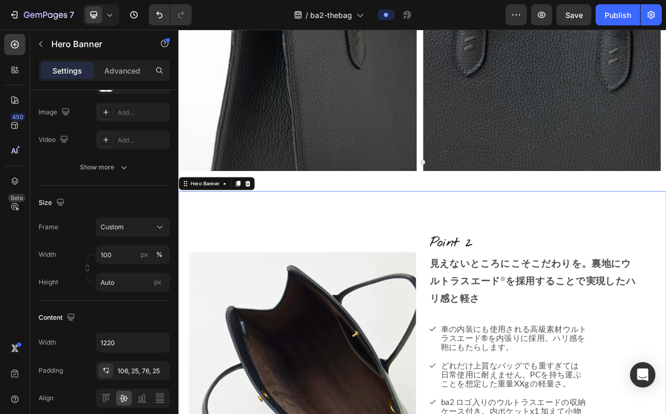
click at [106, 19] on icon at bounding box center [109, 15] width 11 height 11
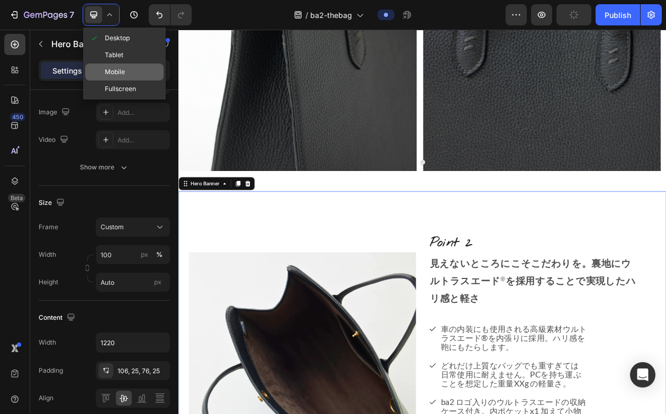
click at [107, 70] on span "Mobile" at bounding box center [115, 72] width 20 height 11
type input "950"
type input "100%"
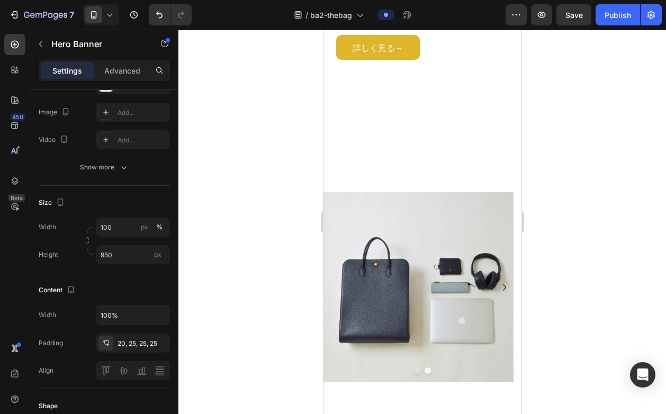
scroll to position [1739, 0]
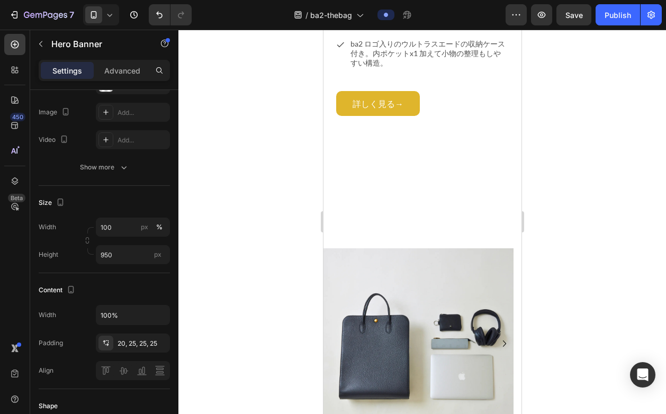
click at [342, 221] on div "Point 1 Heading 大判のイタリアンレザーを贅沢に使用することで作り出した新しい形。現代の都市生活での使いやすさを追求 Heading 伊・マスト…" at bounding box center [422, 92] width 198 height 2238
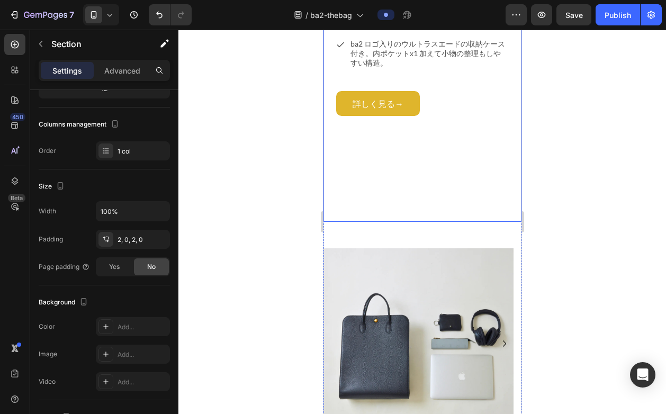
scroll to position [0, 0]
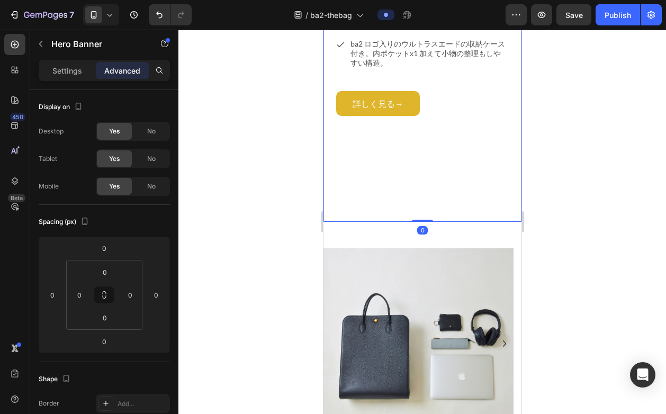
drag, startPoint x: 417, startPoint y: 220, endPoint x: 423, endPoint y: 174, distance: 47.0
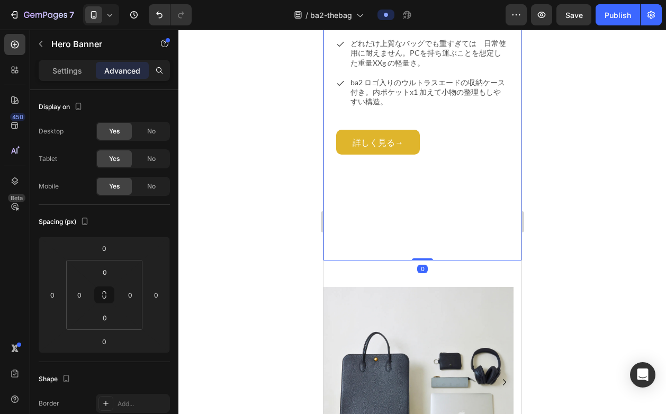
scroll to position [1655, 0]
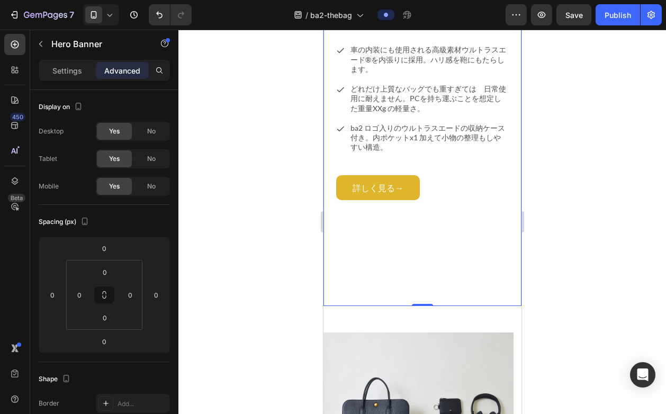
click at [351, 252] on div "Background Image" at bounding box center [422, 54] width 198 height 503
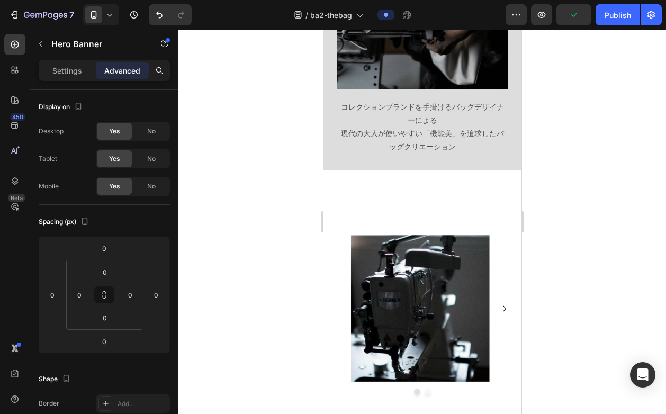
scroll to position [255, 0]
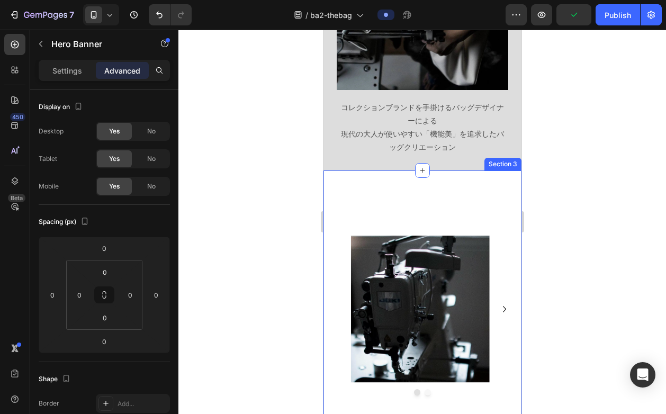
click at [394, 187] on div "Image Image [GEOGRAPHIC_DATA]" at bounding box center [422, 308] width 198 height 243
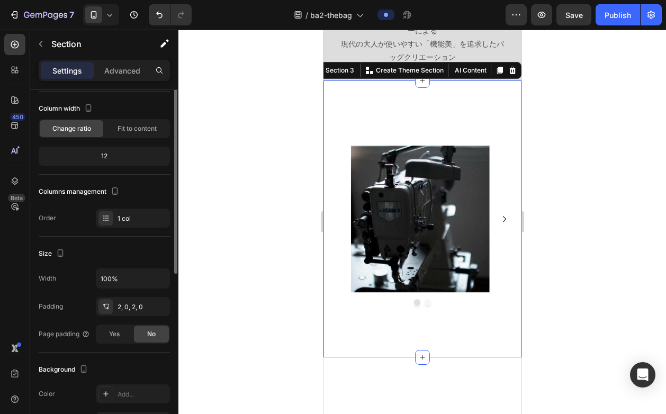
scroll to position [22, 0]
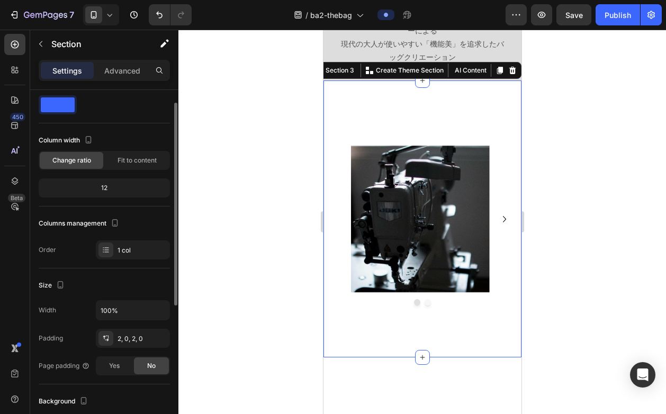
click at [115, 192] on div "12" at bounding box center [104, 188] width 127 height 15
click at [106, 191] on div "12" at bounding box center [104, 188] width 127 height 15
click at [121, 164] on span "Fit to content" at bounding box center [137, 161] width 39 height 10
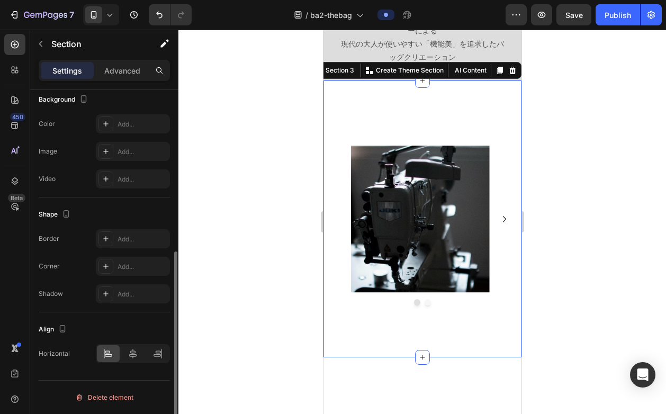
scroll to position [0, 0]
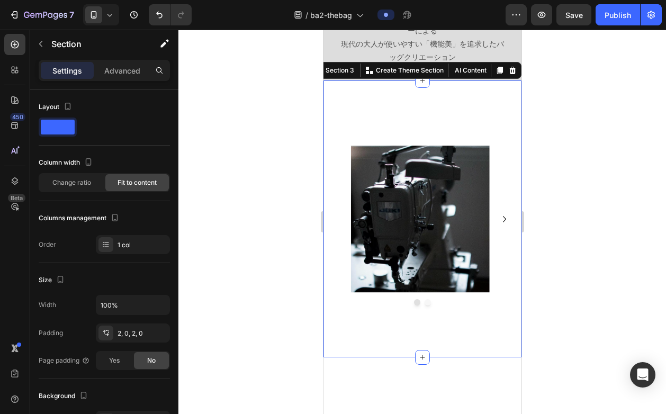
click at [69, 78] on div "Settings" at bounding box center [67, 70] width 53 height 17
click at [43, 45] on icon "button" at bounding box center [41, 44] width 8 height 8
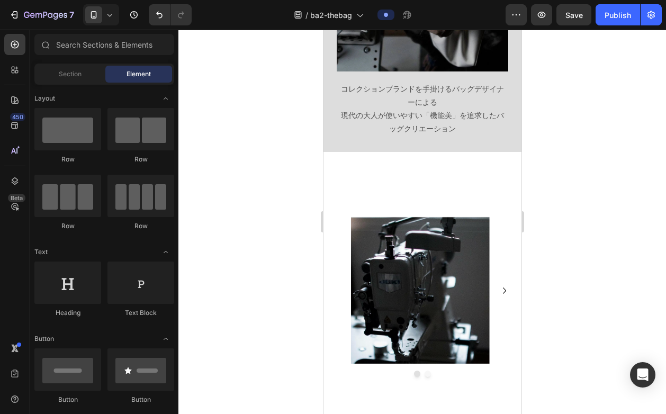
scroll to position [519, 0]
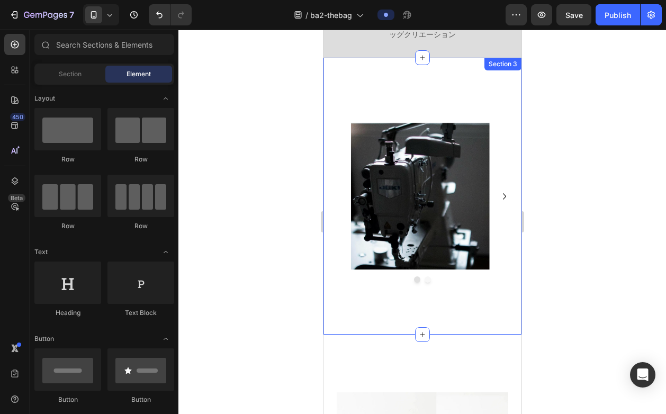
click at [374, 82] on div "Image Image [GEOGRAPHIC_DATA]" at bounding box center [422, 196] width 198 height 243
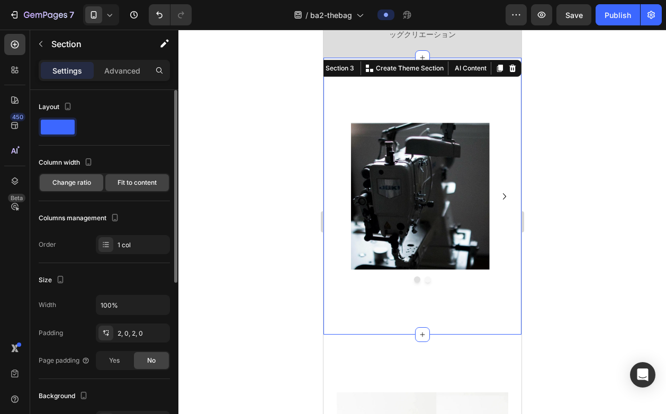
click at [80, 181] on span "Change ratio" at bounding box center [71, 183] width 39 height 10
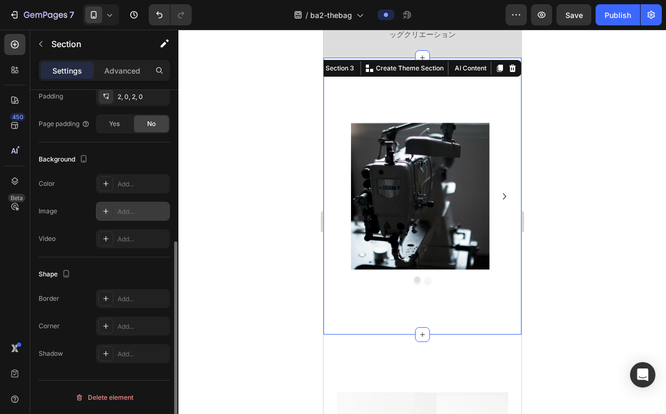
scroll to position [39, 0]
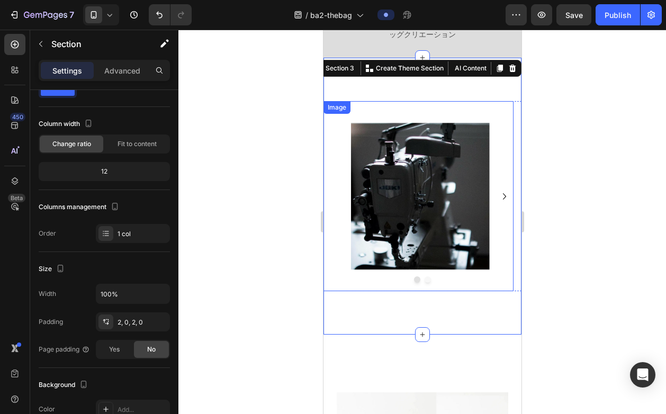
click at [391, 279] on img at bounding box center [418, 196] width 190 height 190
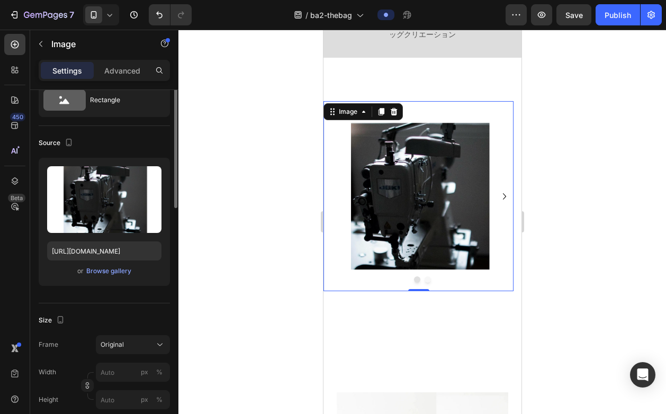
scroll to position [0, 0]
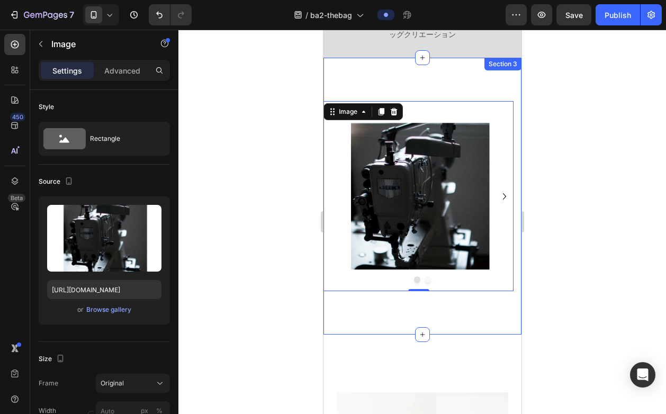
click at [387, 305] on div "Image 0 Image [GEOGRAPHIC_DATA]" at bounding box center [422, 196] width 198 height 243
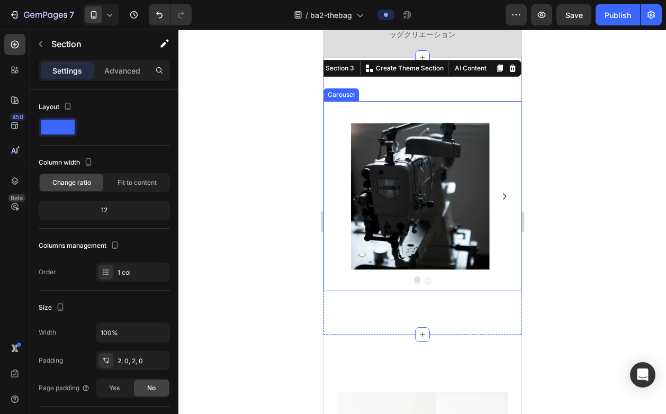
click at [374, 276] on div at bounding box center [422, 279] width 198 height 6
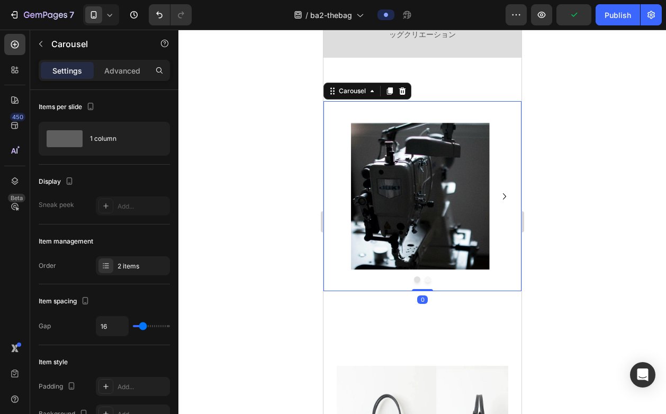
drag, startPoint x: 416, startPoint y: 309, endPoint x: 420, endPoint y: 274, distance: 35.7
click at [420, 278] on div "Image Image Carousel 0" at bounding box center [422, 196] width 198 height 190
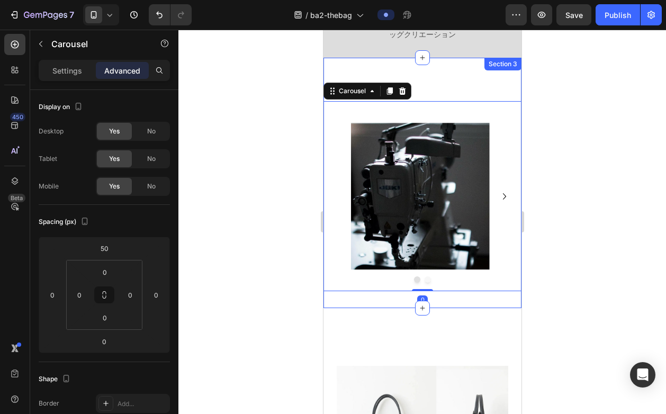
click at [429, 88] on div "Image Image Carousel 0" at bounding box center [422, 183] width 198 height 217
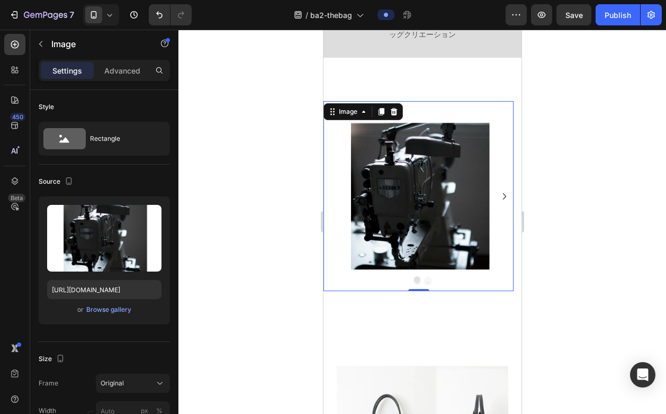
click at [428, 106] on img at bounding box center [418, 196] width 190 height 190
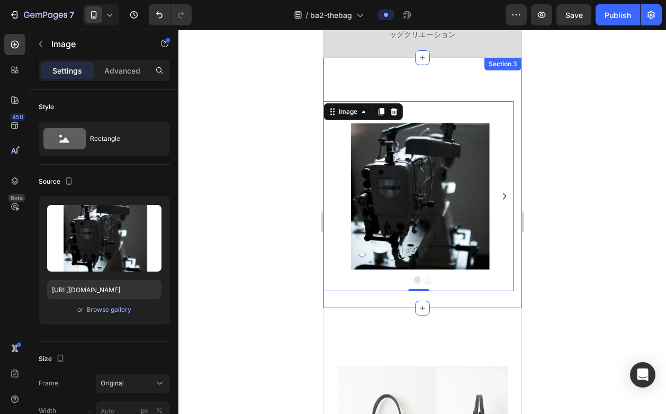
click at [425, 86] on div "Image 0 Image [GEOGRAPHIC_DATA]" at bounding box center [422, 183] width 198 height 217
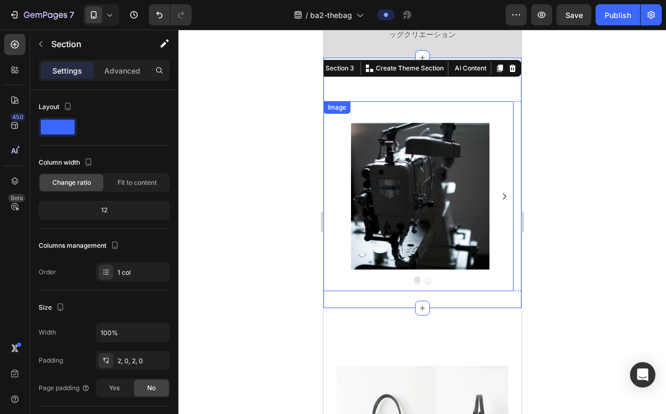
click at [425, 113] on img at bounding box center [418, 196] width 190 height 190
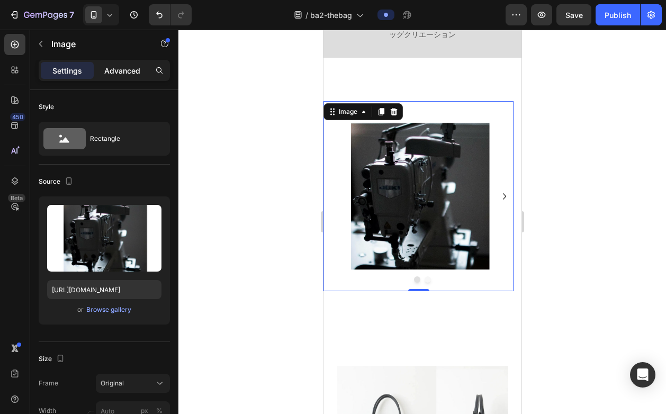
click at [116, 76] on div "Advanced" at bounding box center [122, 70] width 53 height 17
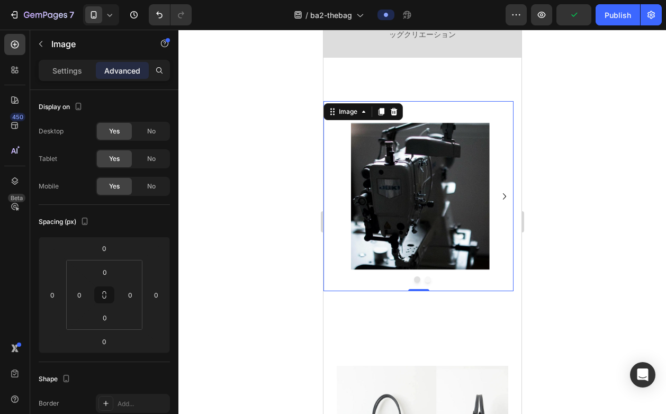
click at [438, 101] on img at bounding box center [418, 196] width 190 height 190
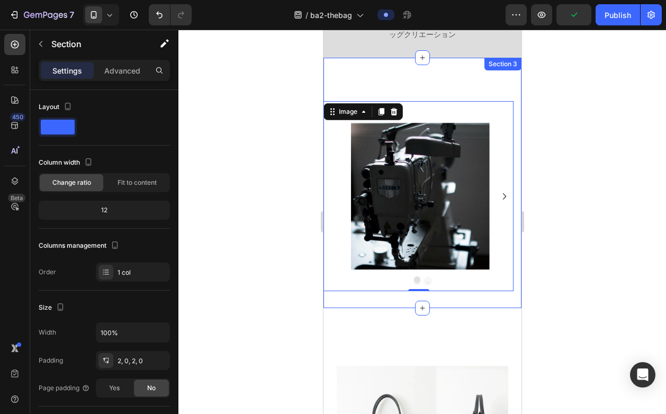
click at [432, 69] on div "Image 0 Image Carousel Section 3" at bounding box center [422, 183] width 198 height 250
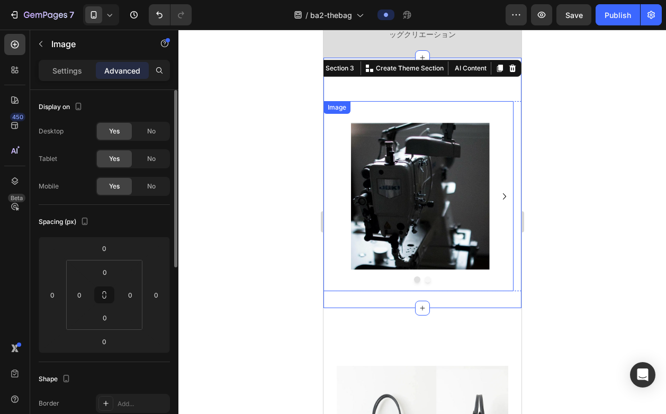
click at [474, 103] on img at bounding box center [418, 196] width 190 height 190
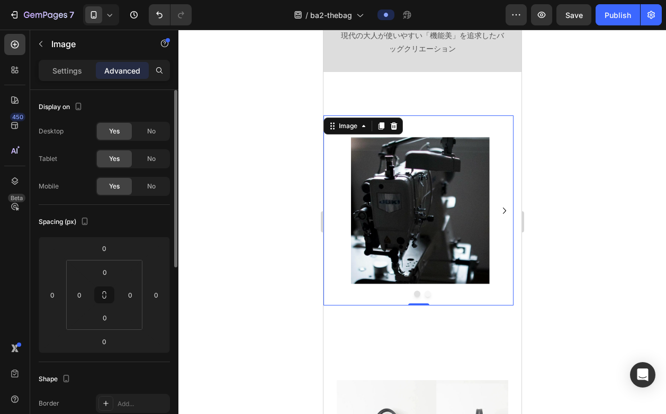
scroll to position [497, 0]
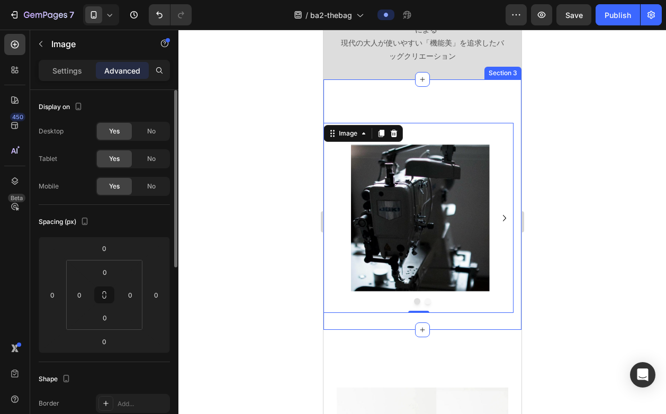
click at [467, 109] on div "Image 0 Image [GEOGRAPHIC_DATA]" at bounding box center [422, 204] width 198 height 217
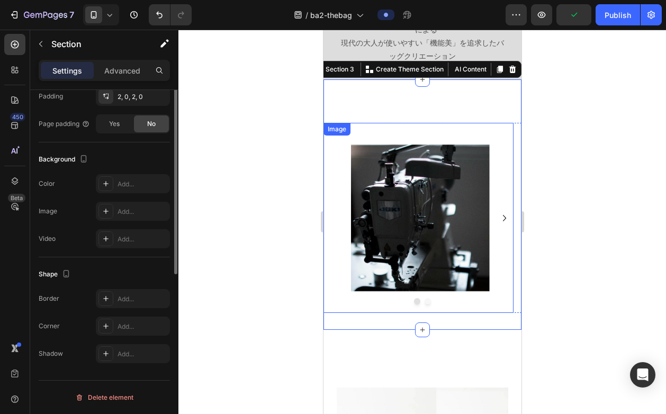
scroll to position [0, 0]
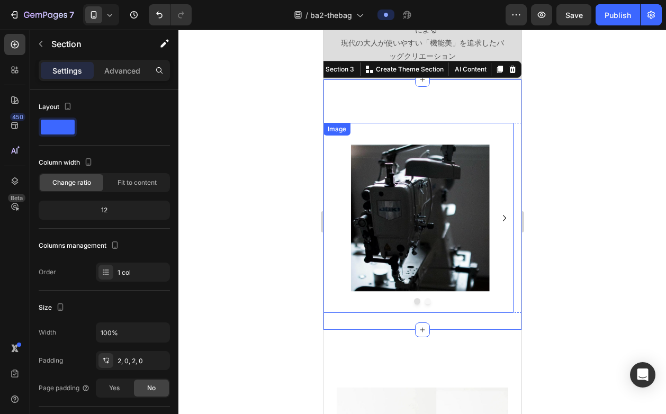
click at [116, 67] on p "Advanced" at bounding box center [122, 70] width 36 height 11
click at [116, 73] on p "Advanced" at bounding box center [122, 70] width 36 height 11
click at [358, 96] on div "Image Image [GEOGRAPHIC_DATA]" at bounding box center [422, 204] width 198 height 217
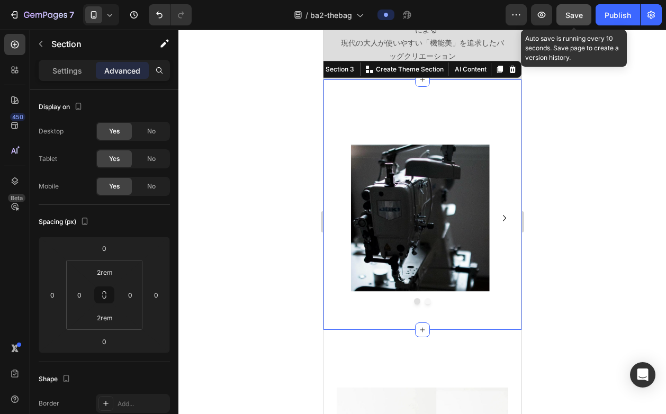
click at [580, 22] on button "Save" at bounding box center [574, 14] width 35 height 21
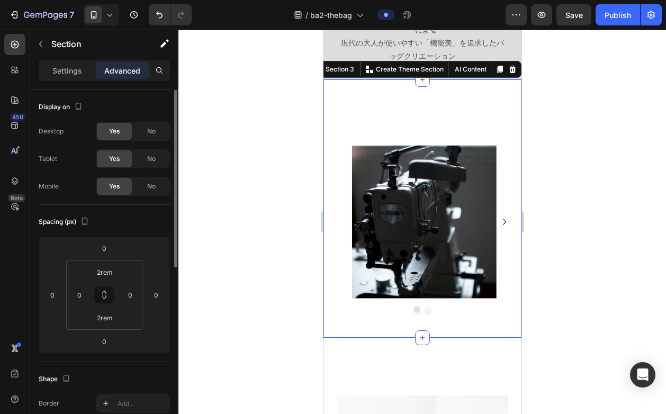
scroll to position [504, 0]
